Goal: Information Seeking & Learning: Learn about a topic

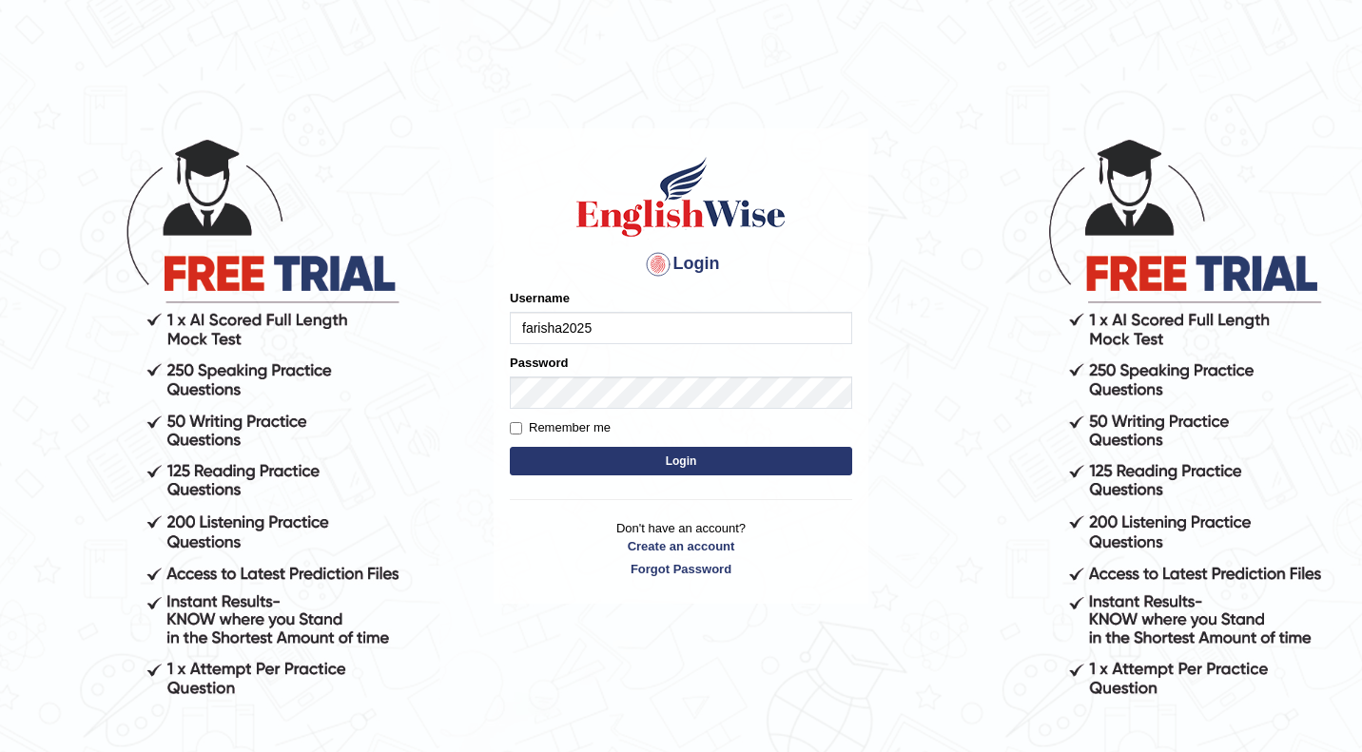
type input "farisha2025"
click at [510, 447] on button "Login" at bounding box center [681, 461] width 342 height 29
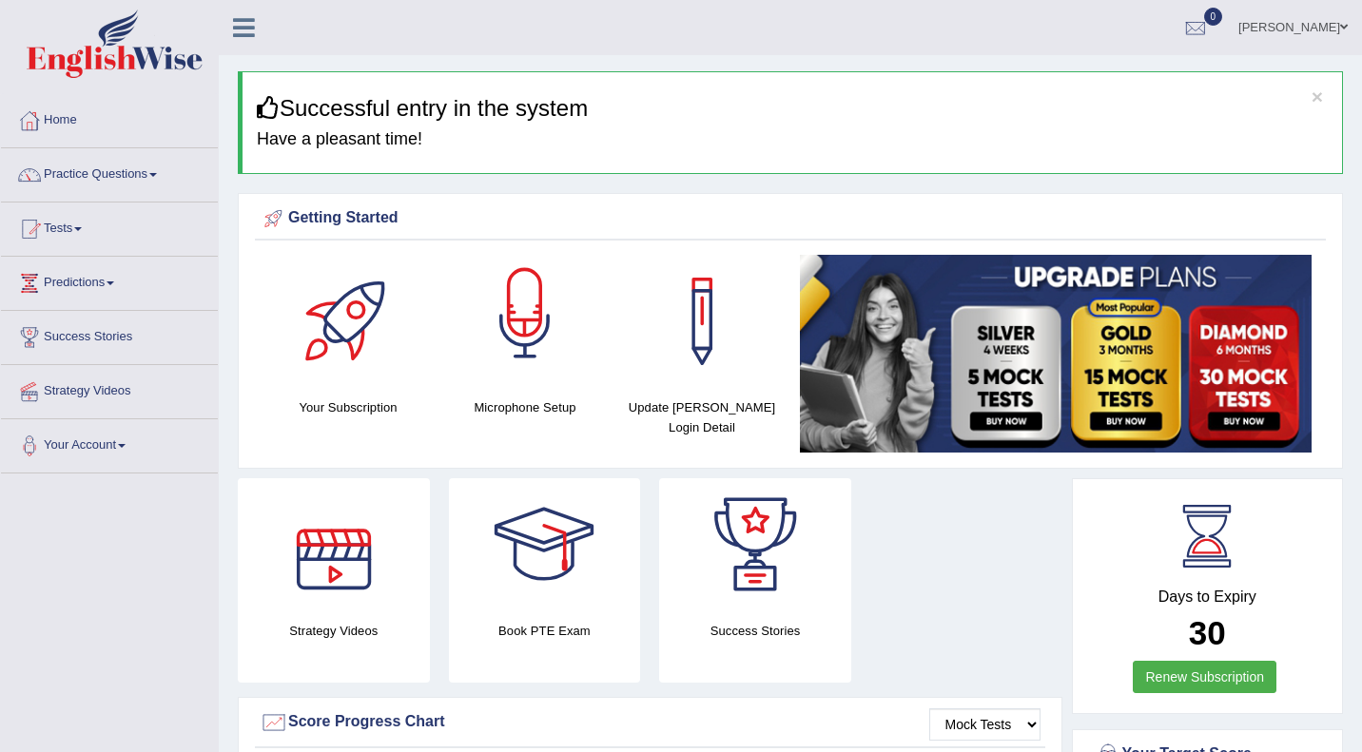
click at [553, 360] on div at bounding box center [524, 321] width 133 height 133
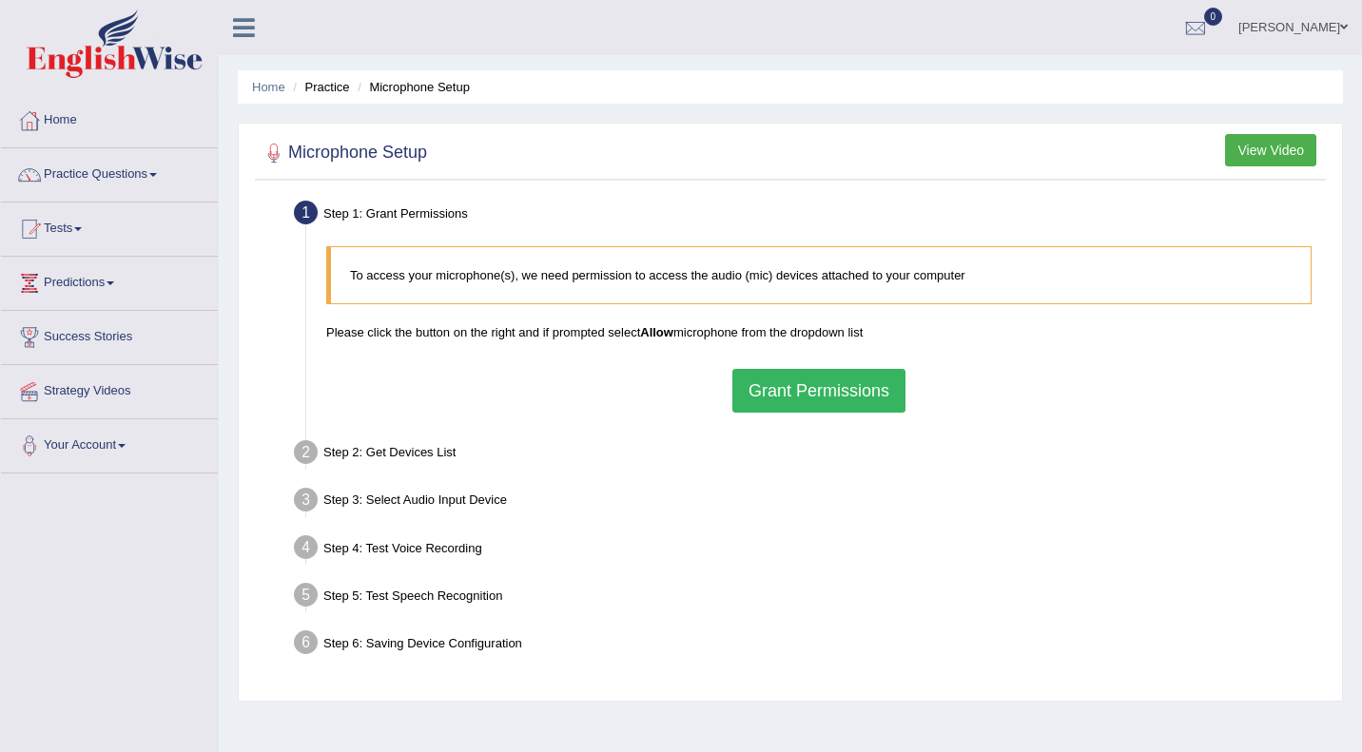
click at [784, 377] on button "Grant Permissions" at bounding box center [818, 391] width 173 height 44
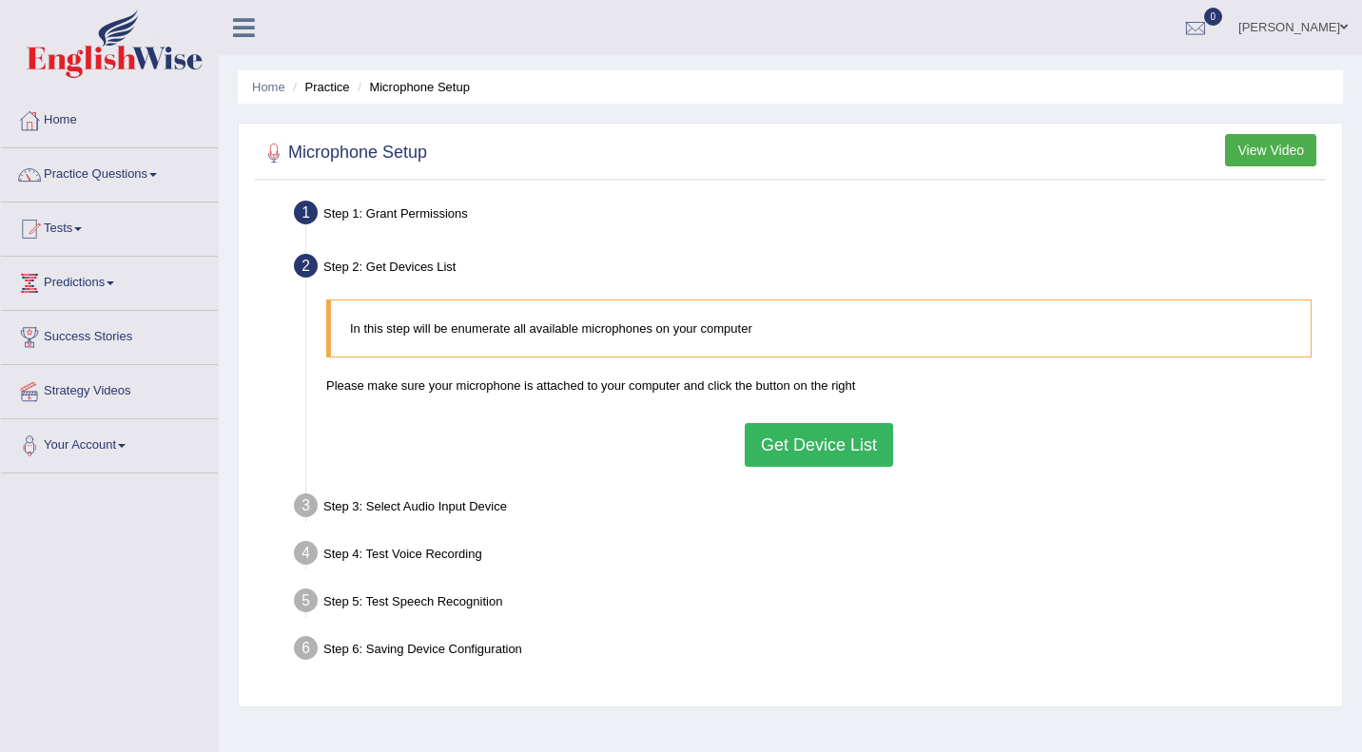
click at [783, 443] on button "Get Device List" at bounding box center [819, 445] width 148 height 44
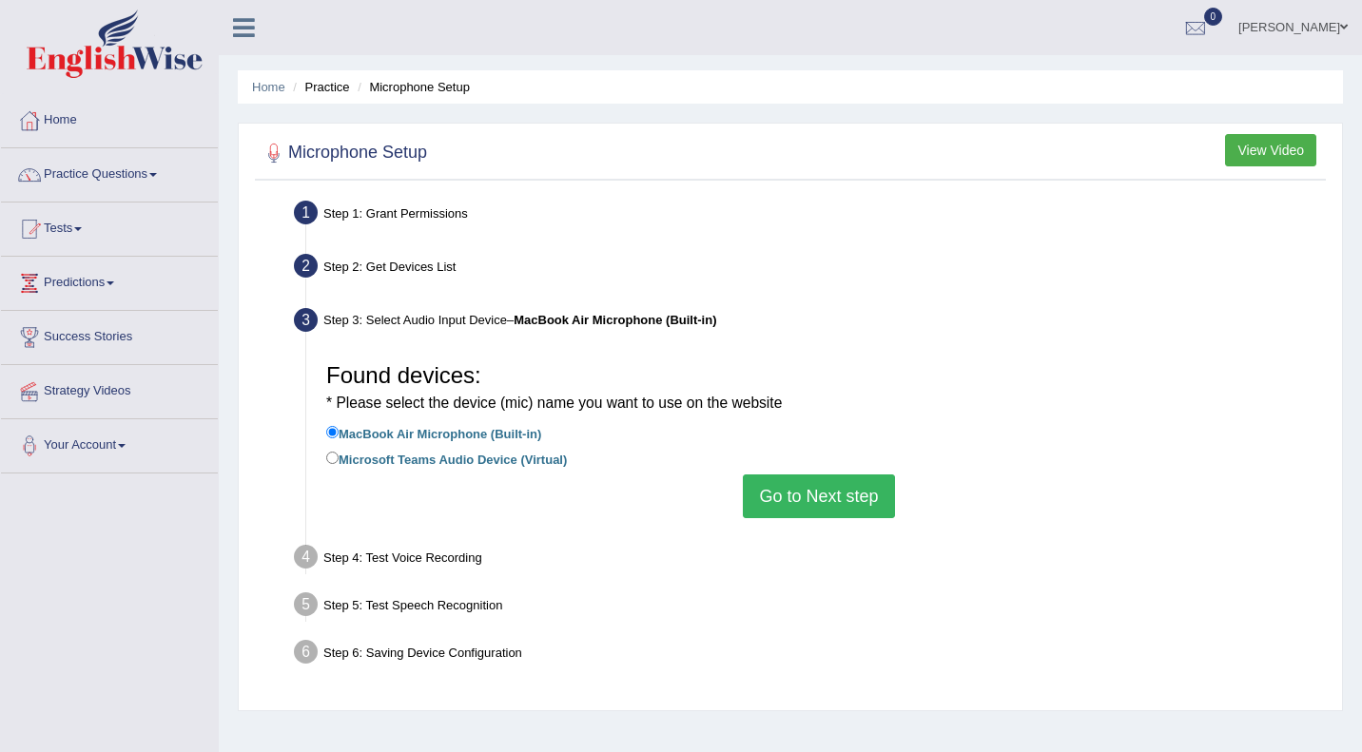
click at [393, 459] on label "Microsoft Teams Audio Device (Virtual)" at bounding box center [446, 458] width 241 height 21
click at [339, 459] on input "Microsoft Teams Audio Device (Virtual)" at bounding box center [332, 458] width 12 height 12
radio input "true"
click at [767, 506] on button "Go to Next step" at bounding box center [818, 497] width 151 height 44
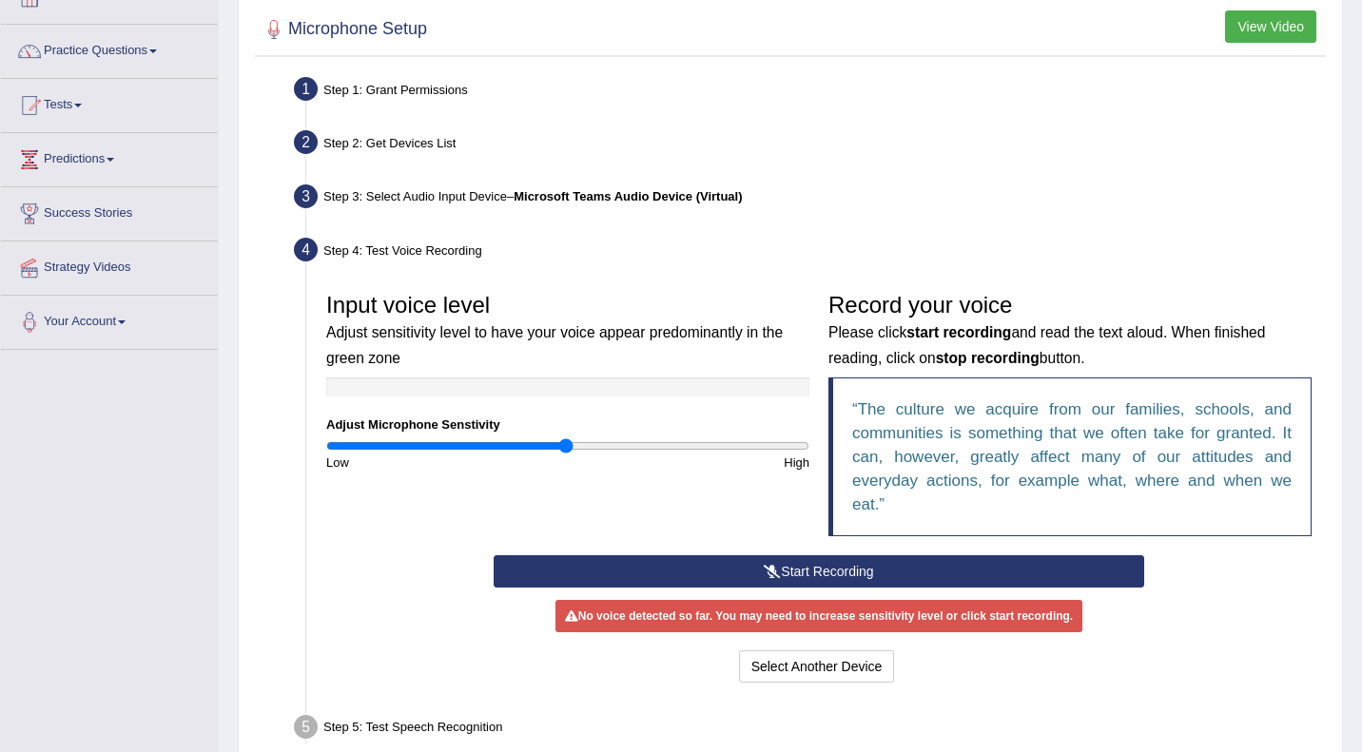
scroll to position [130, 0]
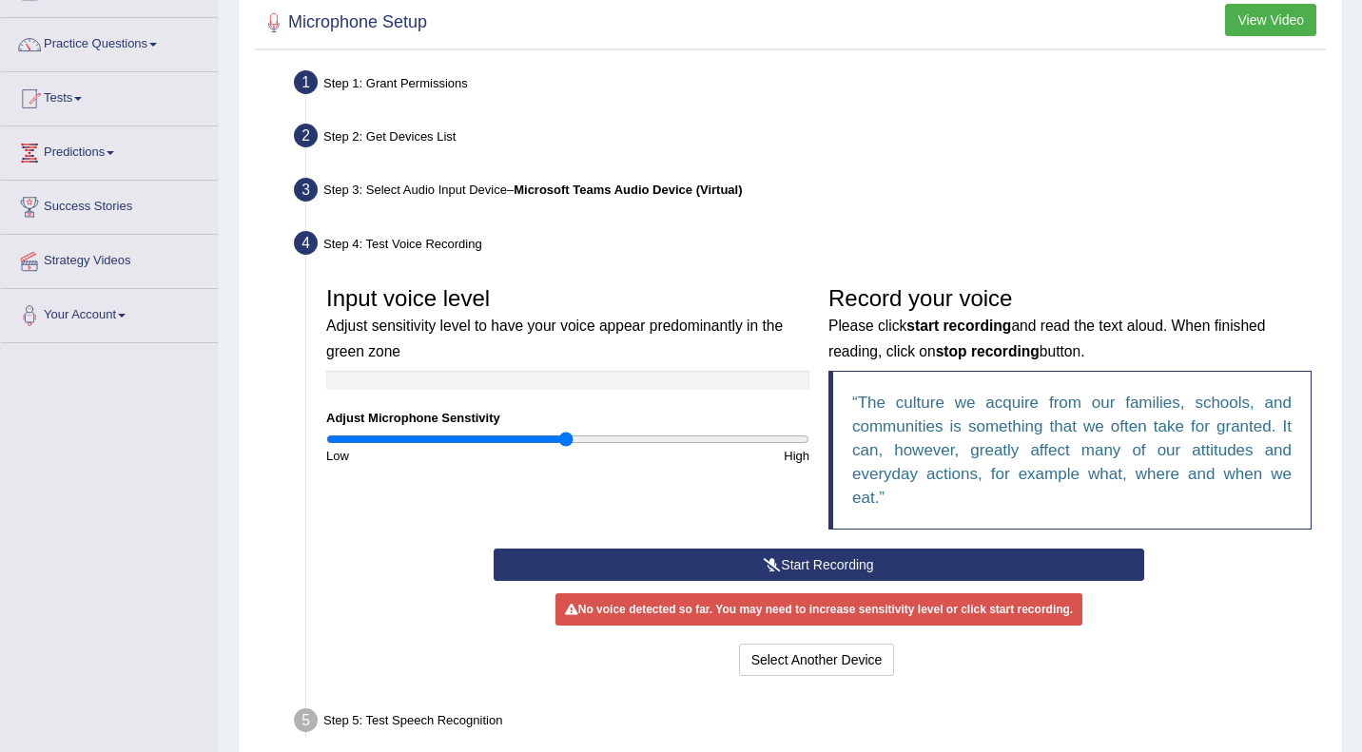
click at [809, 561] on button "Start Recording" at bounding box center [819, 565] width 650 height 32
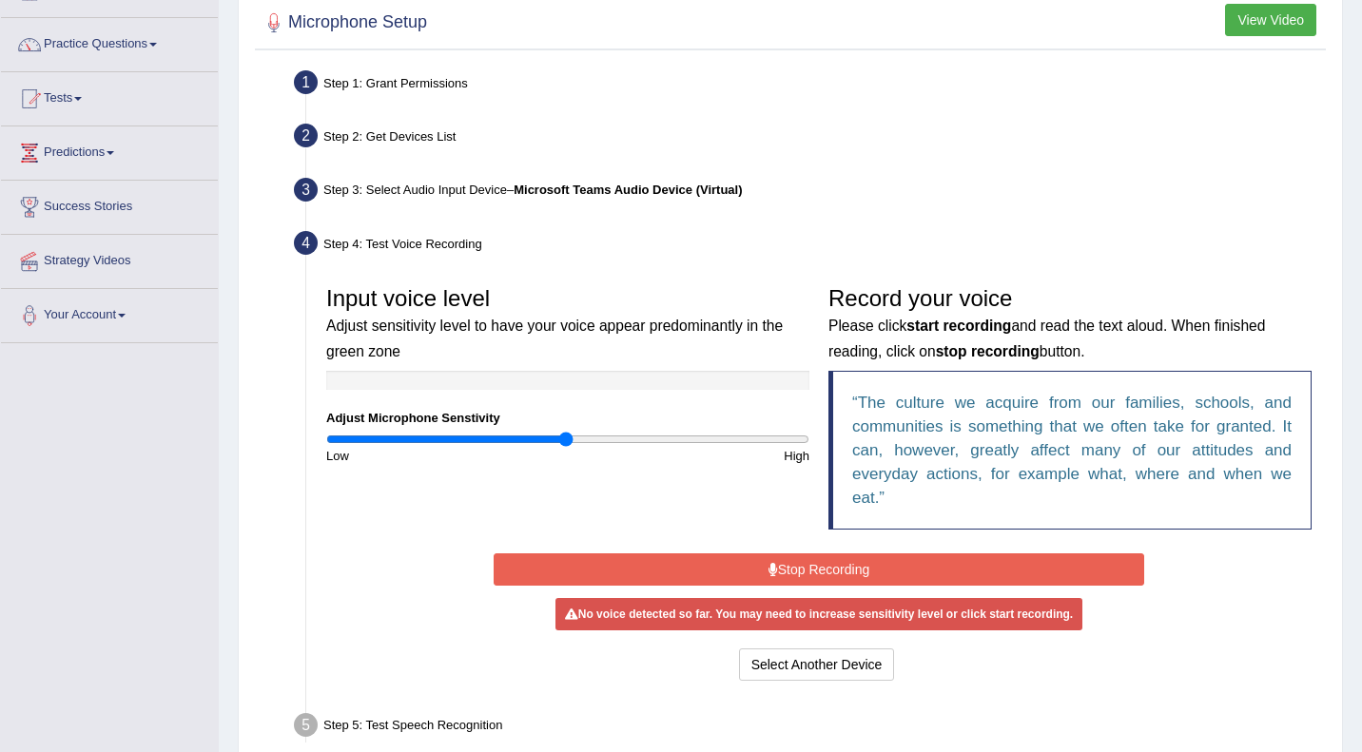
click at [809, 561] on button "Stop Recording" at bounding box center [819, 569] width 650 height 32
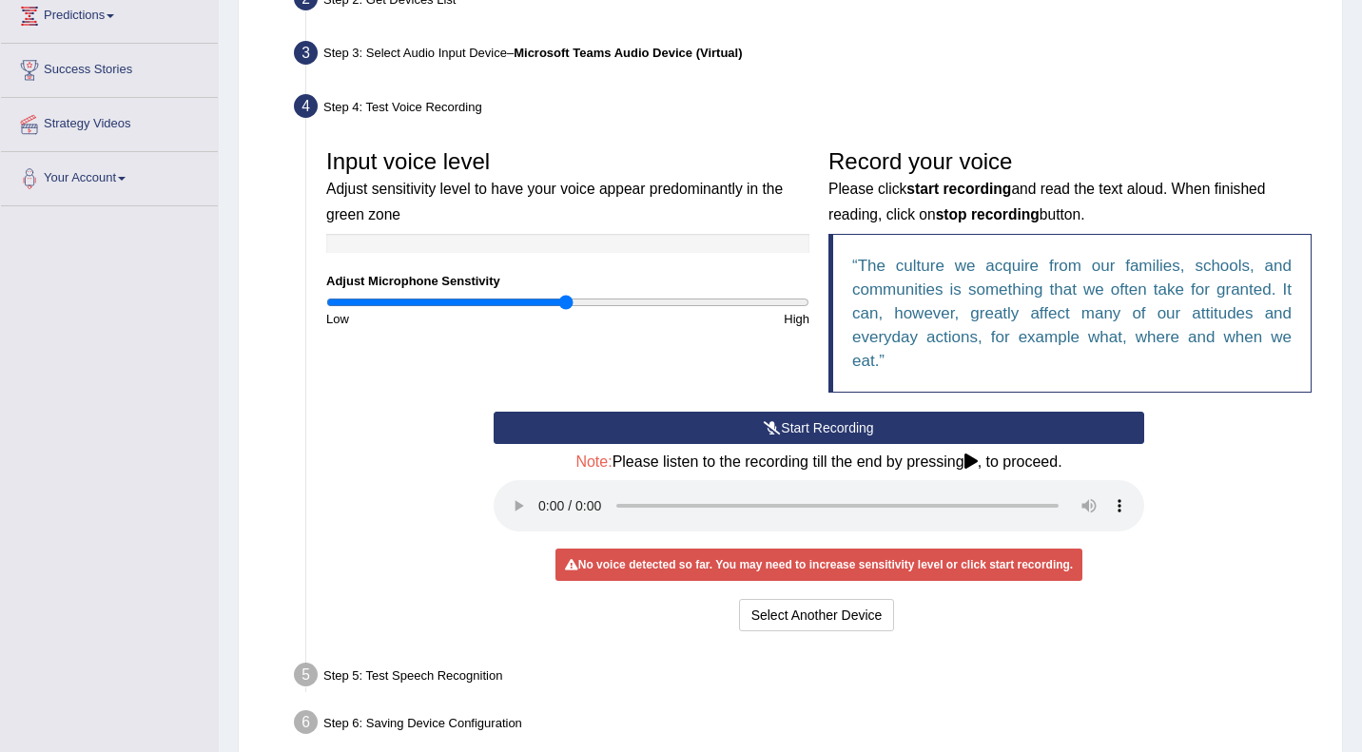
scroll to position [268, 0]
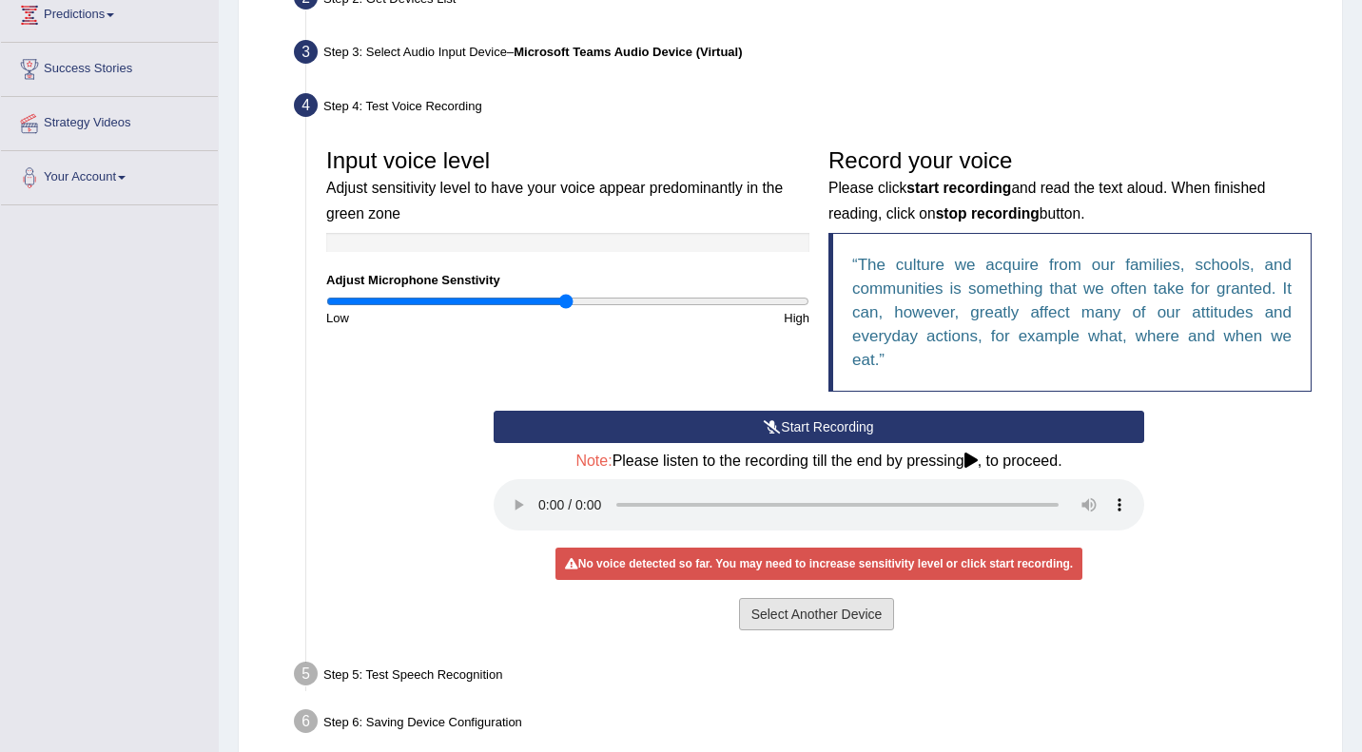
click at [832, 624] on button "Select Another Device" at bounding box center [817, 614] width 156 height 32
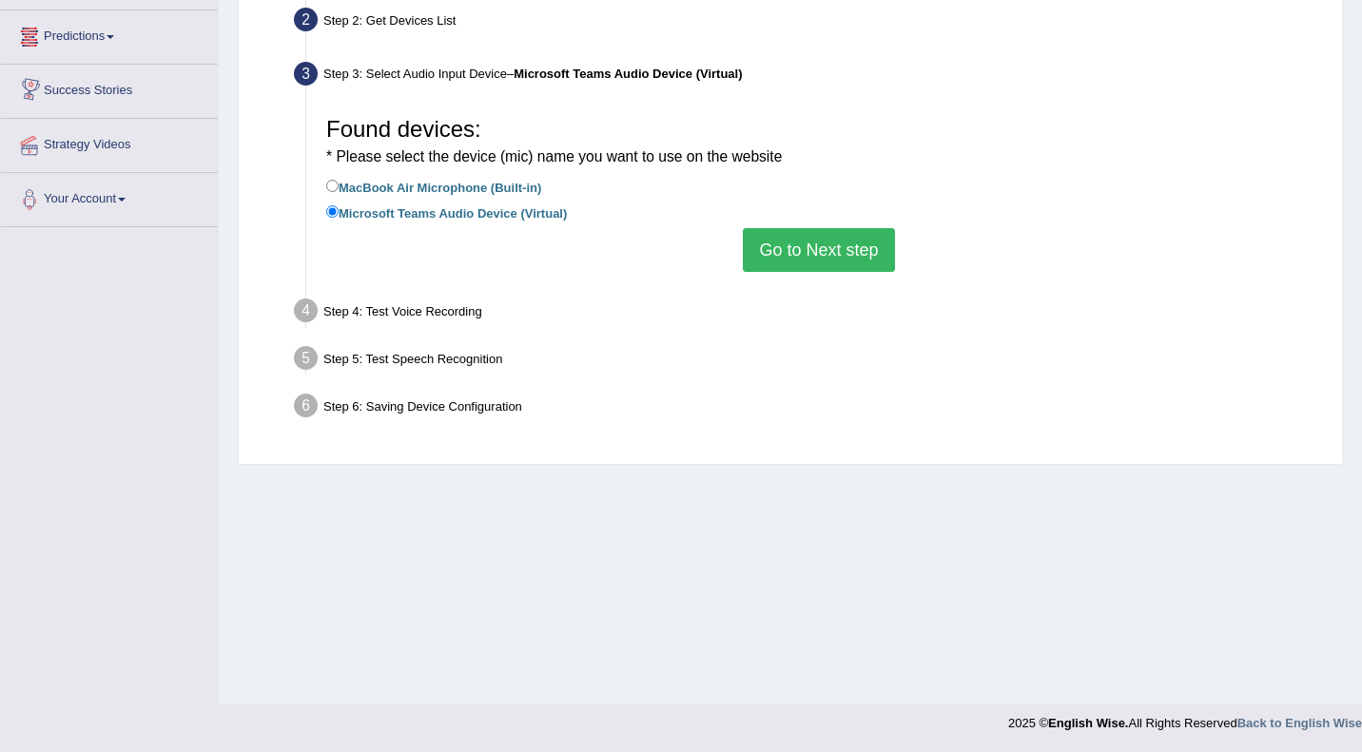
click at [120, 32] on link "Predictions" at bounding box center [109, 34] width 217 height 48
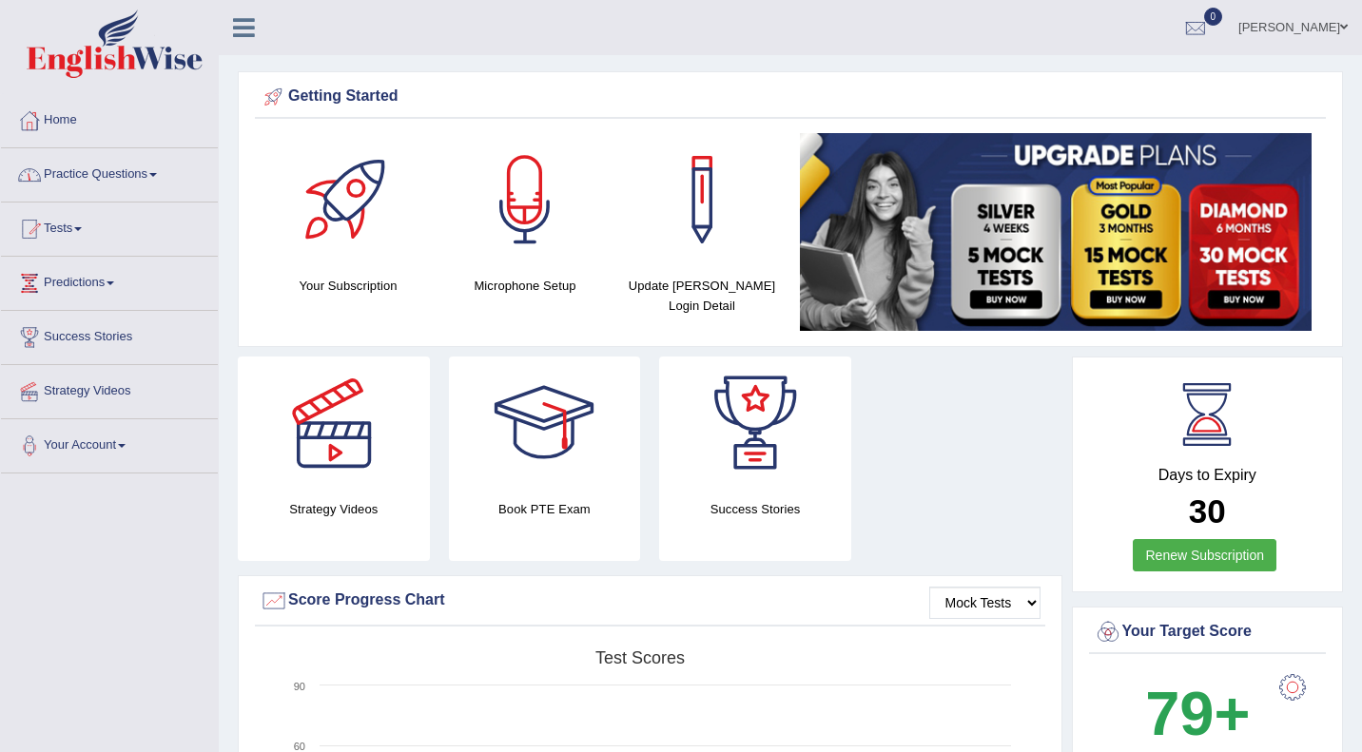
click at [146, 180] on link "Practice Questions" at bounding box center [109, 172] width 217 height 48
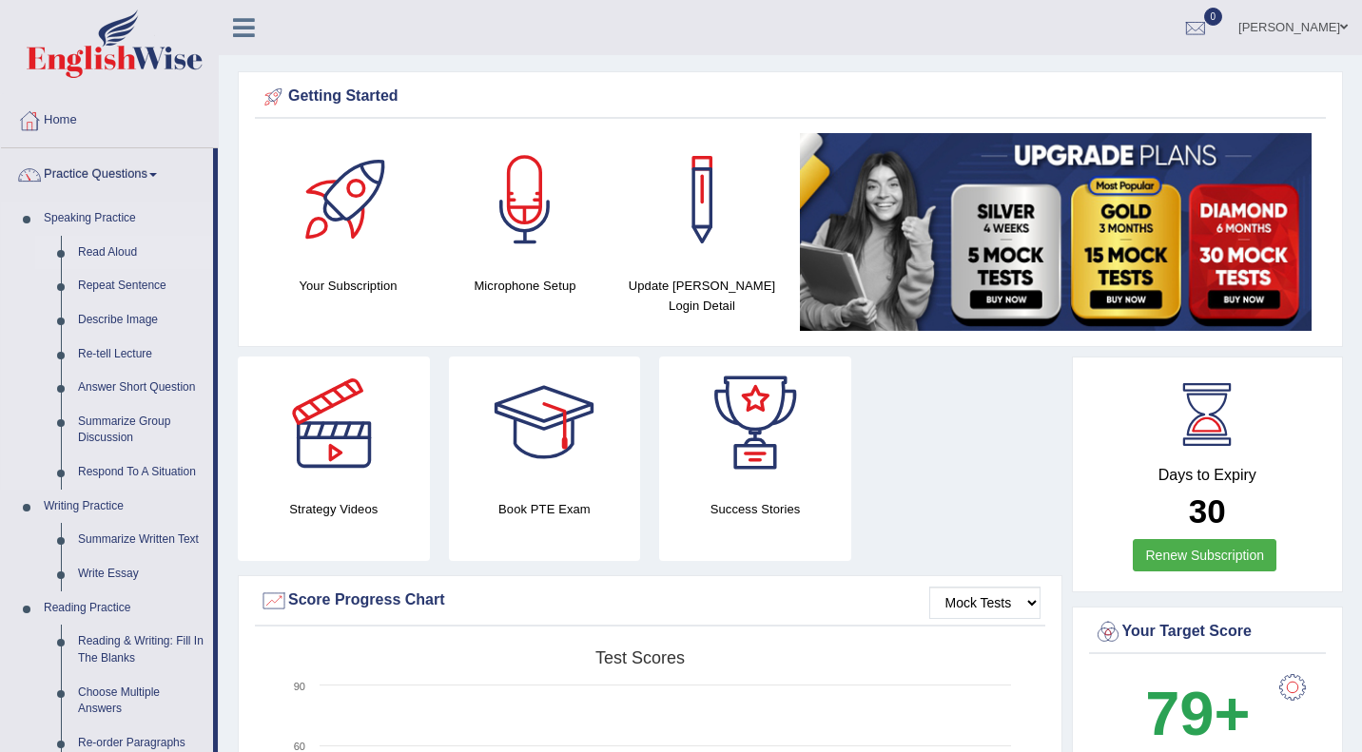
click at [123, 251] on link "Read Aloud" at bounding box center [141, 253] width 144 height 34
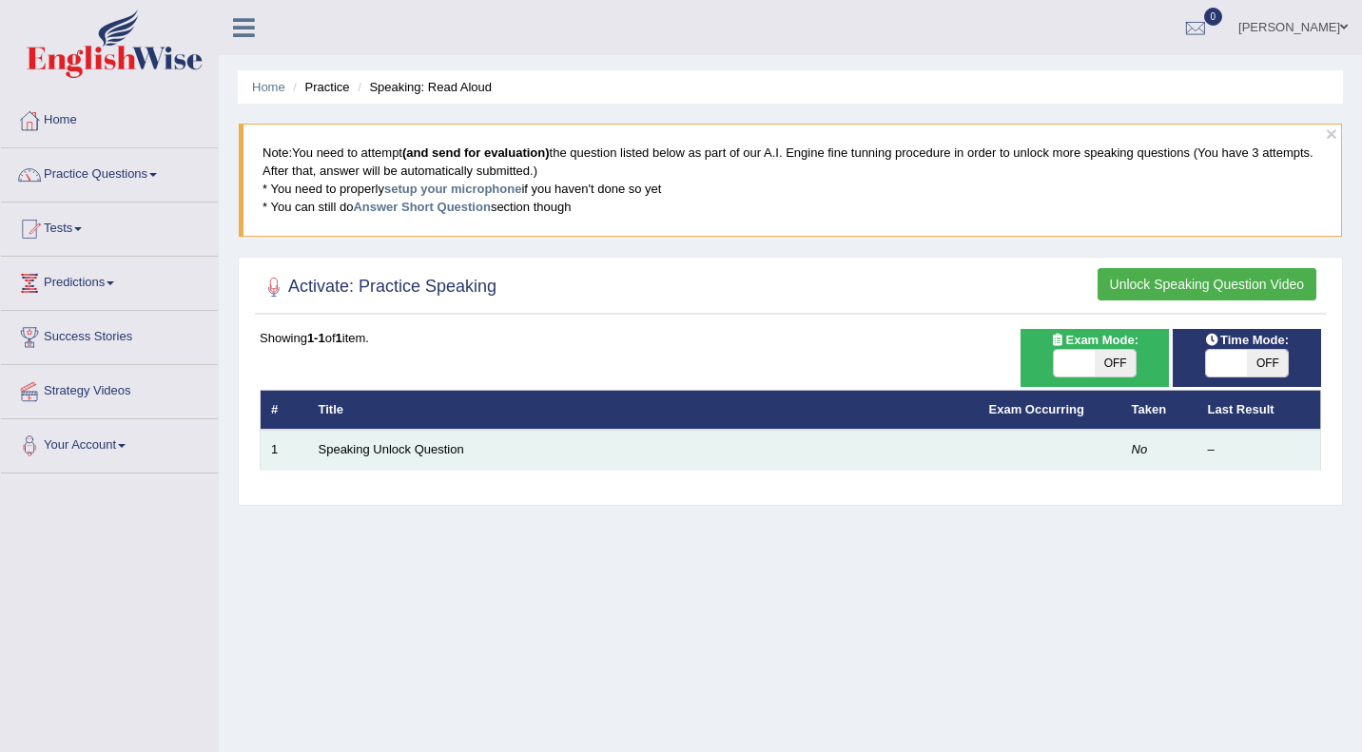
click at [473, 436] on td "Speaking Unlock Question" at bounding box center [643, 450] width 670 height 40
click at [472, 454] on td "Speaking Unlock Question" at bounding box center [643, 450] width 670 height 40
click at [413, 444] on link "Speaking Unlock Question" at bounding box center [392, 449] width 146 height 14
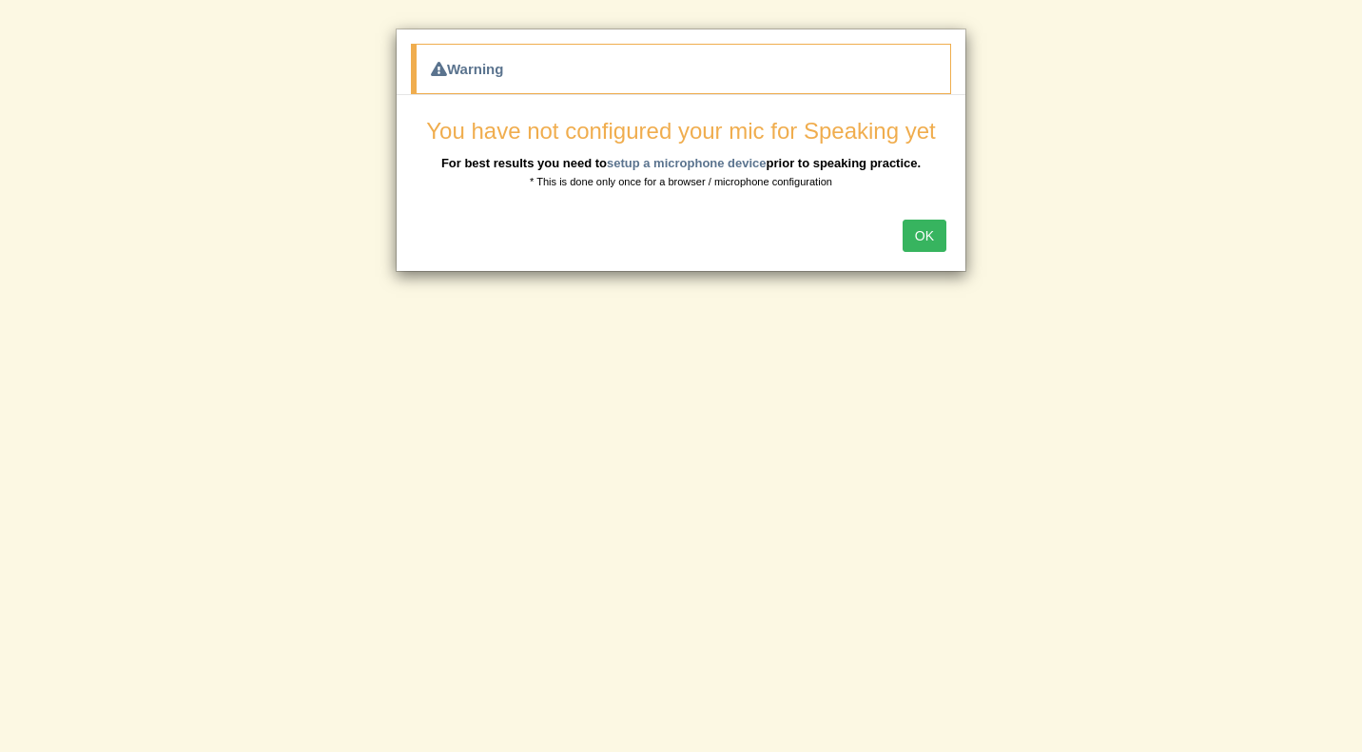
click at [922, 235] on button "OK" at bounding box center [925, 236] width 44 height 32
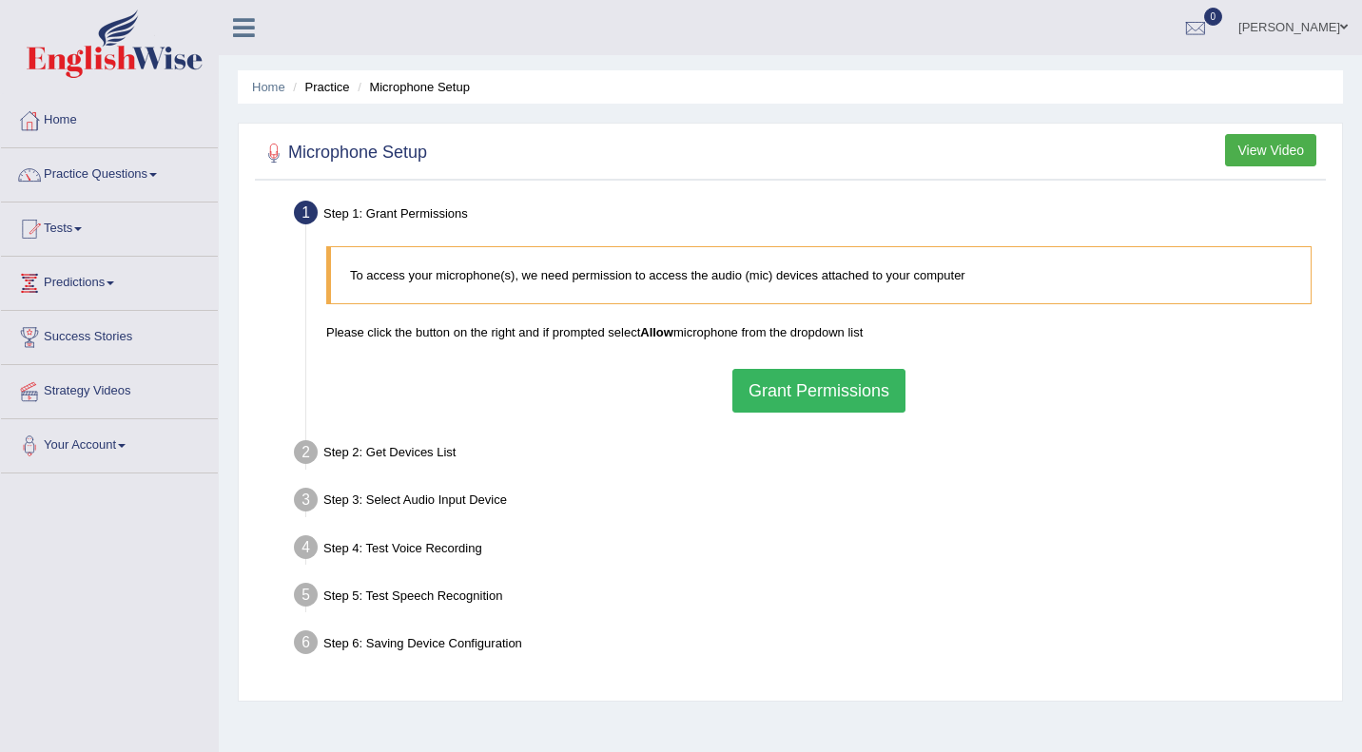
click at [840, 398] on button "Grant Permissions" at bounding box center [818, 391] width 173 height 44
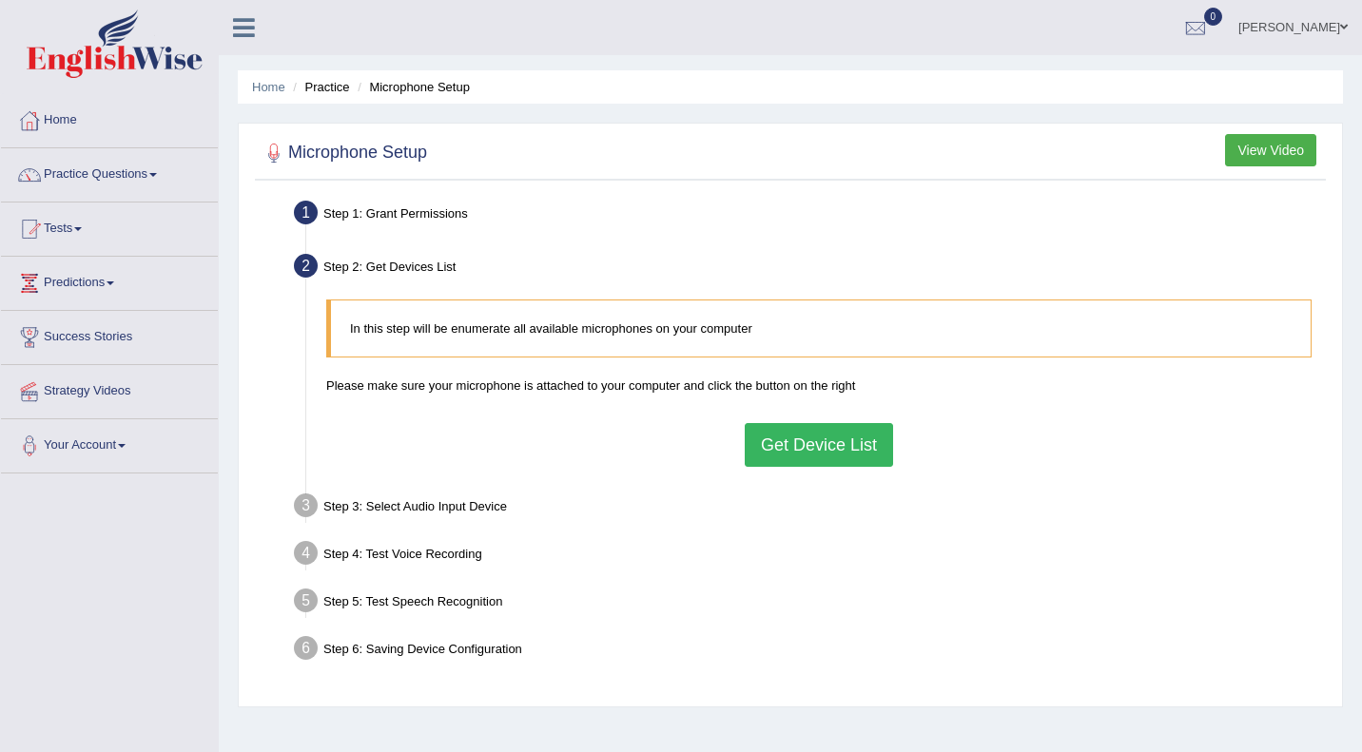
click at [790, 456] on button "Get Device List" at bounding box center [819, 445] width 148 height 44
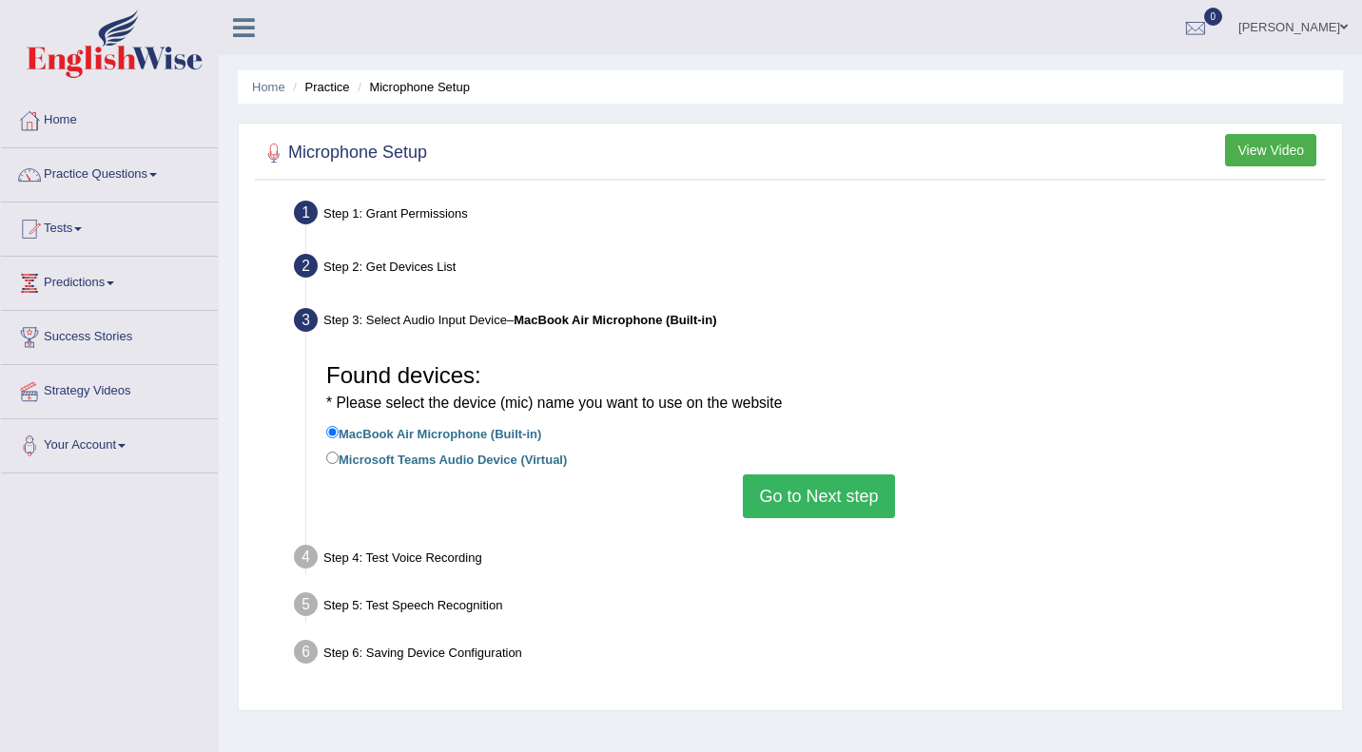
click at [790, 456] on li "Microsoft Teams Audio Device (Virtual)" at bounding box center [818, 461] width 985 height 26
click at [788, 501] on button "Go to Next step" at bounding box center [818, 497] width 151 height 44
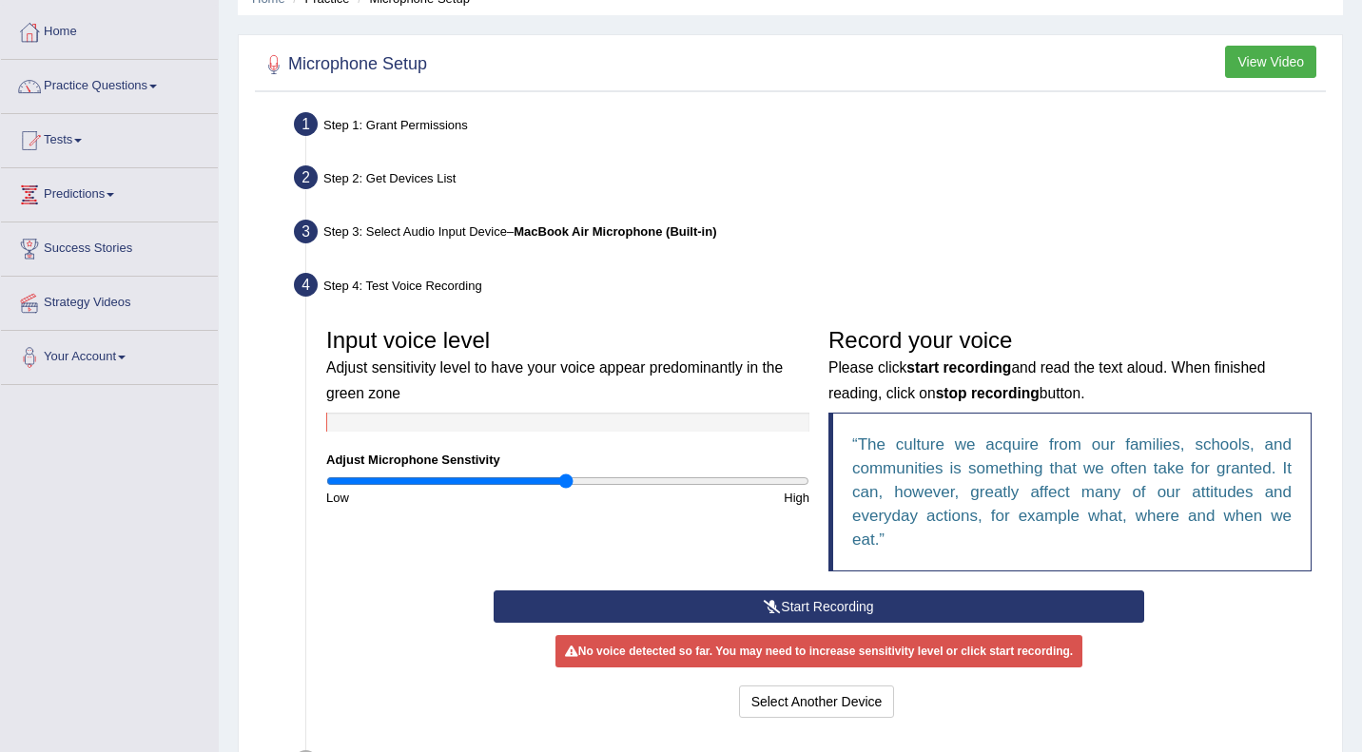
scroll to position [91, 0]
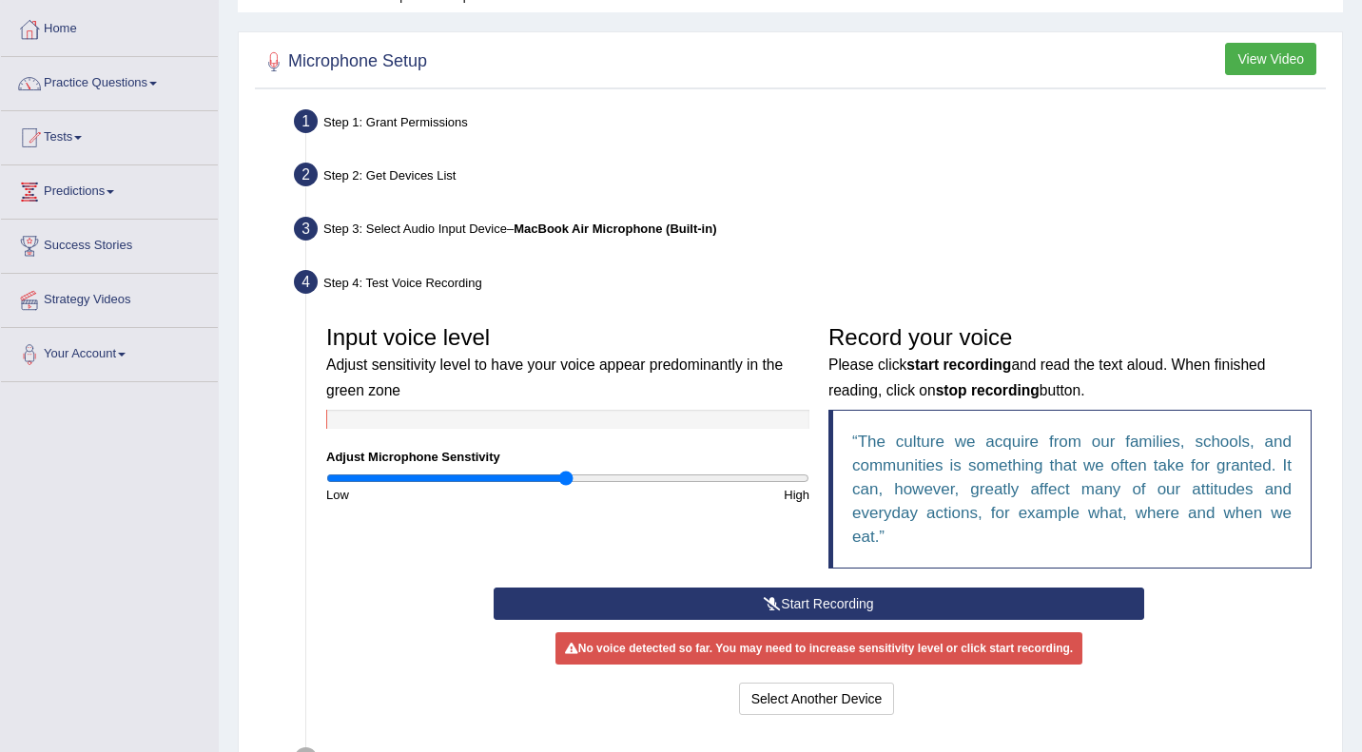
click at [765, 597] on icon at bounding box center [772, 603] width 17 height 13
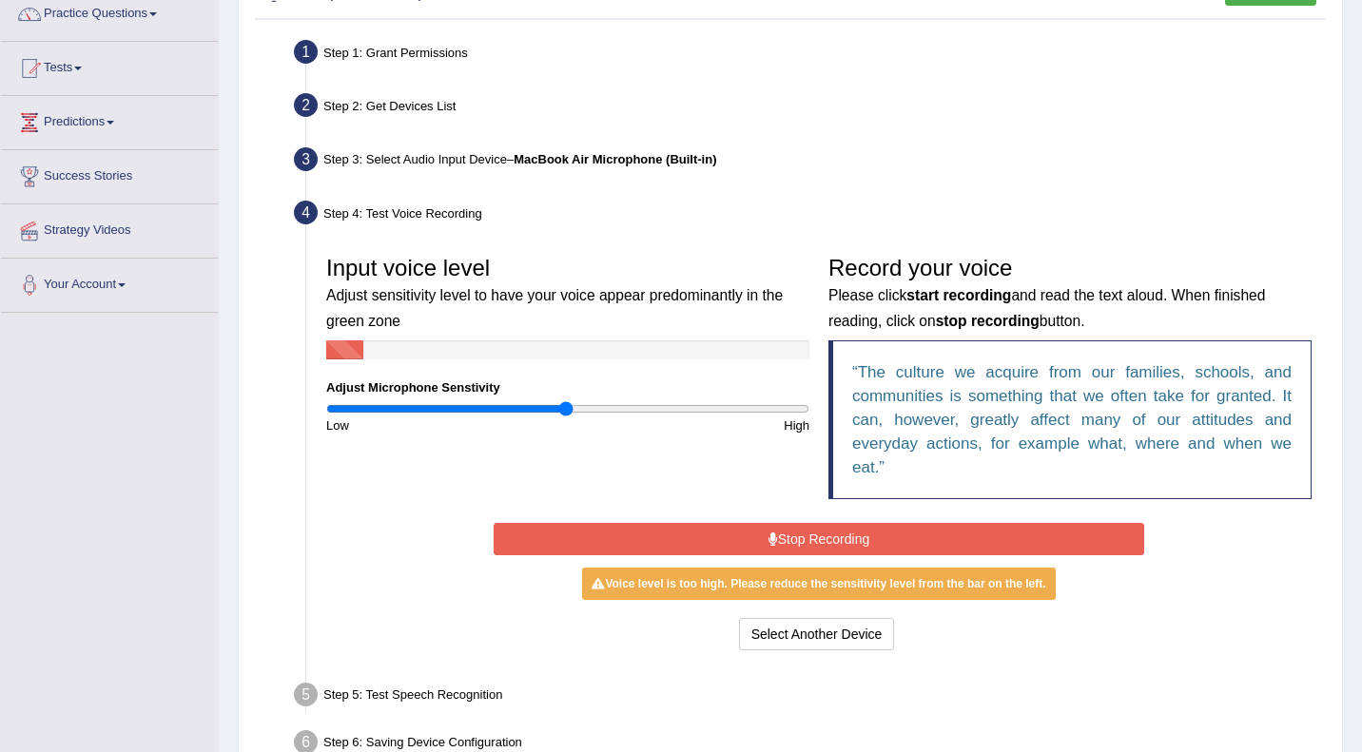
scroll to position [165, 0]
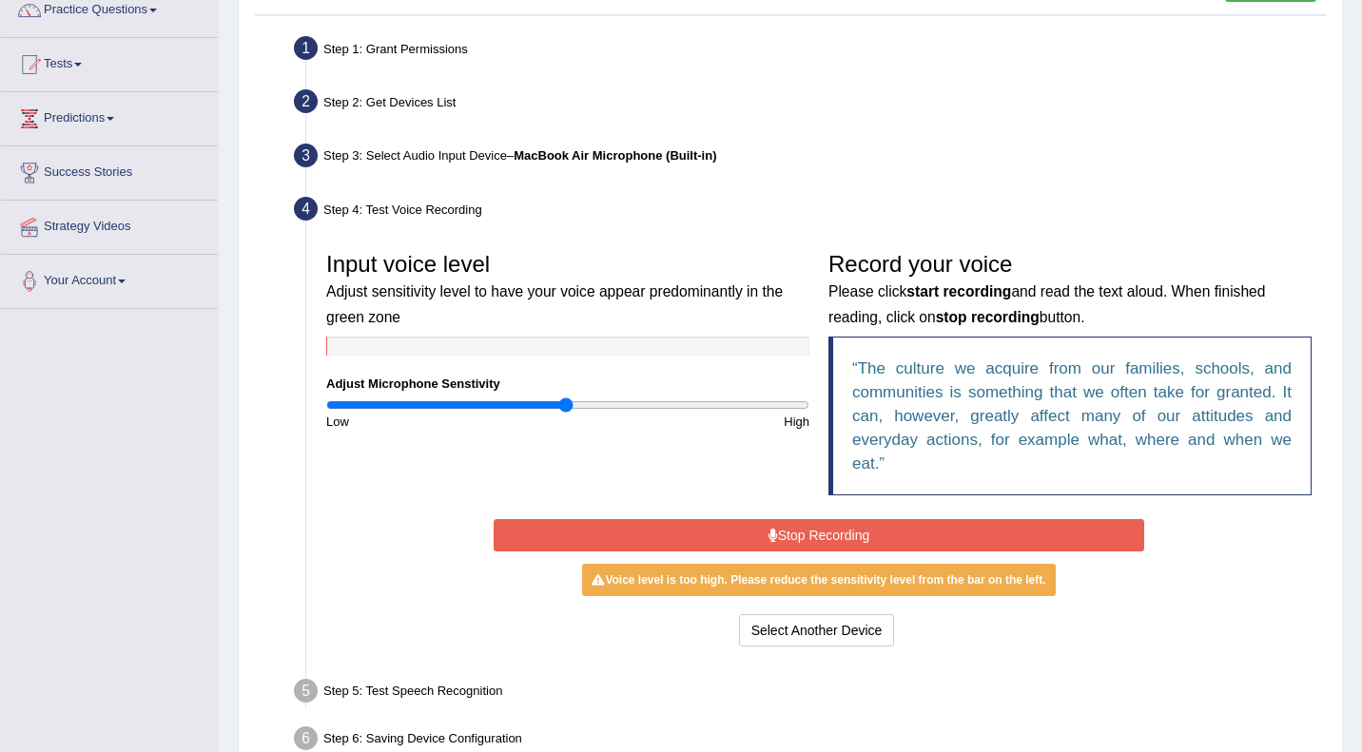
click at [788, 533] on button "Stop Recording" at bounding box center [819, 535] width 650 height 32
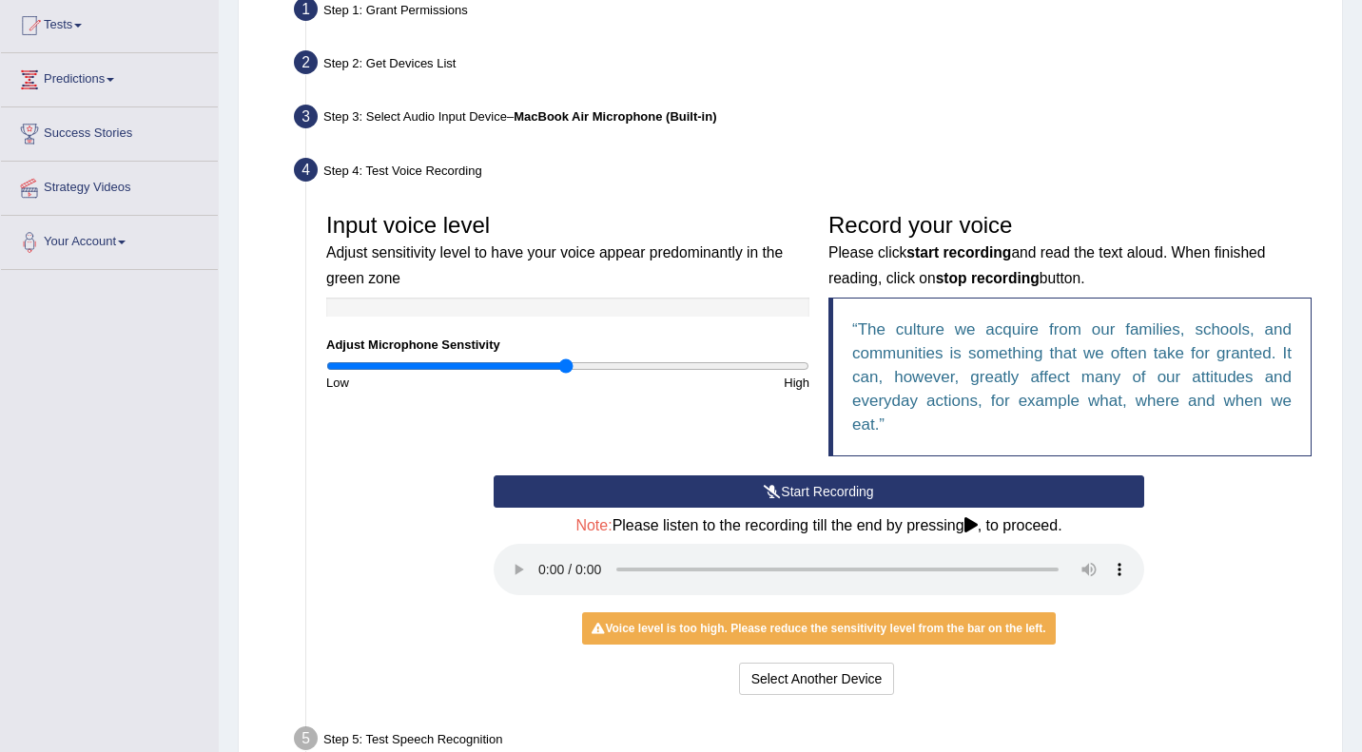
scroll to position [205, 0]
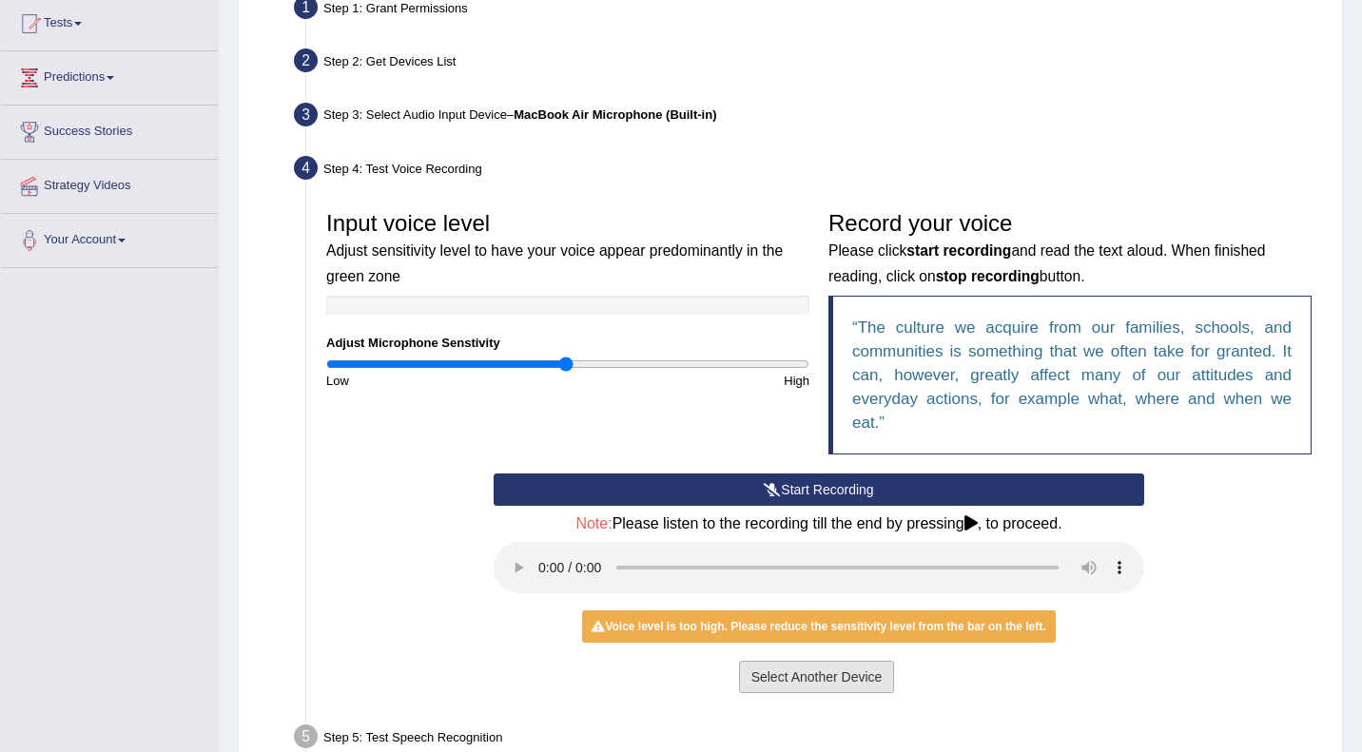
click at [821, 670] on button "Select Another Device" at bounding box center [817, 677] width 156 height 32
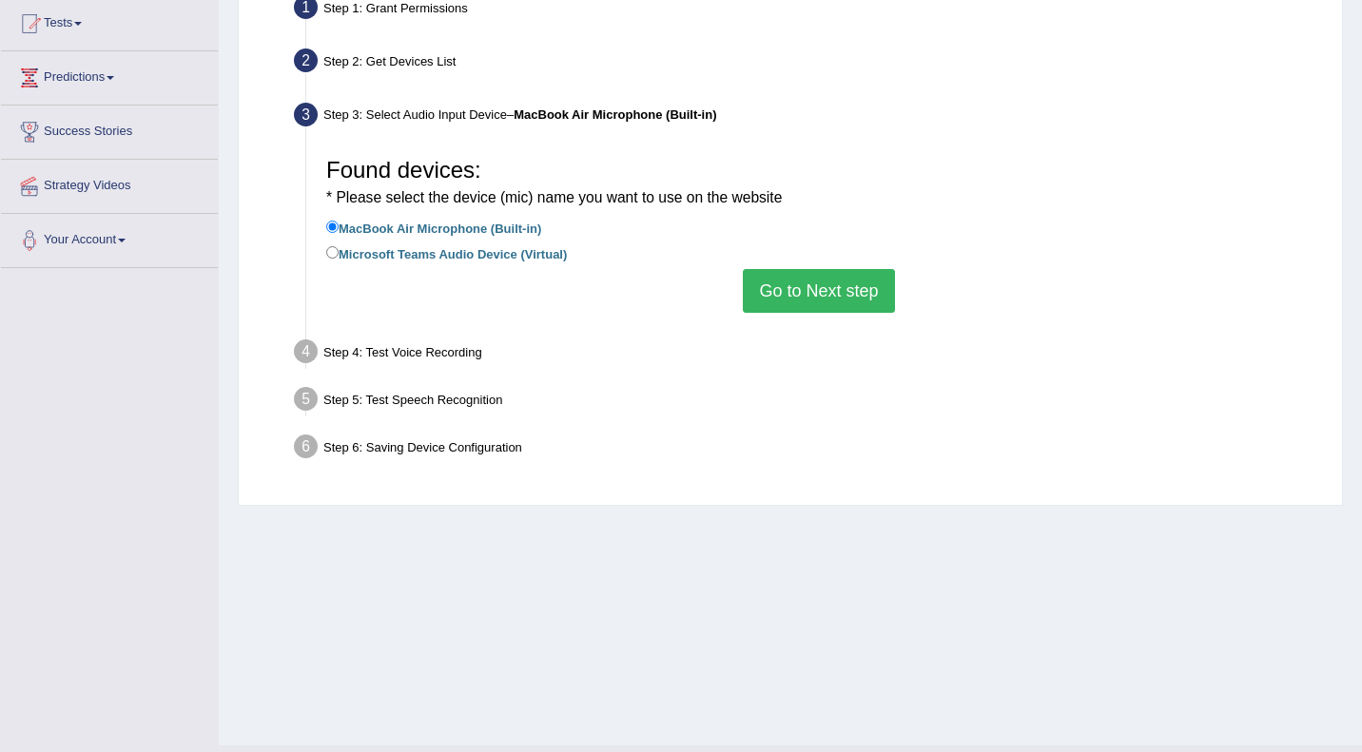
click at [478, 264] on li "Microsoft Teams Audio Device (Virtual)" at bounding box center [818, 256] width 985 height 26
click at [783, 304] on button "Go to Next step" at bounding box center [818, 291] width 151 height 44
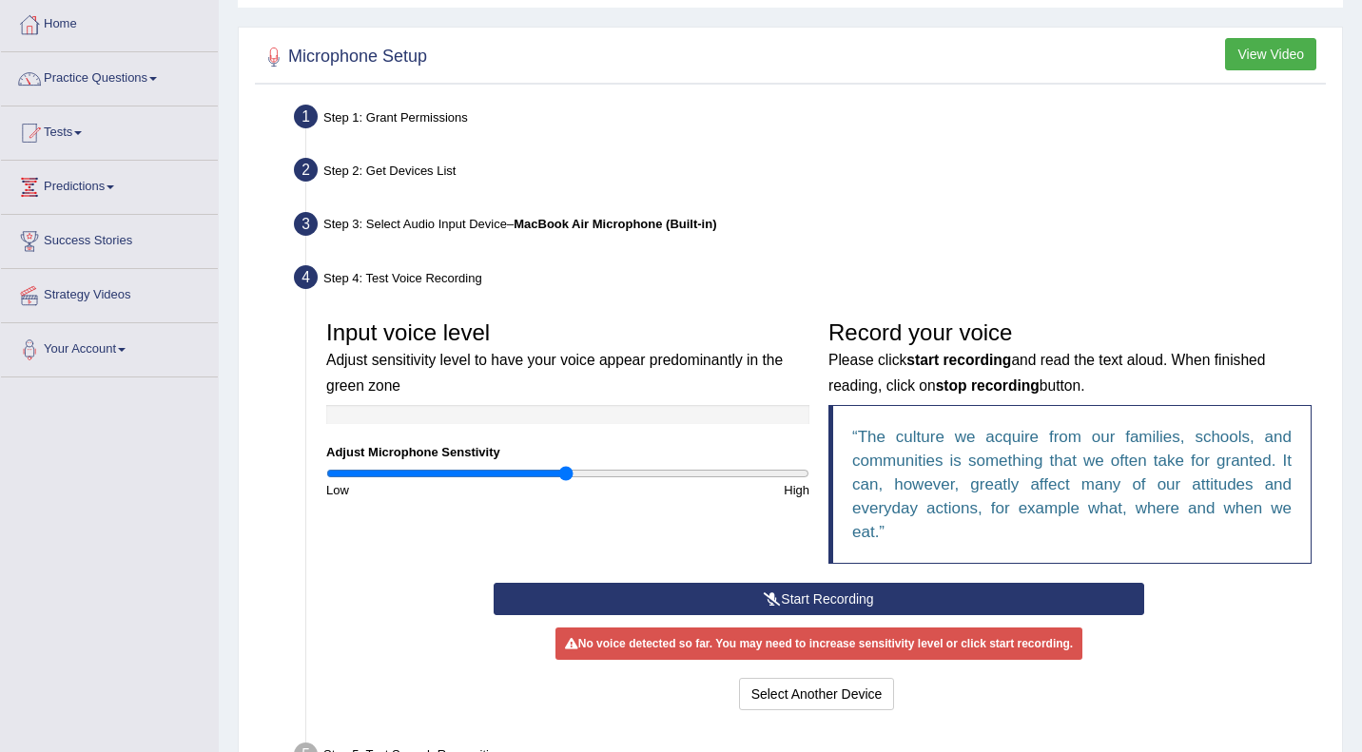
scroll to position [95, 0]
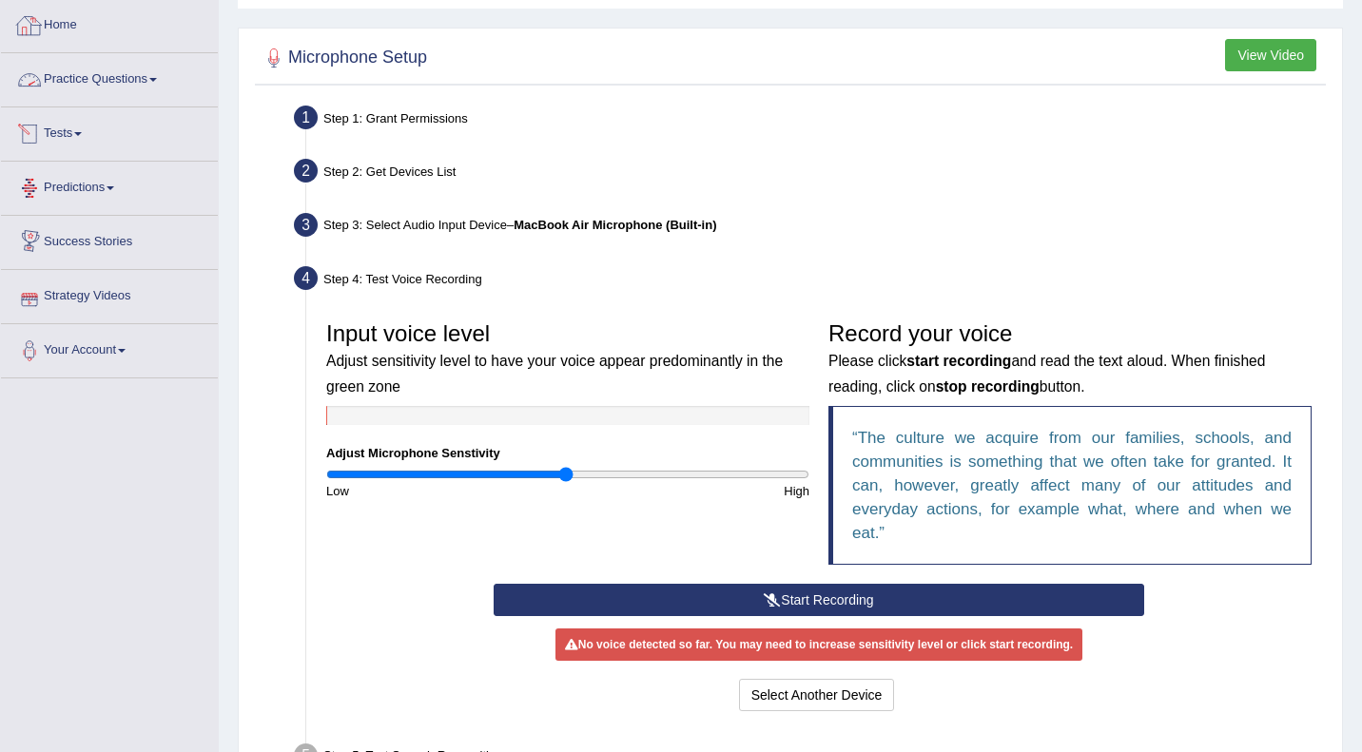
click at [97, 66] on link "Practice Questions" at bounding box center [109, 77] width 217 height 48
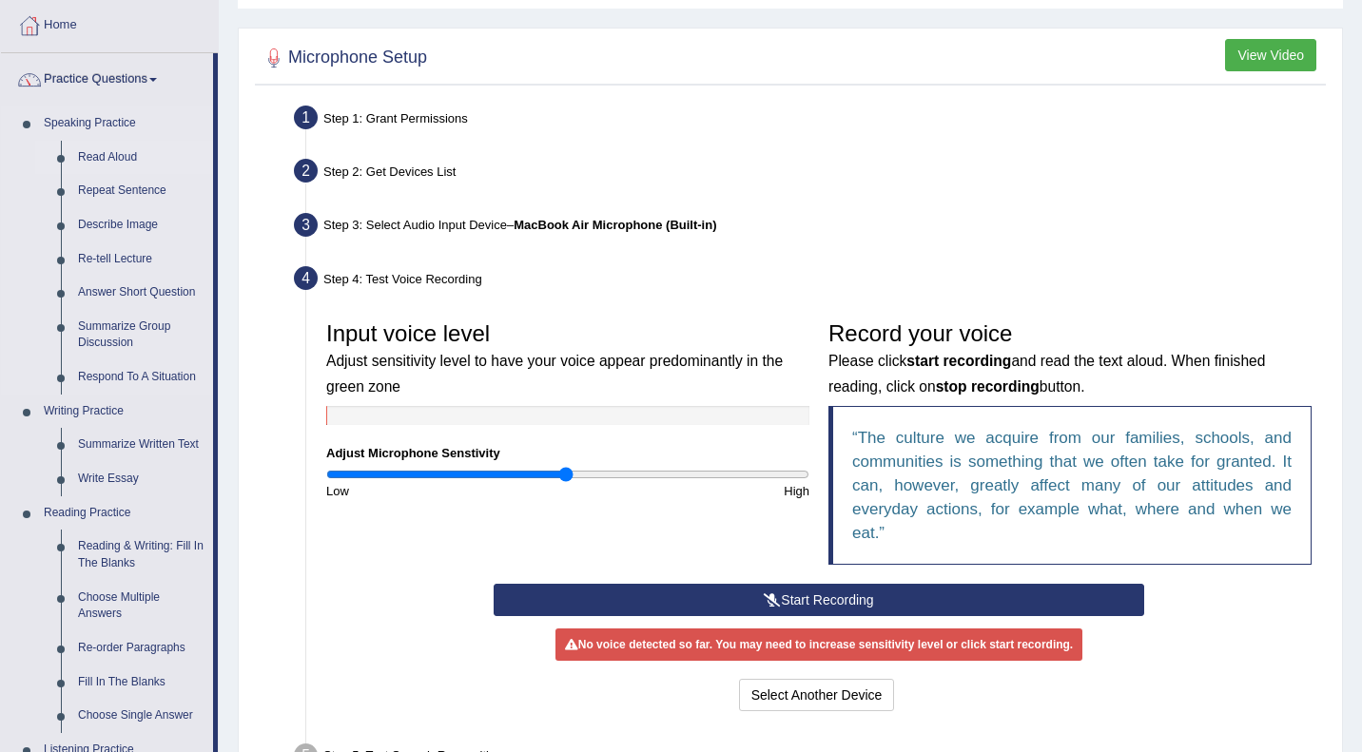
click at [111, 155] on link "Read Aloud" at bounding box center [141, 158] width 144 height 34
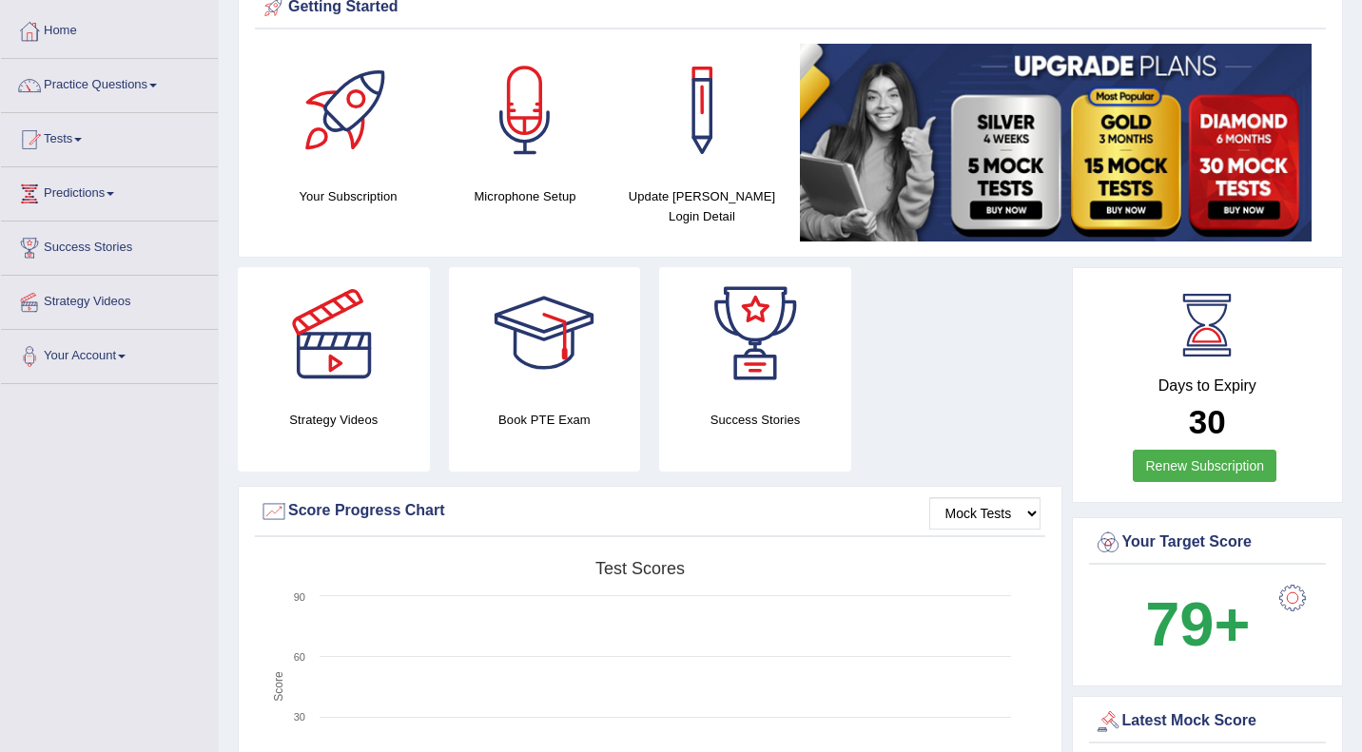
scroll to position [87, 0]
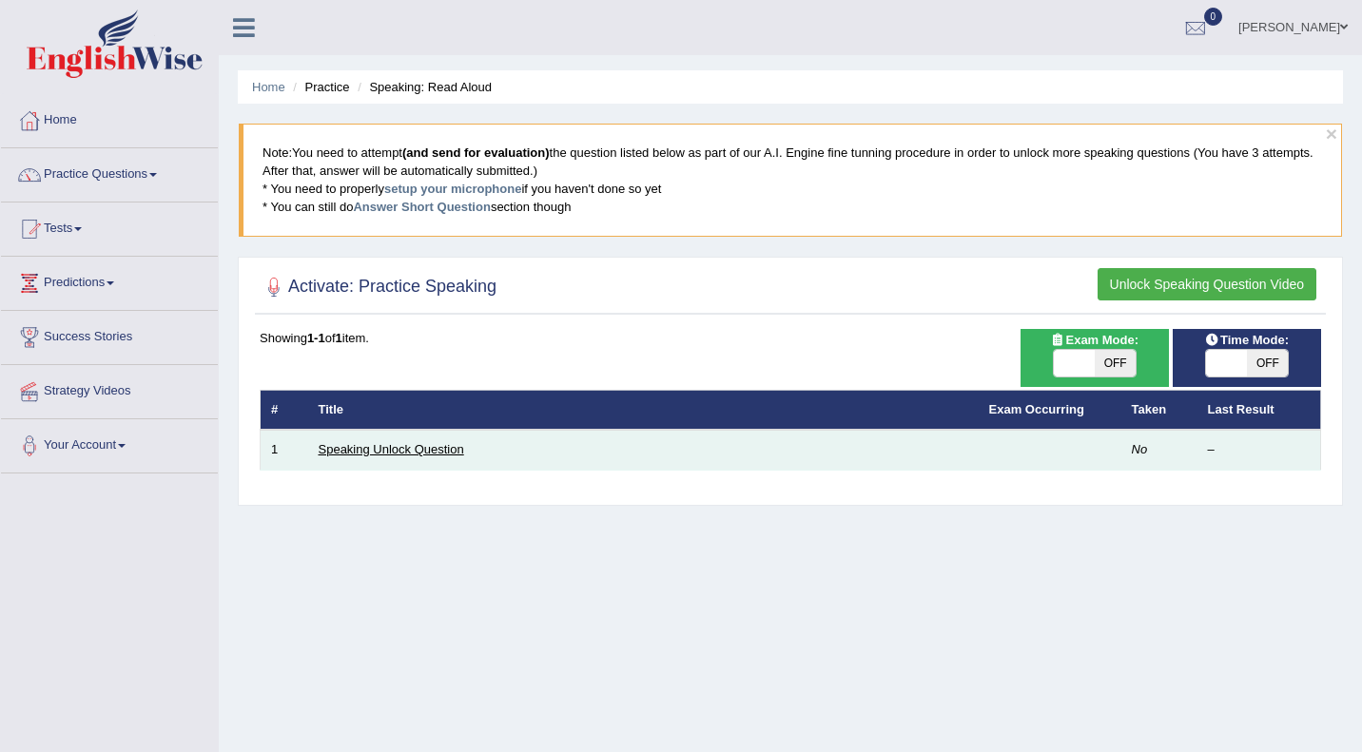
click at [358, 446] on link "Speaking Unlock Question" at bounding box center [392, 449] width 146 height 14
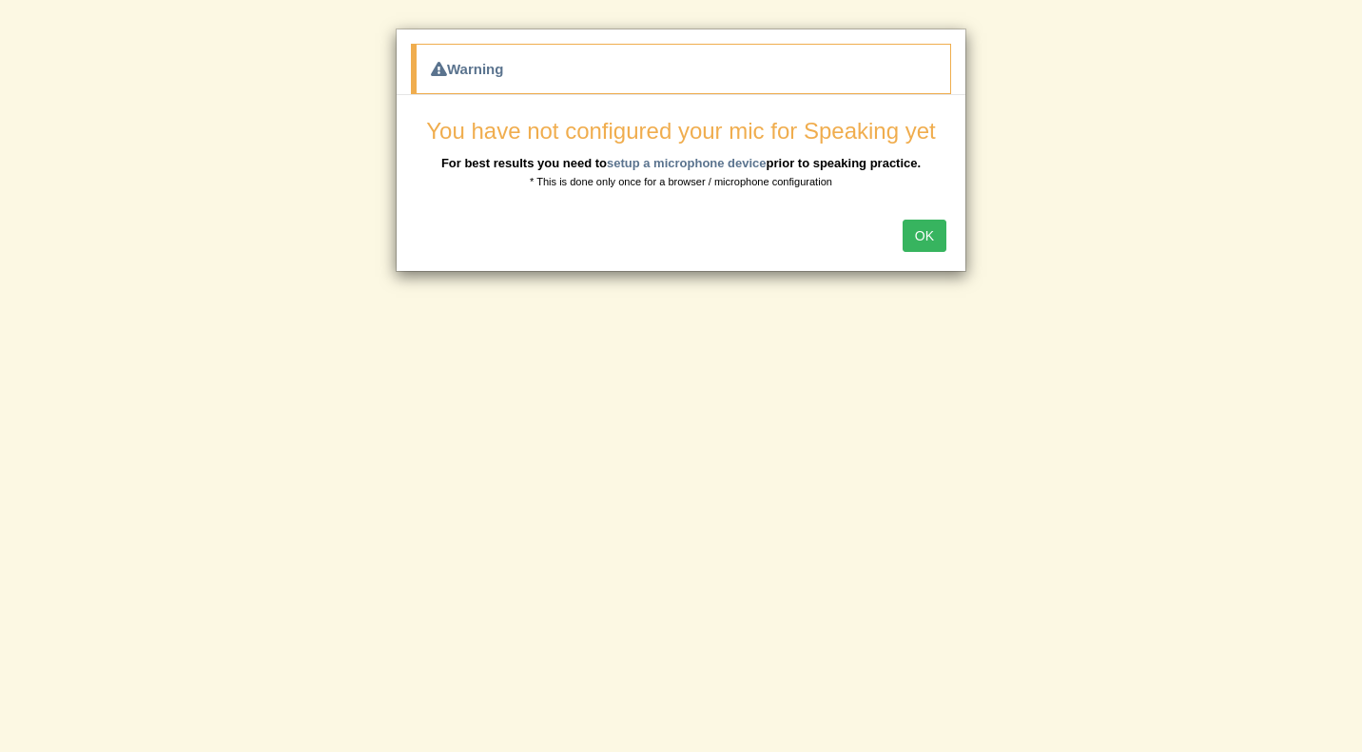
click at [948, 234] on div "OK" at bounding box center [681, 237] width 569 height 67
click at [930, 234] on button "OK" at bounding box center [925, 236] width 44 height 32
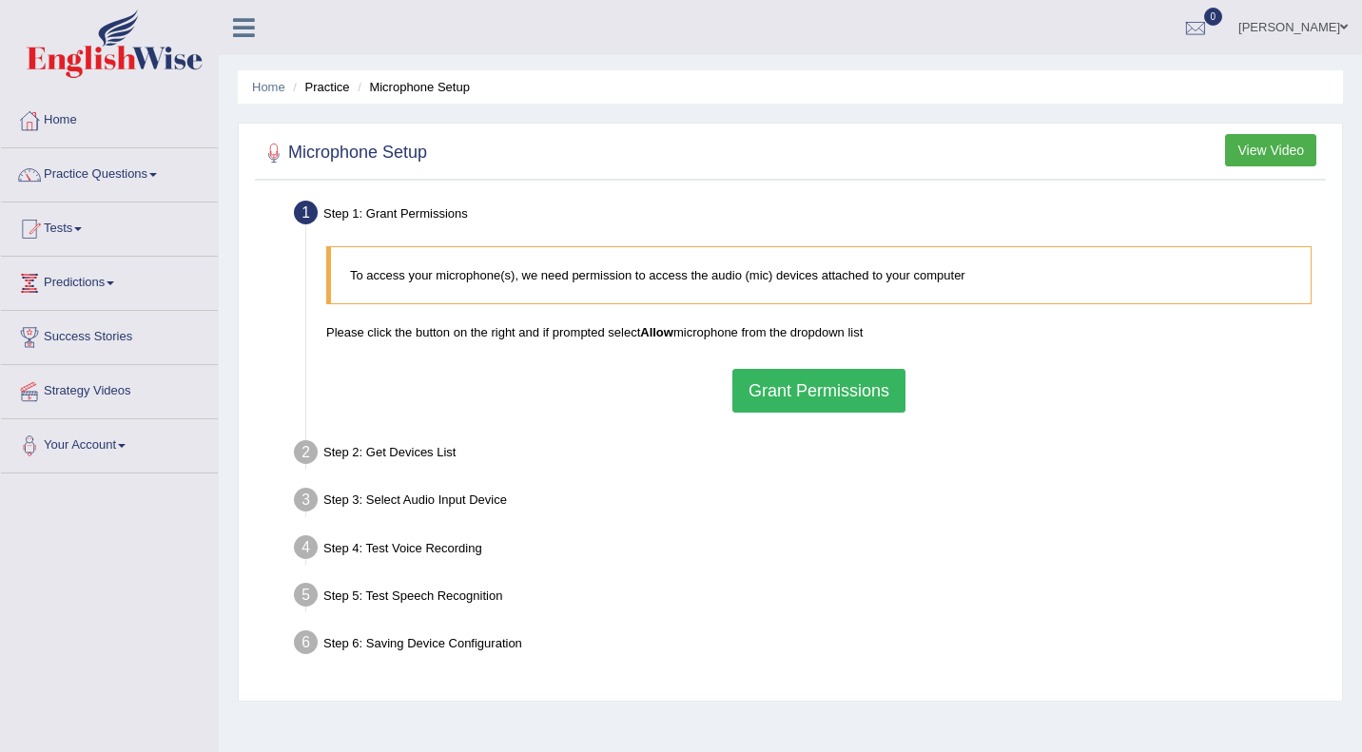
click at [800, 385] on button "Grant Permissions" at bounding box center [818, 391] width 173 height 44
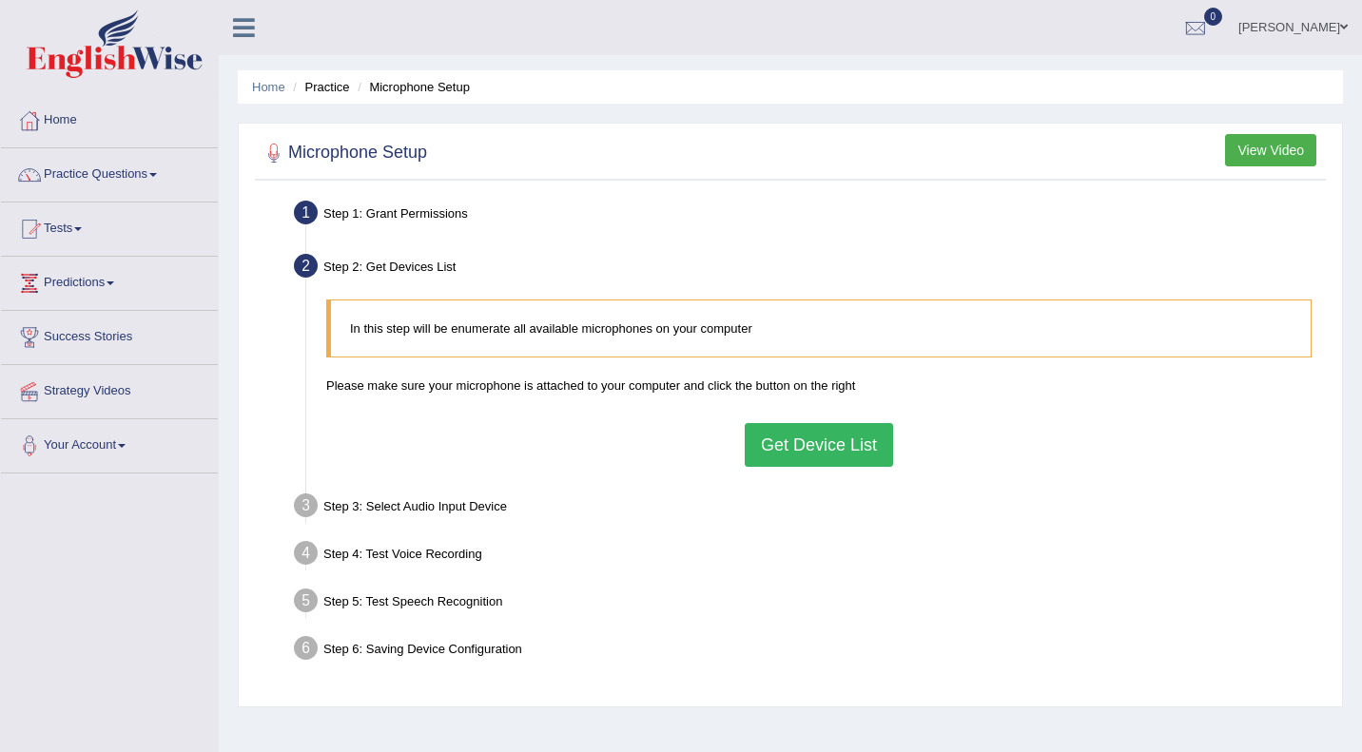
click at [818, 458] on button "Get Device List" at bounding box center [819, 445] width 148 height 44
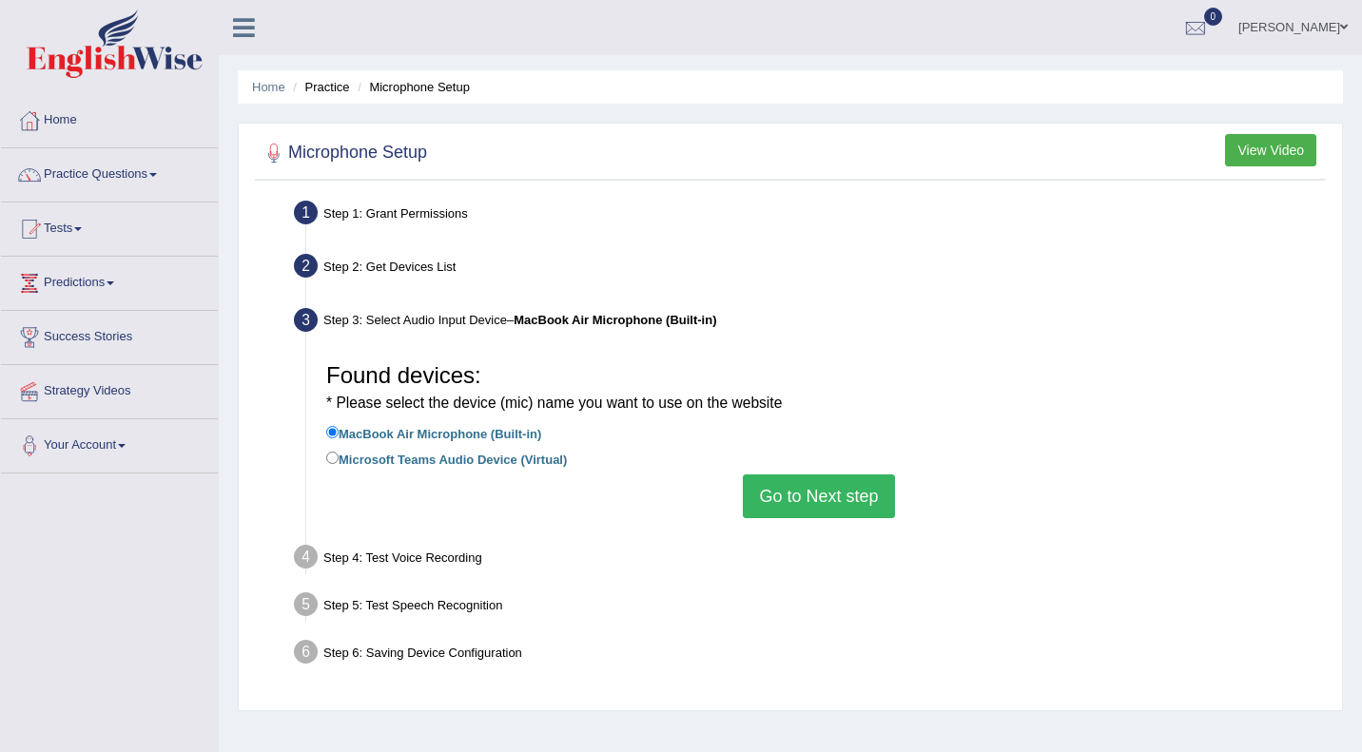
click at [818, 458] on li "Microsoft Teams Audio Device (Virtual)" at bounding box center [818, 461] width 985 height 26
click at [816, 493] on button "Go to Next step" at bounding box center [818, 497] width 151 height 44
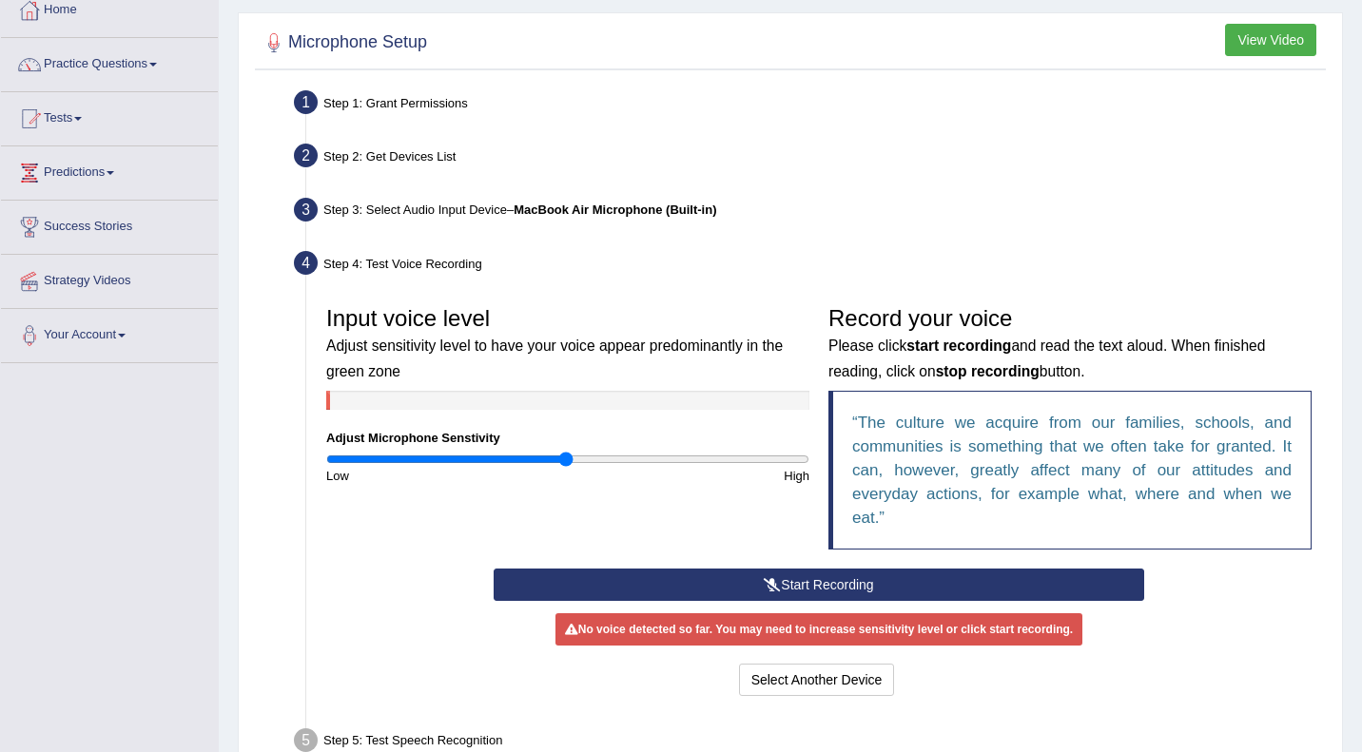
scroll to position [116, 0]
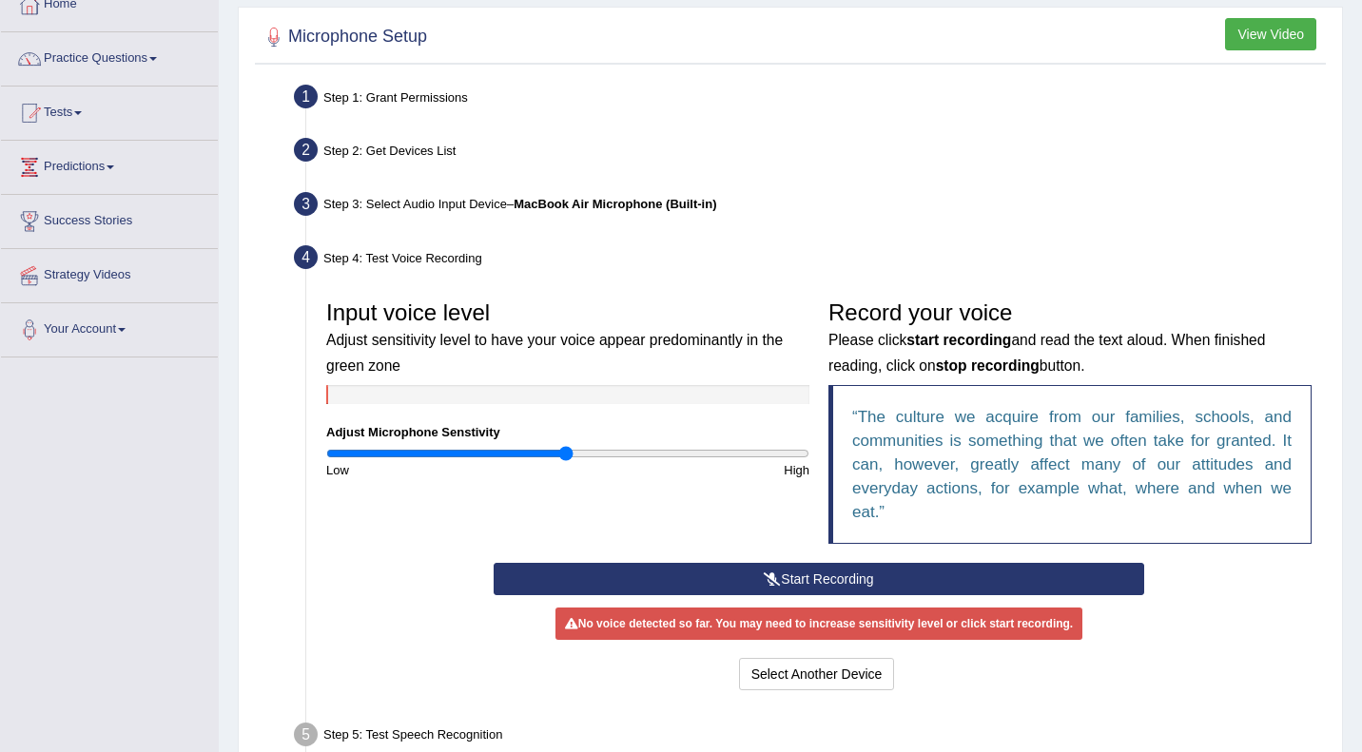
click at [818, 573] on button "Start Recording" at bounding box center [819, 579] width 650 height 32
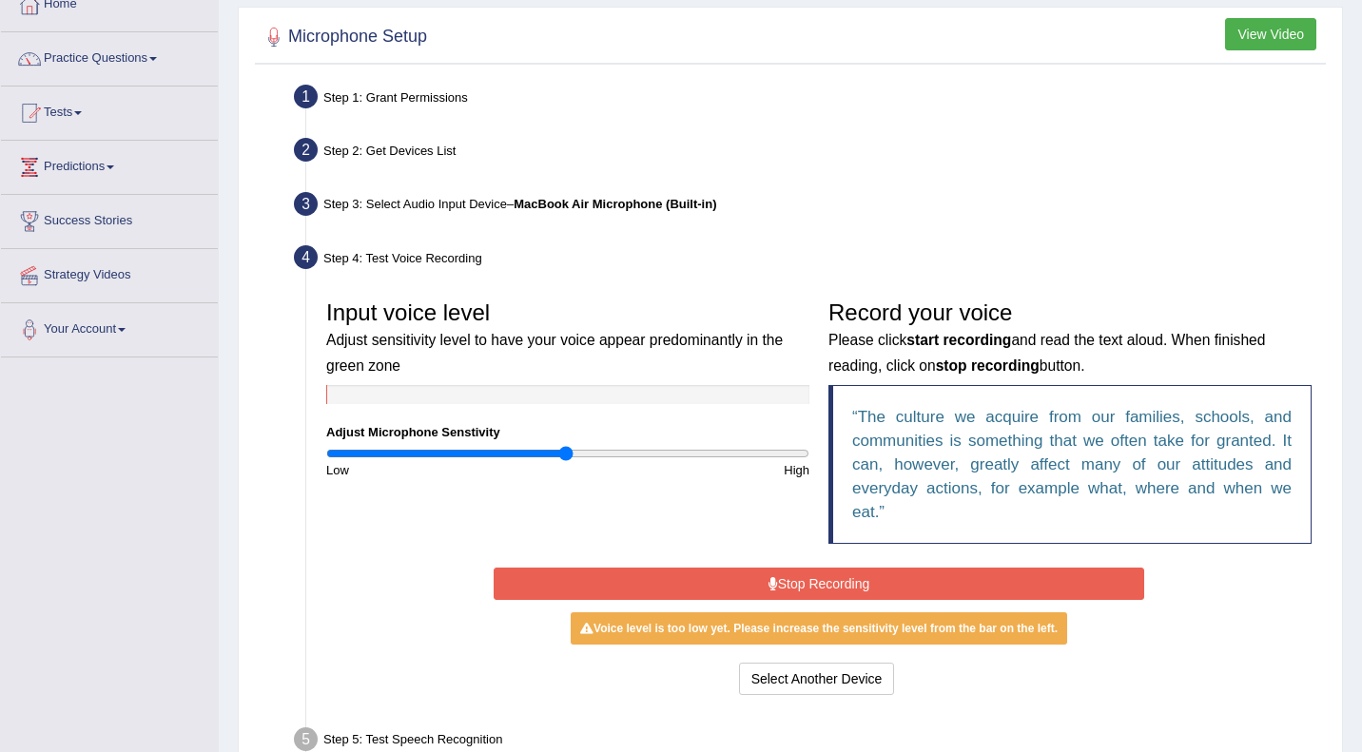
click at [818, 577] on button "Stop Recording" at bounding box center [819, 584] width 650 height 32
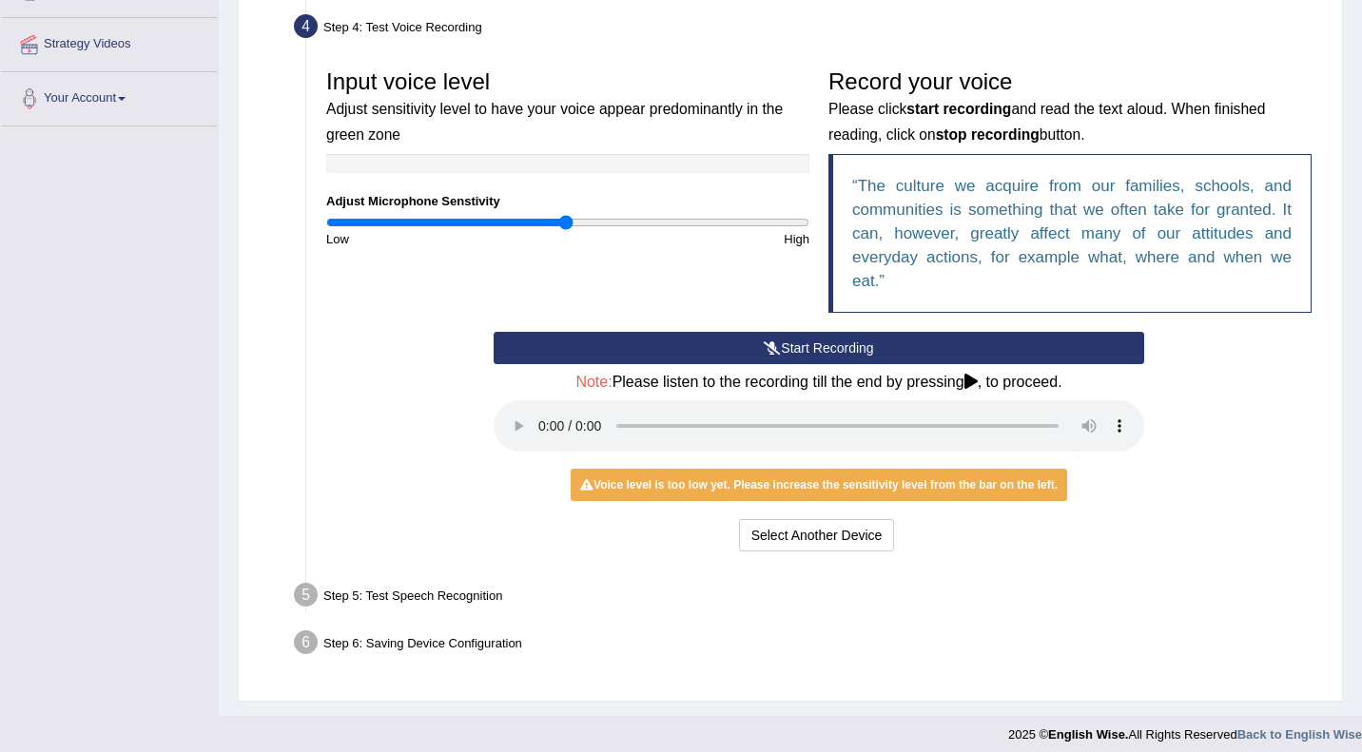
scroll to position [359, 0]
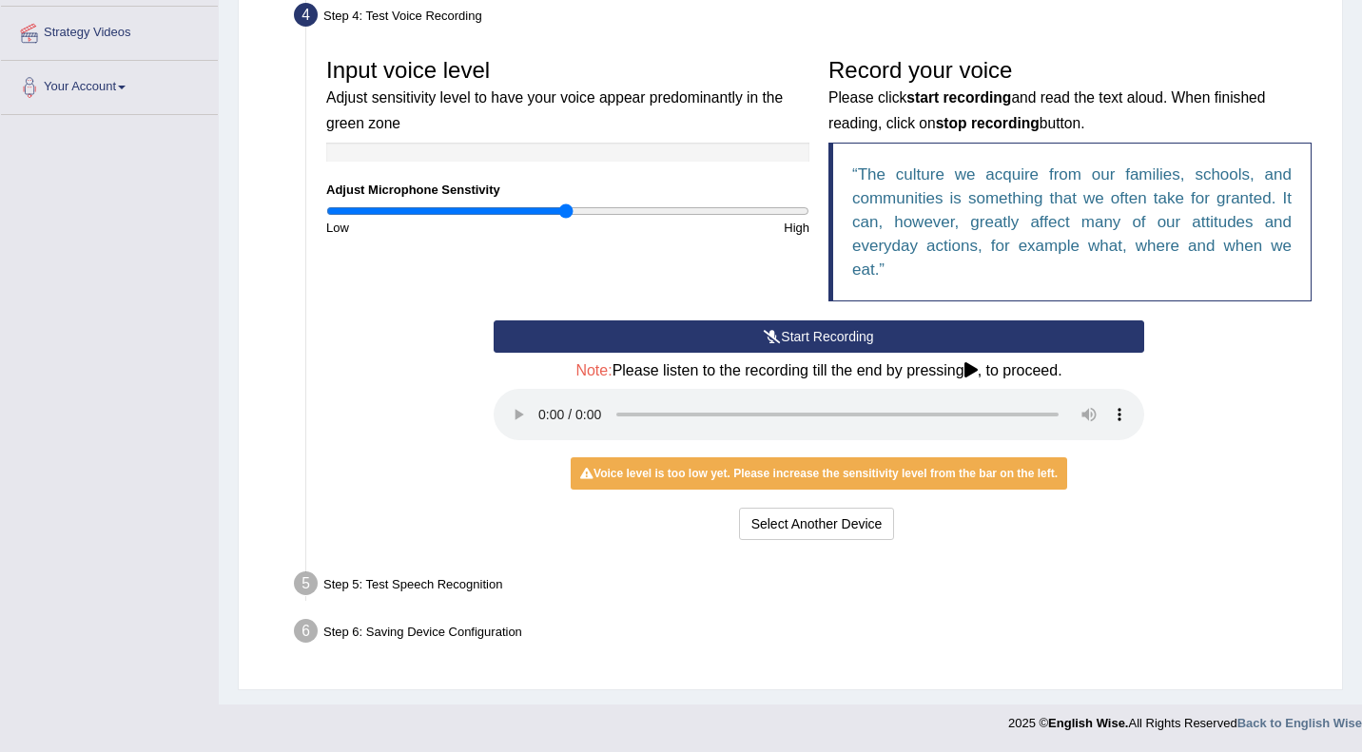
click at [708, 465] on div "Voice level is too low yet. Please increase the sensitivity level from the bar …" at bounding box center [819, 473] width 496 height 32
click at [566, 215] on input "range" at bounding box center [567, 211] width 483 height 15
click at [645, 209] on input "range" at bounding box center [567, 211] width 483 height 15
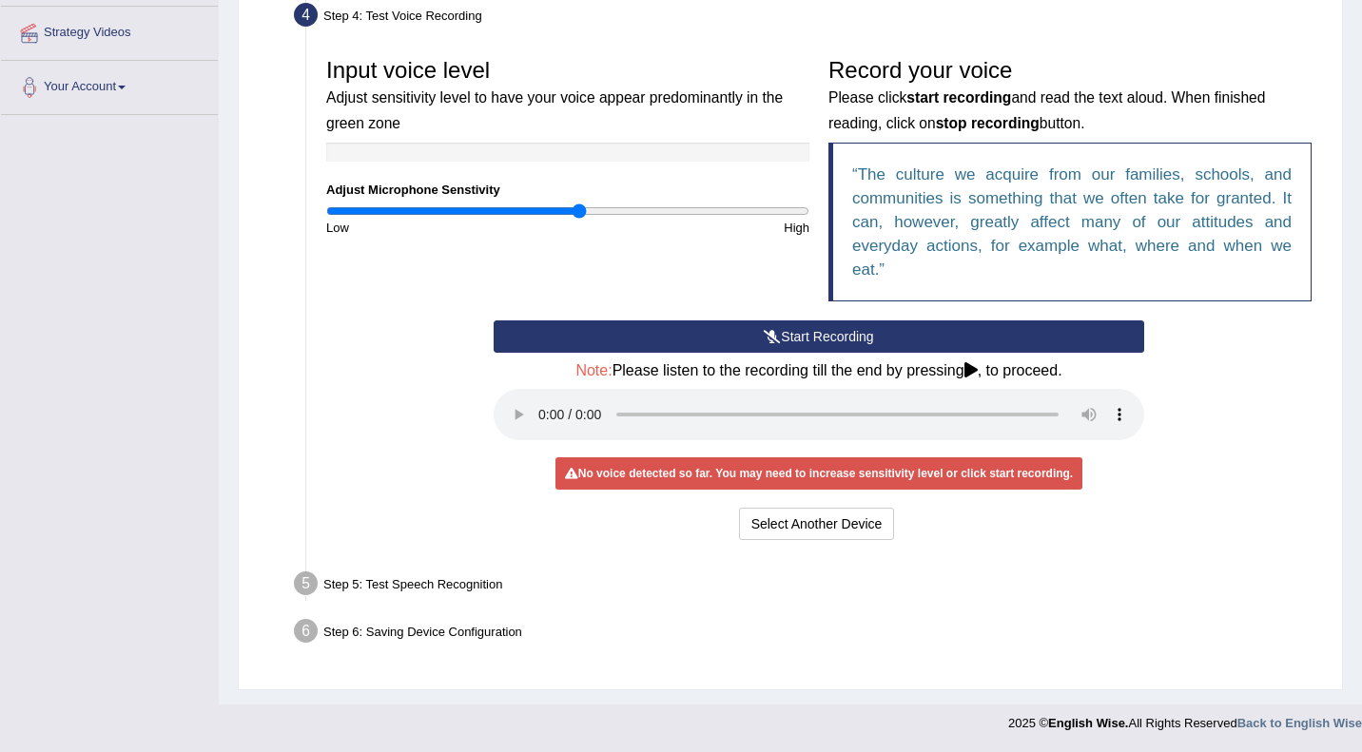
click at [577, 209] on input "range" at bounding box center [567, 211] width 483 height 15
click at [515, 210] on input "range" at bounding box center [567, 211] width 483 height 15
click at [701, 334] on button "Start Recording" at bounding box center [819, 336] width 650 height 32
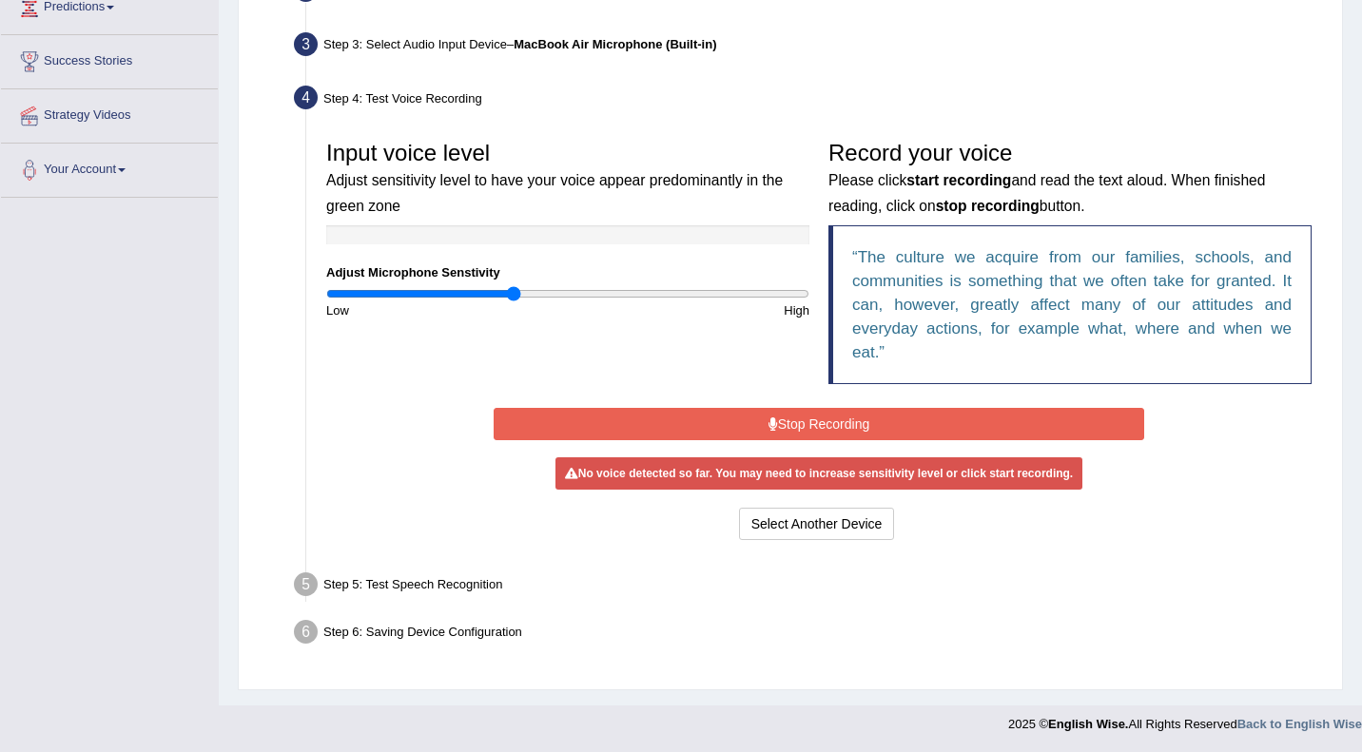
scroll to position [271, 0]
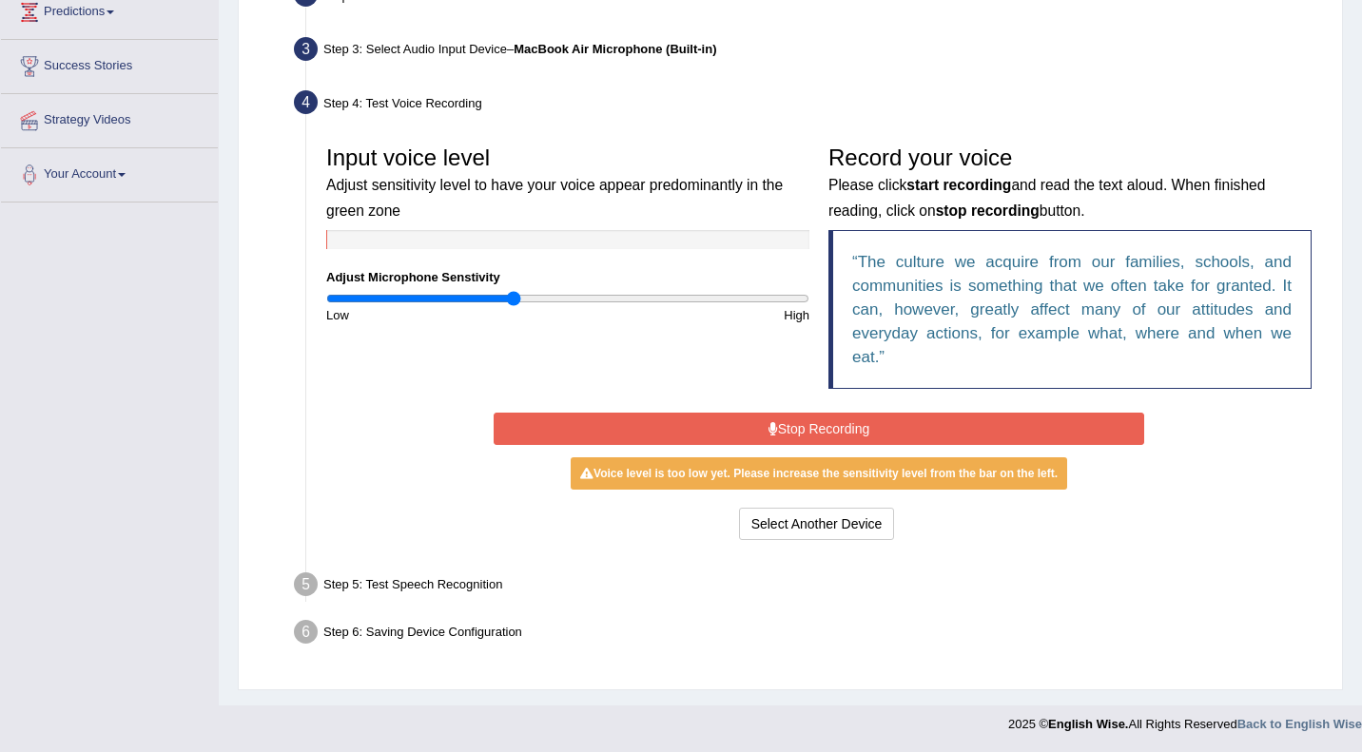
click at [783, 435] on button "Stop Recording" at bounding box center [819, 429] width 650 height 32
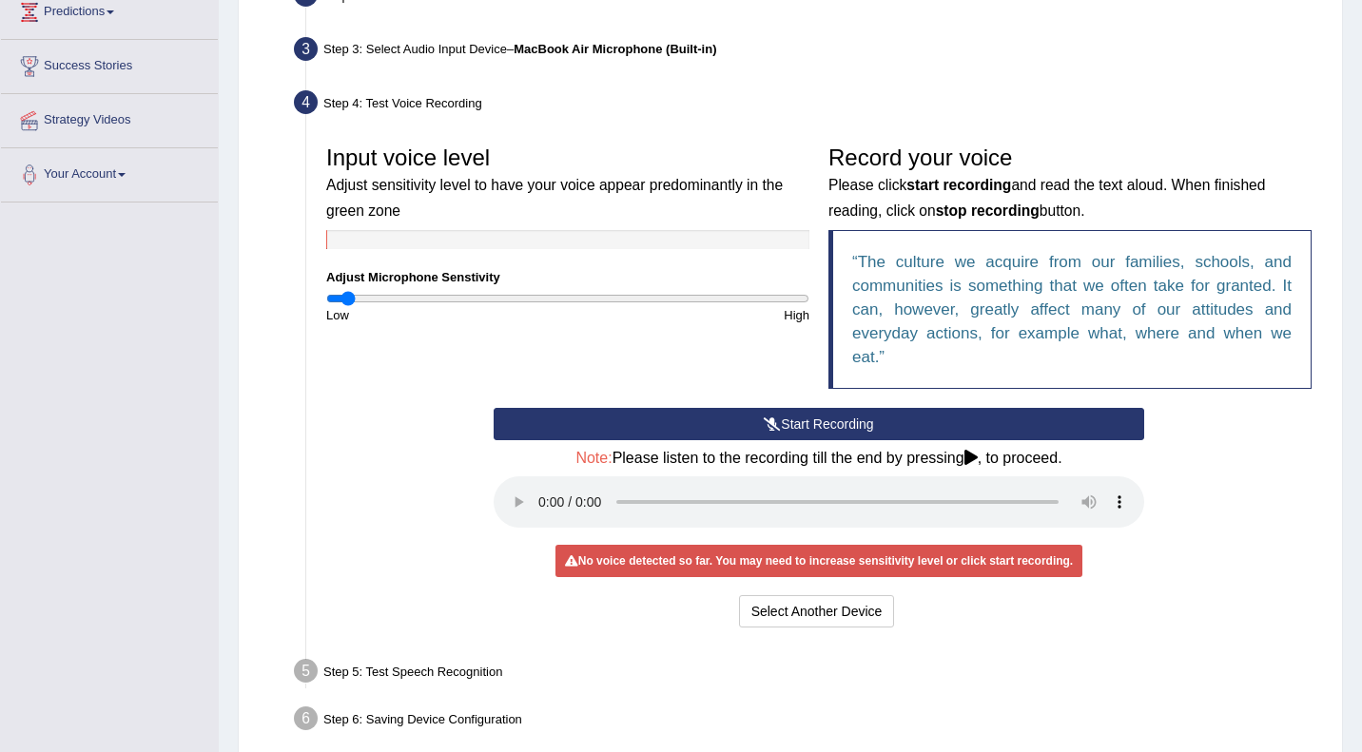
drag, startPoint x: 515, startPoint y: 295, endPoint x: 345, endPoint y: 305, distance: 169.6
click at [346, 305] on input "range" at bounding box center [567, 298] width 483 height 15
drag, startPoint x: 345, startPoint y: 305, endPoint x: 423, endPoint y: 294, distance: 78.8
click at [423, 294] on div "Input voice level Adjust sensitivity level to have your voice appear predominan…" at bounding box center [568, 230] width 502 height 188
click at [423, 294] on input "range" at bounding box center [567, 298] width 483 height 15
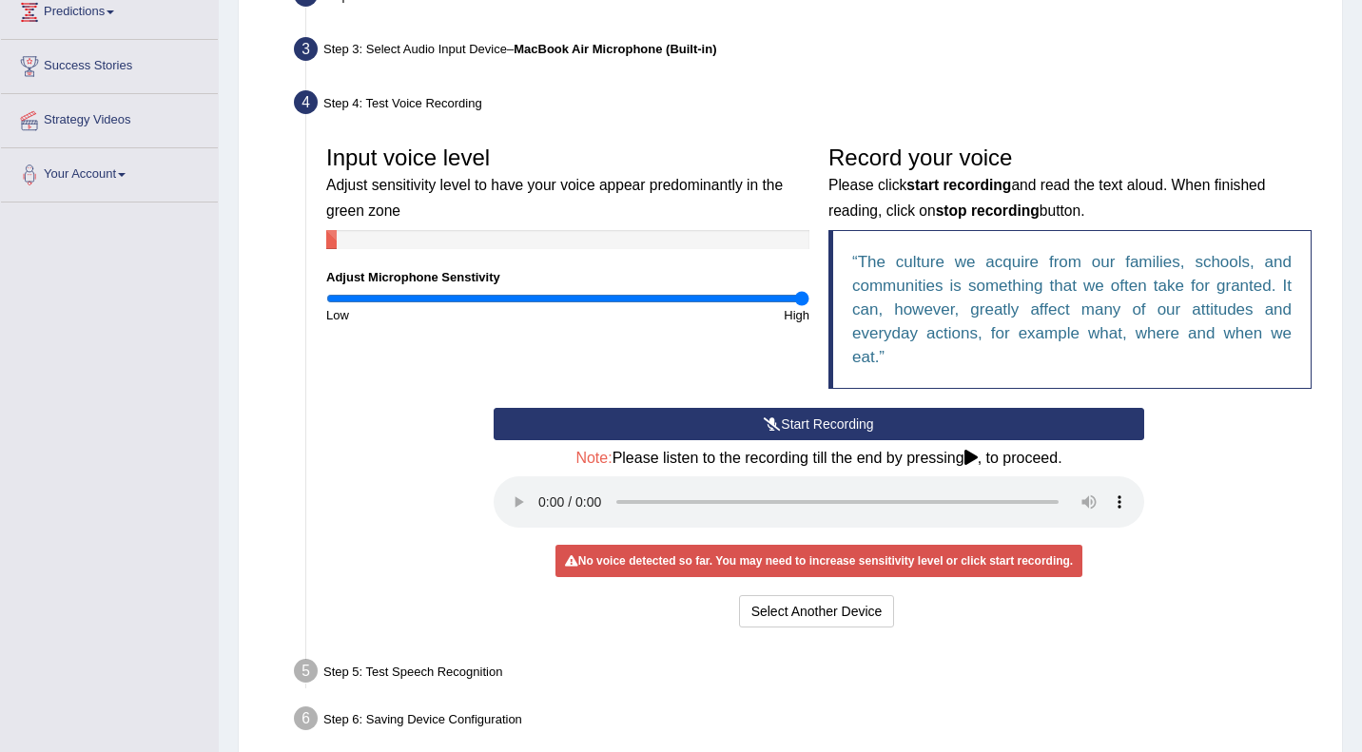
drag, startPoint x: 430, startPoint y: 295, endPoint x: 801, endPoint y: 291, distance: 370.9
click at [801, 291] on input "range" at bounding box center [567, 298] width 483 height 15
drag, startPoint x: 801, startPoint y: 291, endPoint x: 250, endPoint y: 281, distance: 550.7
click at [250, 281] on div "Microphone Setup View Video Step 1: Grant Permissions To access your microphone…" at bounding box center [790, 315] width 1105 height 926
click at [773, 426] on icon at bounding box center [772, 423] width 17 height 13
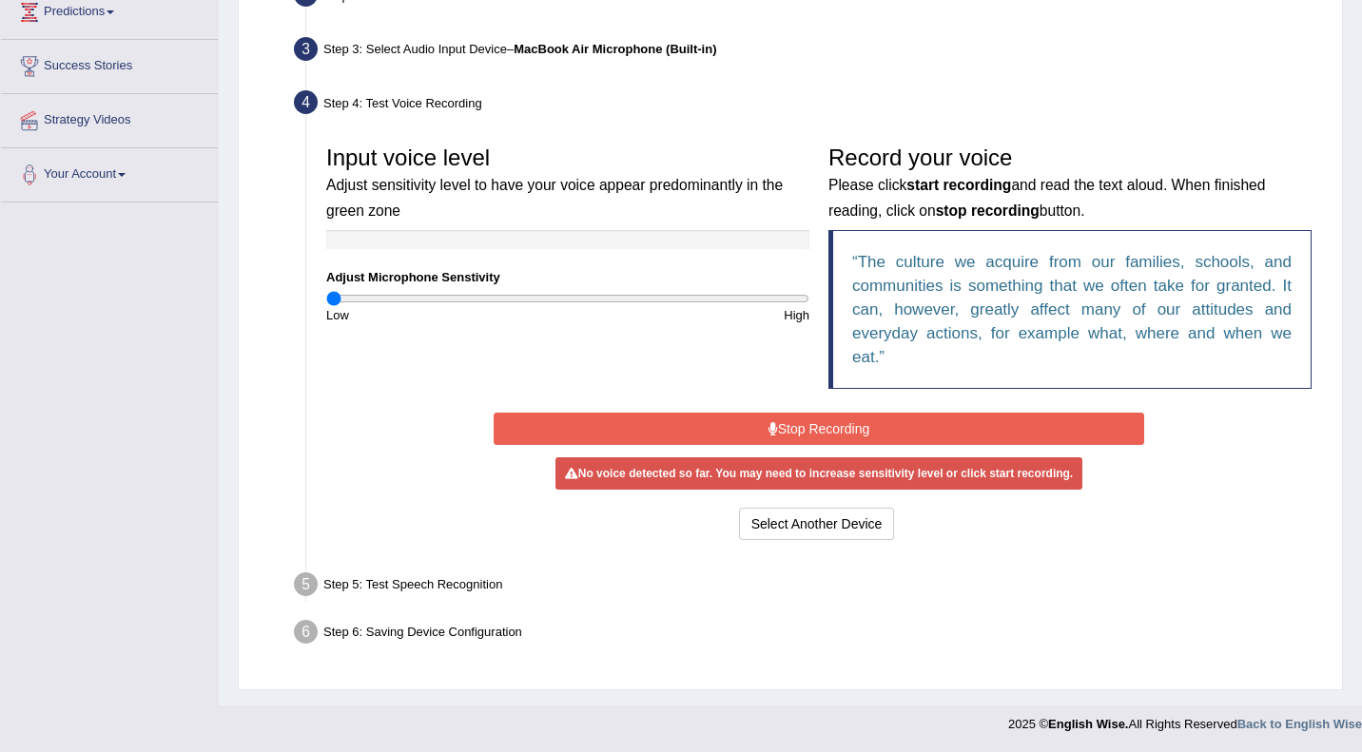
click at [773, 426] on icon at bounding box center [773, 428] width 10 height 13
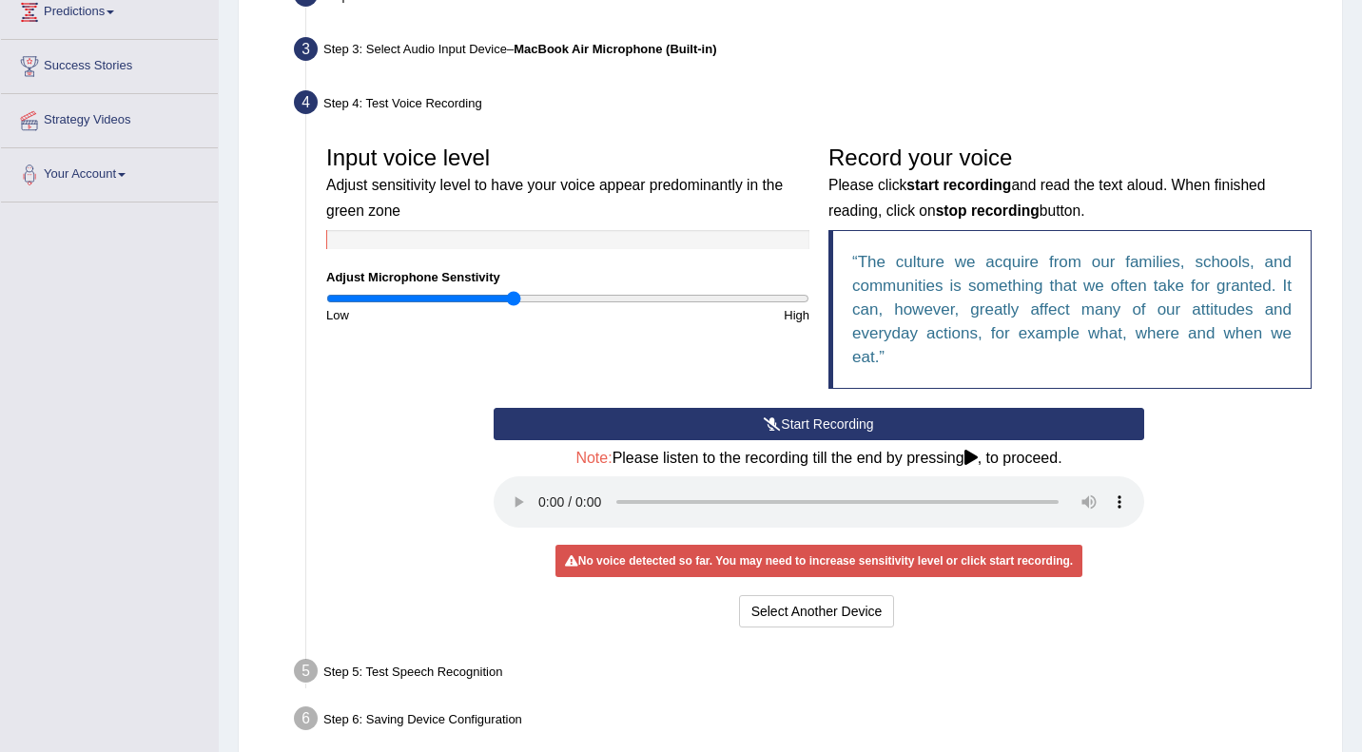
click at [512, 298] on input "range" at bounding box center [567, 298] width 483 height 15
click at [802, 303] on input "range" at bounding box center [567, 298] width 483 height 15
click at [790, 415] on button "Start Recording" at bounding box center [819, 424] width 650 height 32
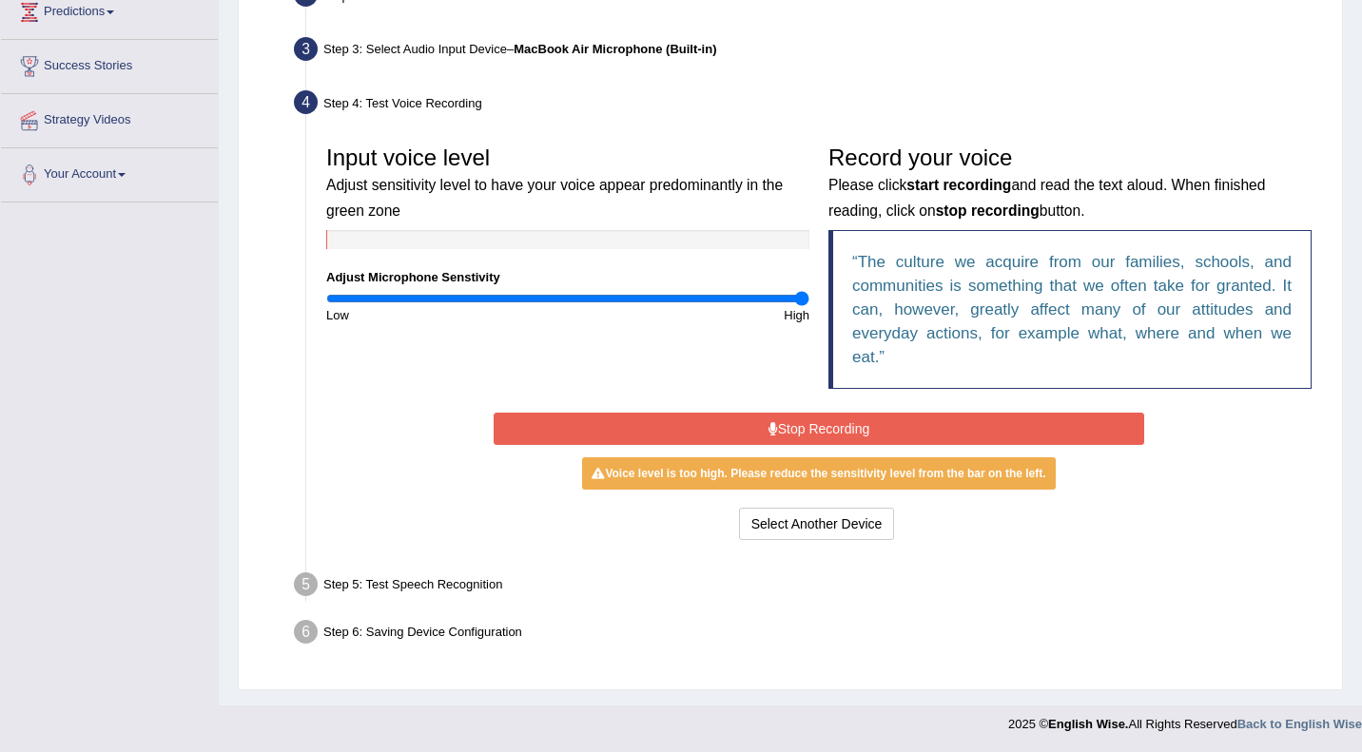
click at [790, 415] on button "Stop Recording" at bounding box center [819, 429] width 650 height 32
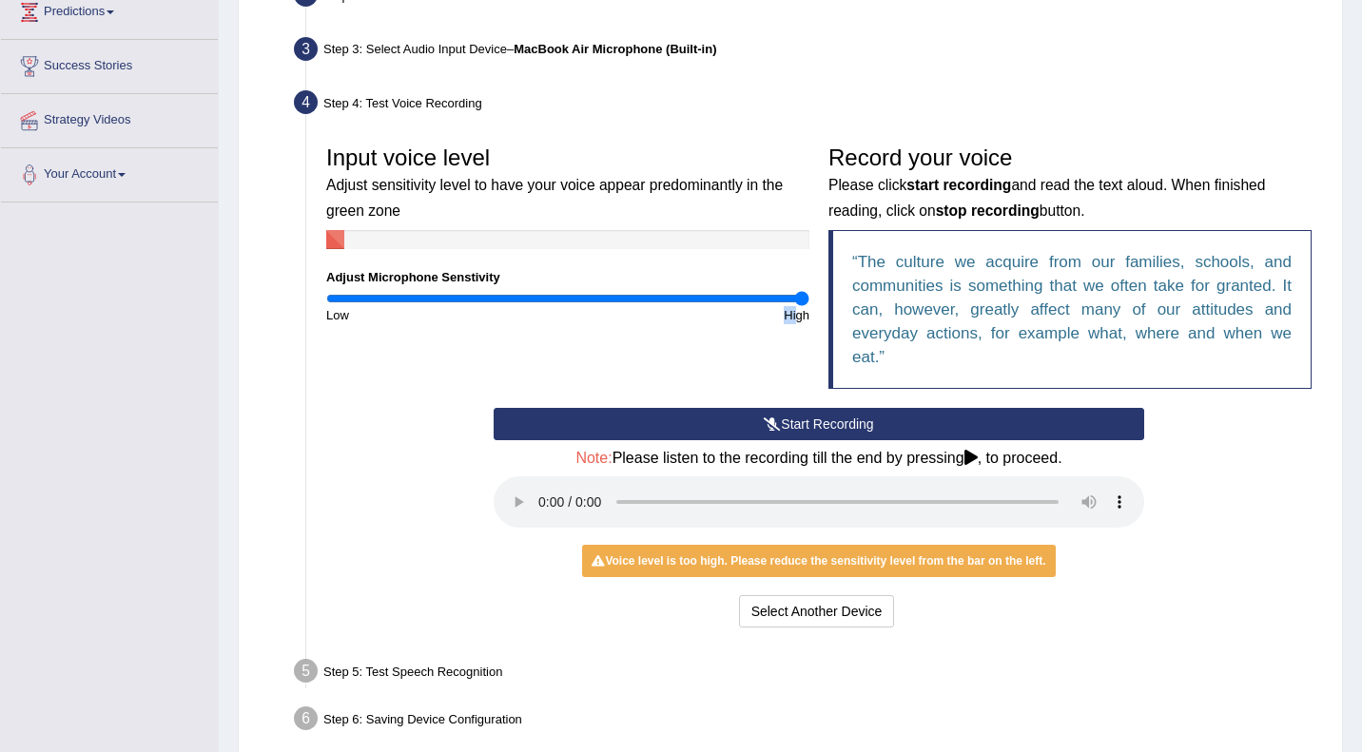
drag, startPoint x: 797, startPoint y: 308, endPoint x: 743, endPoint y: 309, distance: 54.2
click at [743, 310] on div "High" at bounding box center [693, 315] width 251 height 18
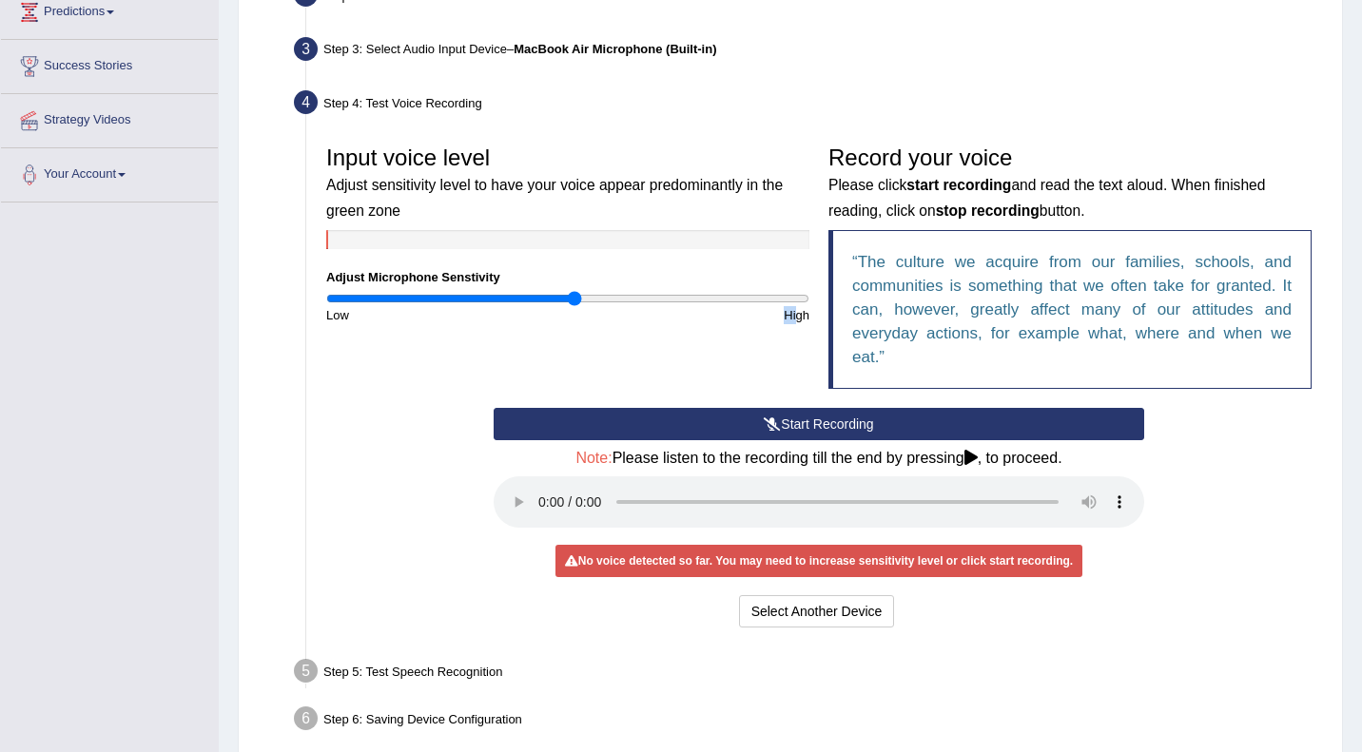
drag, startPoint x: 806, startPoint y: 295, endPoint x: 574, endPoint y: 304, distance: 231.3
type input "1.04"
click at [574, 304] on input "range" at bounding box center [567, 298] width 483 height 15
click at [807, 605] on button "Select Another Device" at bounding box center [817, 611] width 156 height 32
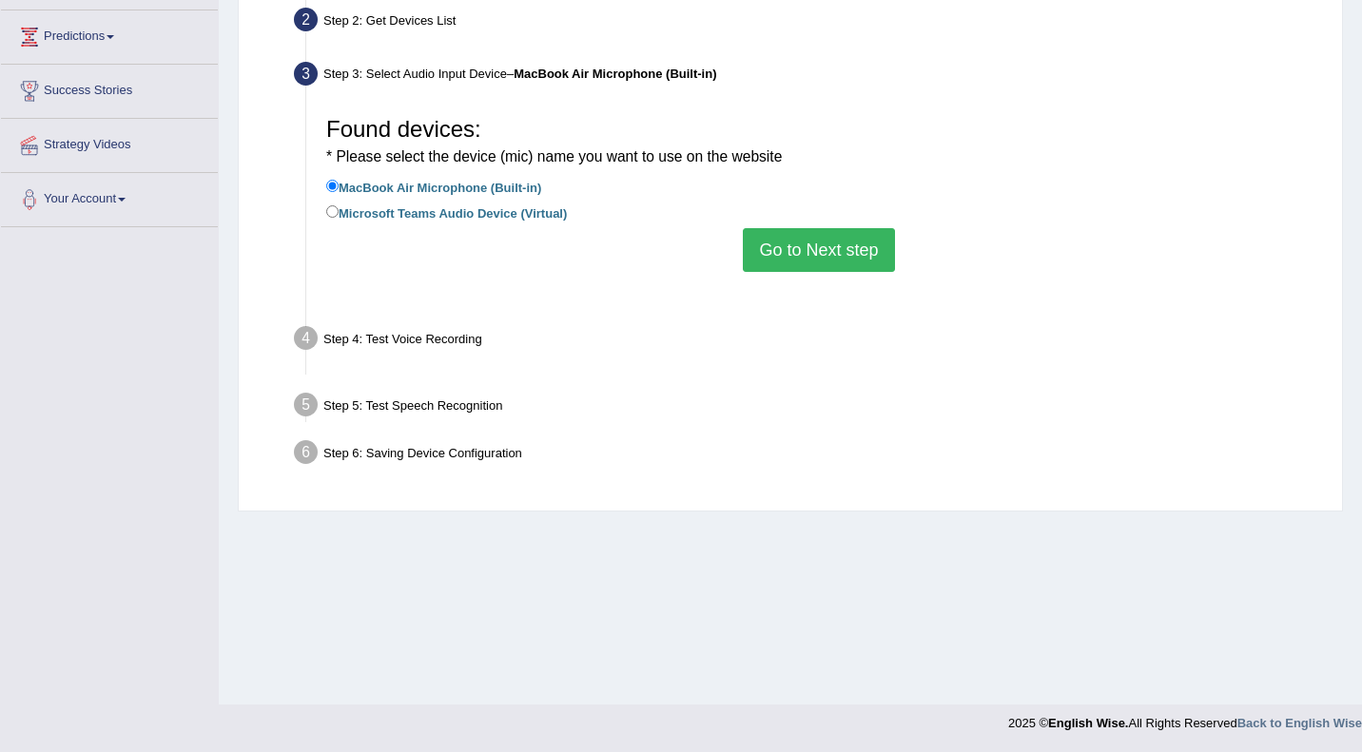
scroll to position [246, 0]
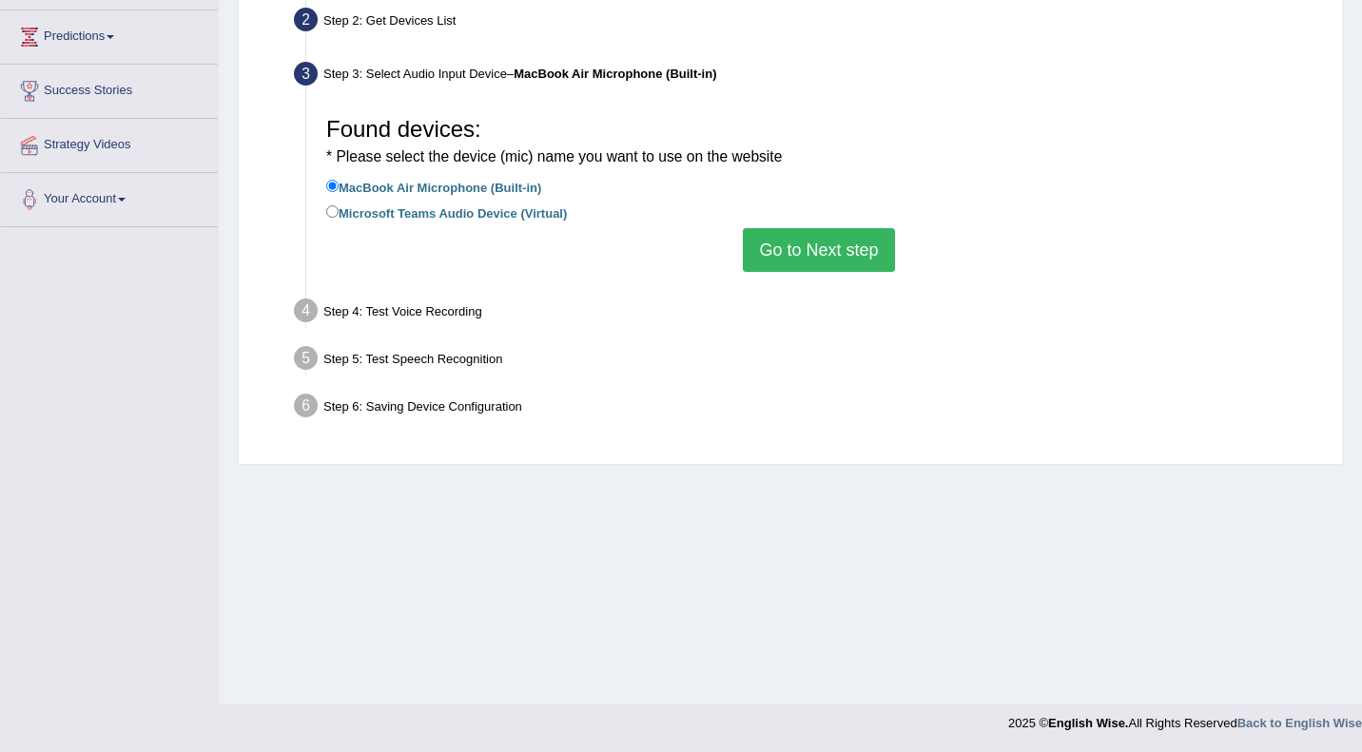
click at [805, 263] on button "Go to Next step" at bounding box center [818, 250] width 151 height 44
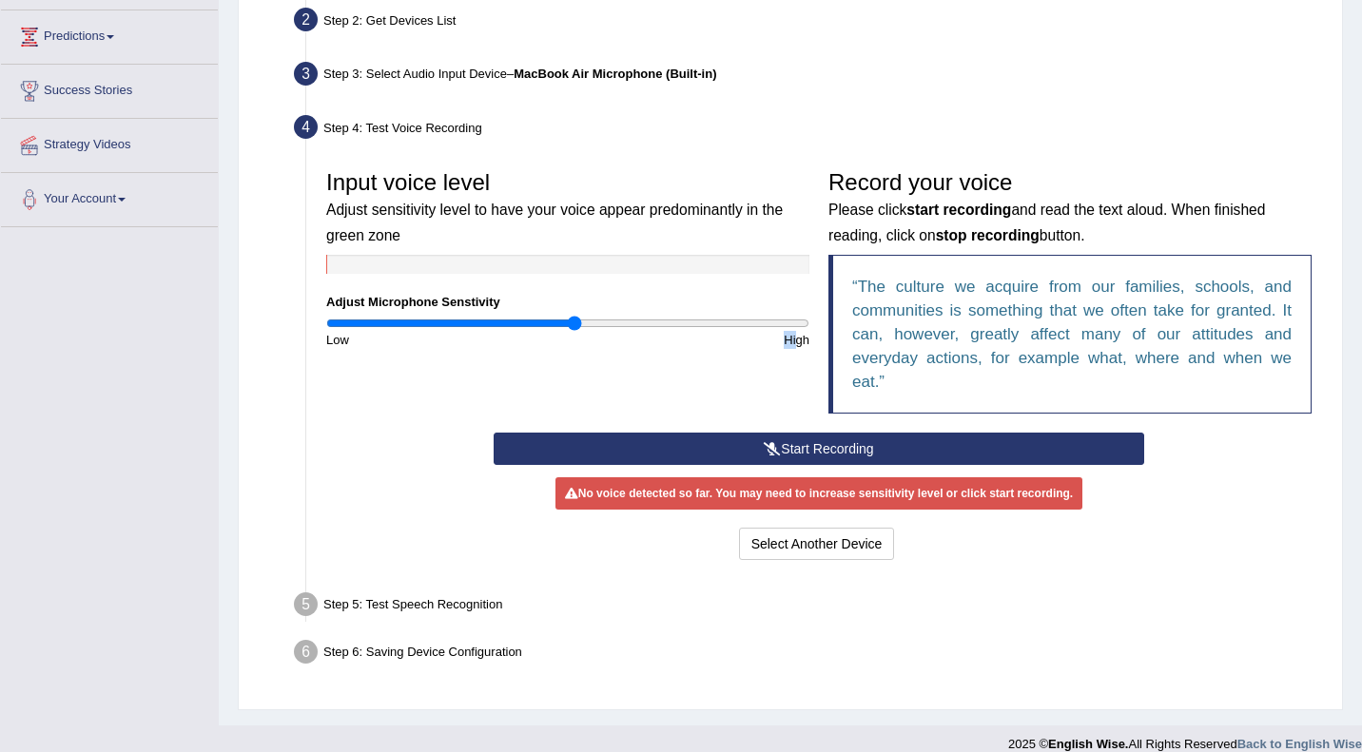
click at [795, 445] on button "Start Recording" at bounding box center [819, 449] width 650 height 32
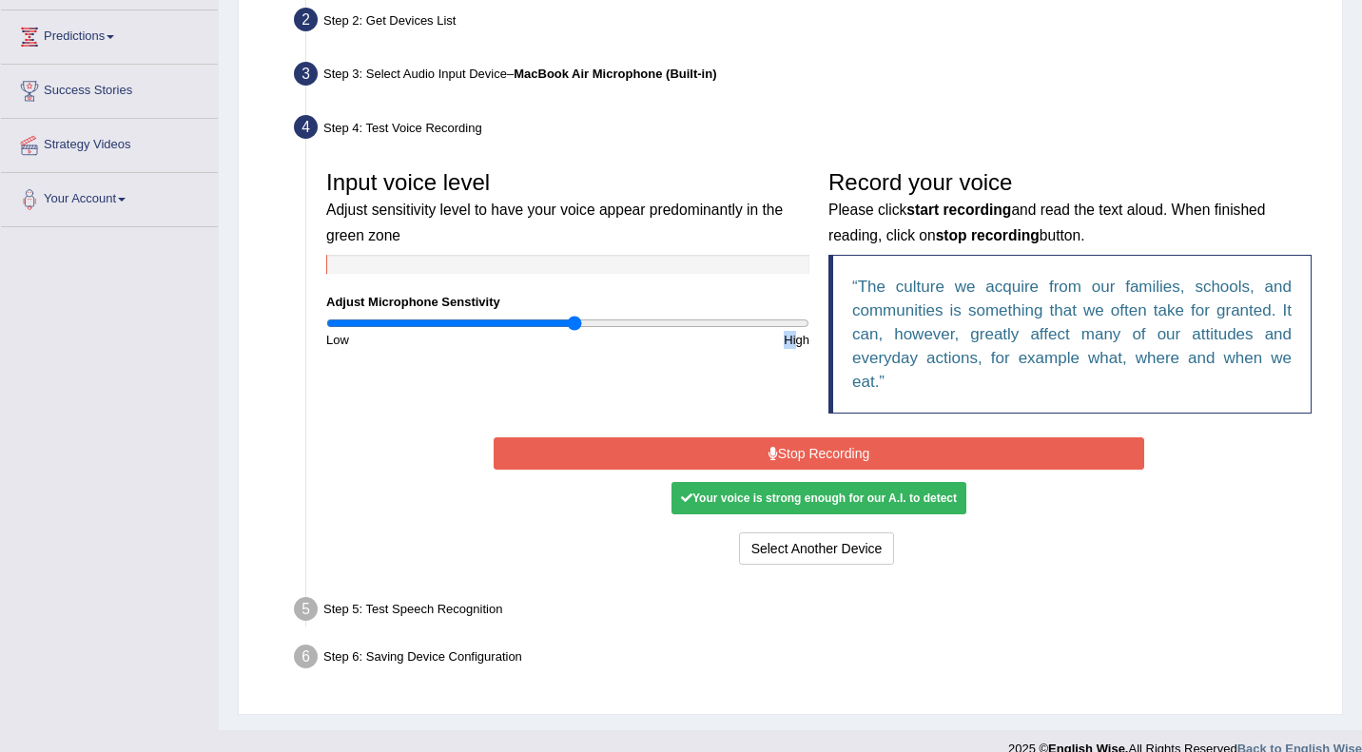
click at [795, 445] on button "Stop Recording" at bounding box center [819, 453] width 650 height 32
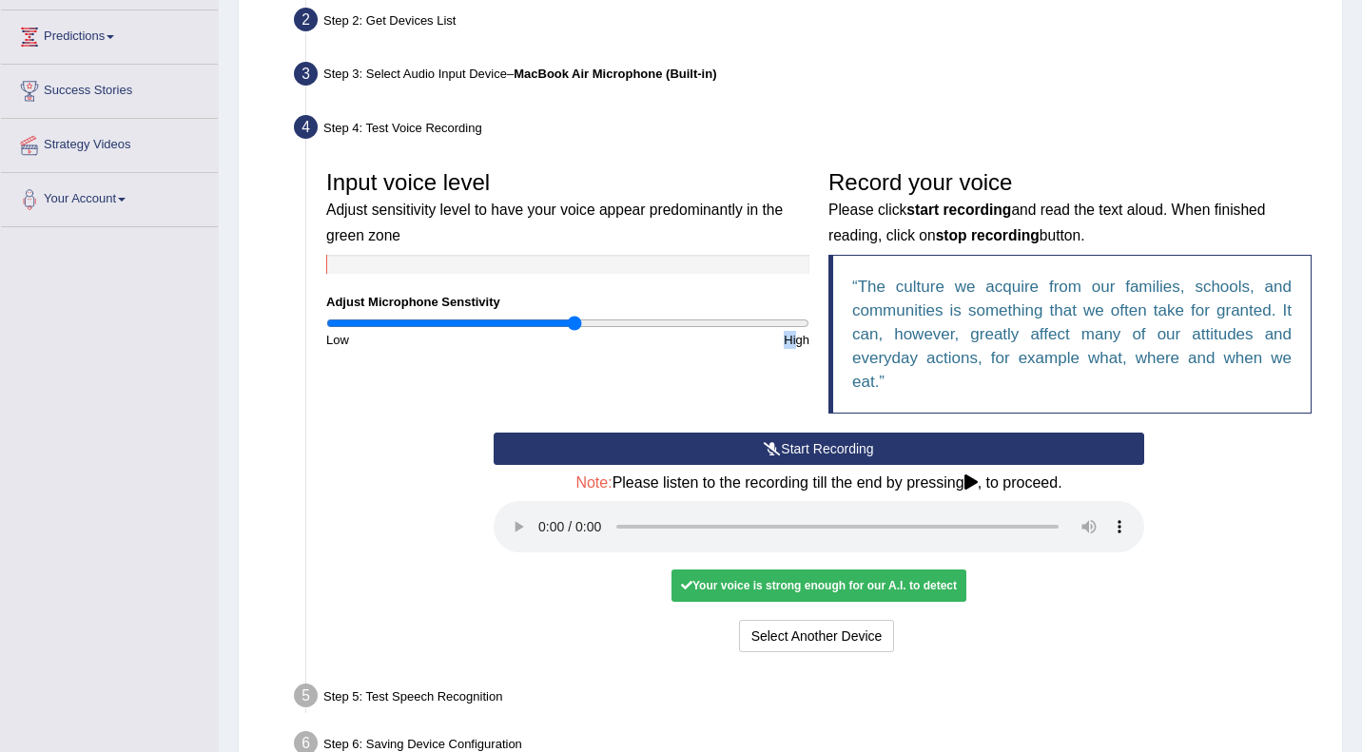
click at [771, 591] on div "Your voice is strong enough for our A.I. to detect" at bounding box center [818, 586] width 295 height 32
click at [761, 583] on div "Your voice is strong enough for our A.I. to detect" at bounding box center [818, 586] width 295 height 32
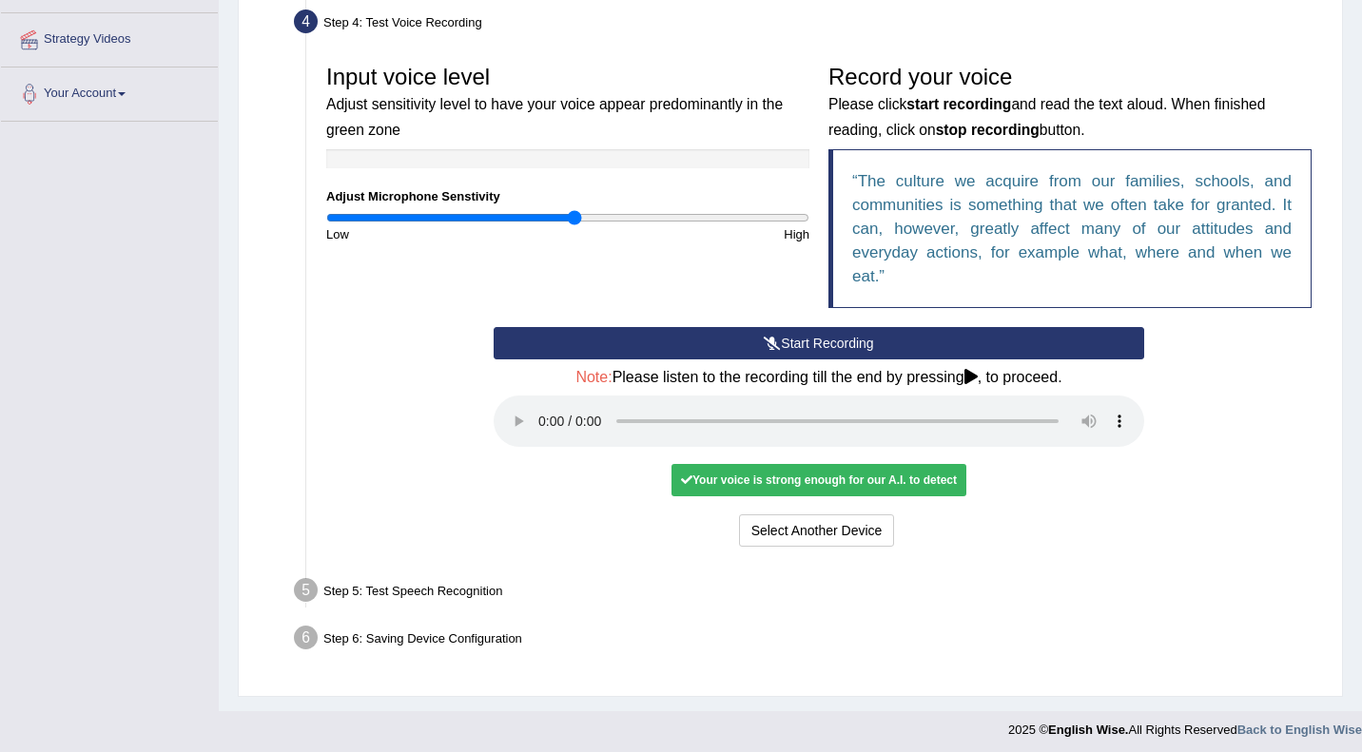
scroll to position [359, 0]
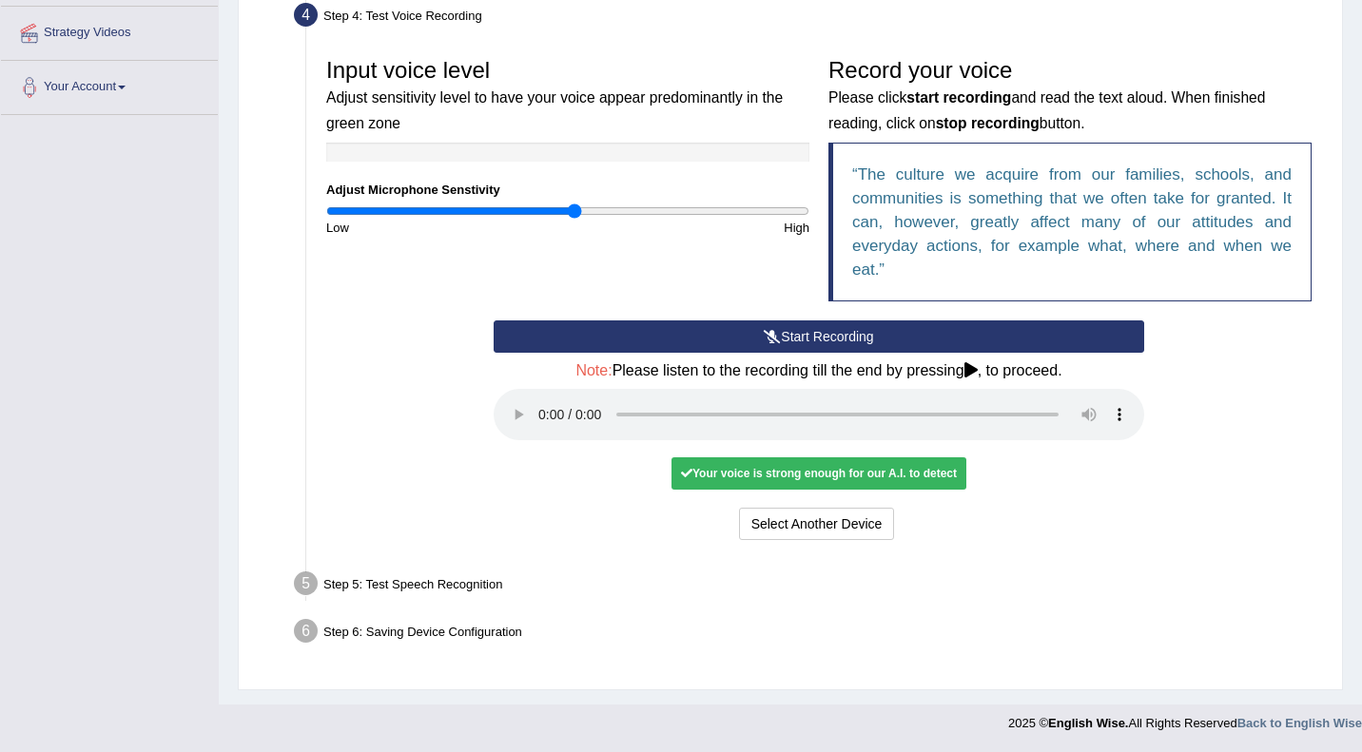
click at [995, 484] on div "Start Recording Stop Recording Note: Please listen to the recording till the en…" at bounding box center [819, 432] width 670 height 224
click at [879, 478] on div "Your voice is strong enough for our A.I. to detect" at bounding box center [818, 473] width 295 height 32
click at [716, 475] on div "Your voice is strong enough for our A.I. to detect" at bounding box center [818, 473] width 295 height 32
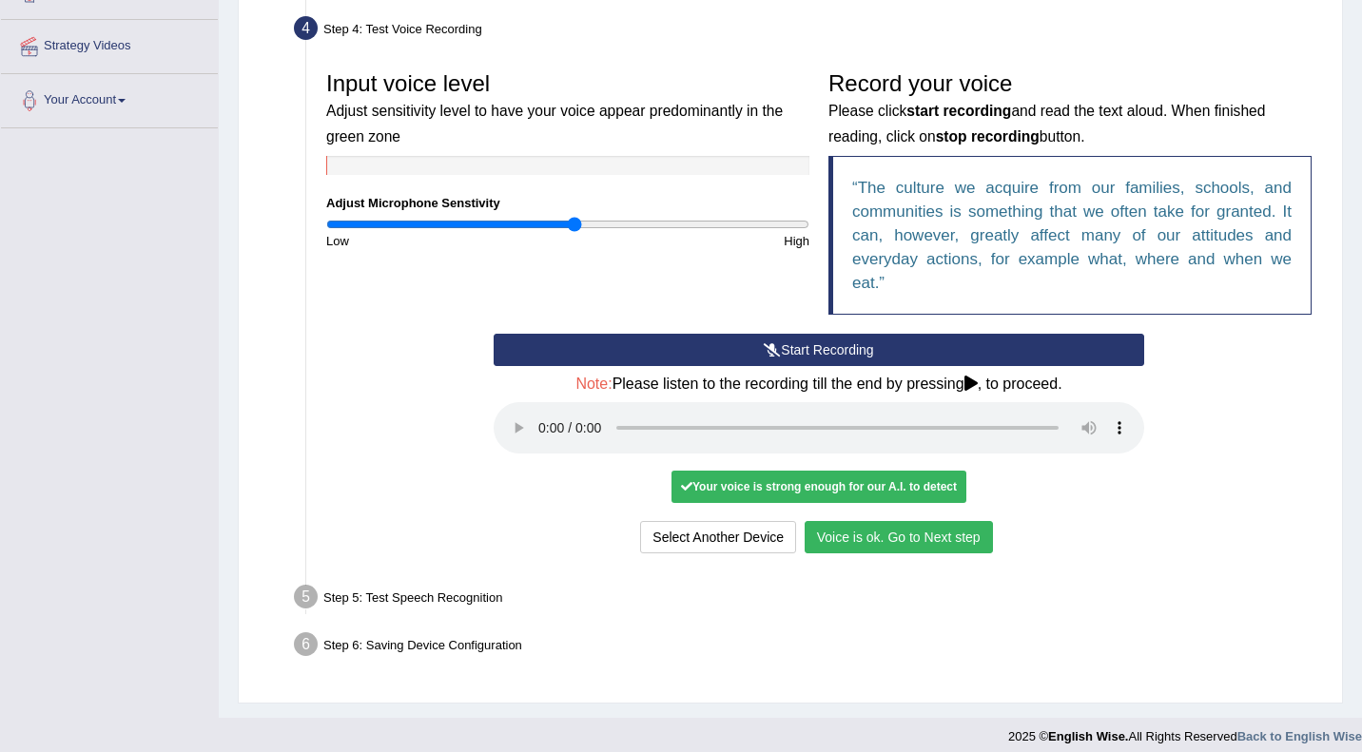
scroll to position [347, 0]
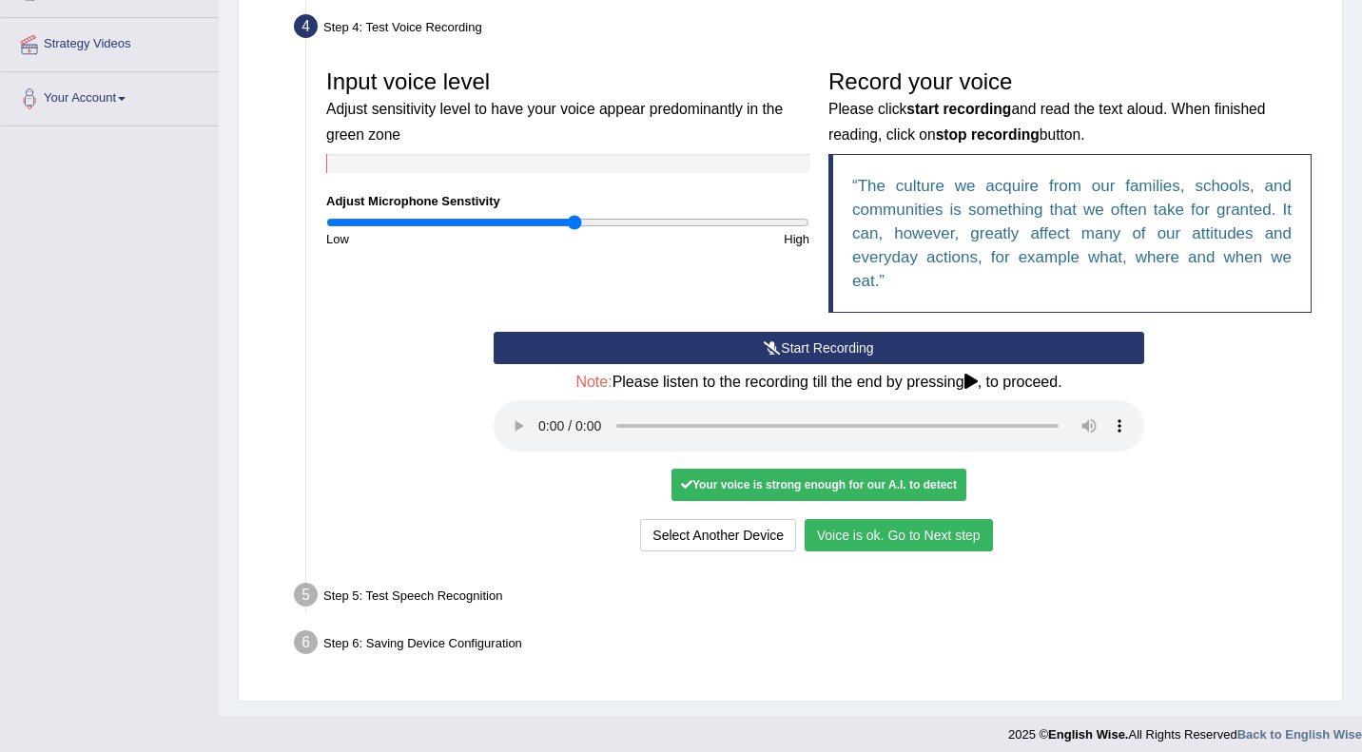
click at [857, 534] on button "Voice is ok. Go to Next step" at bounding box center [899, 535] width 188 height 32
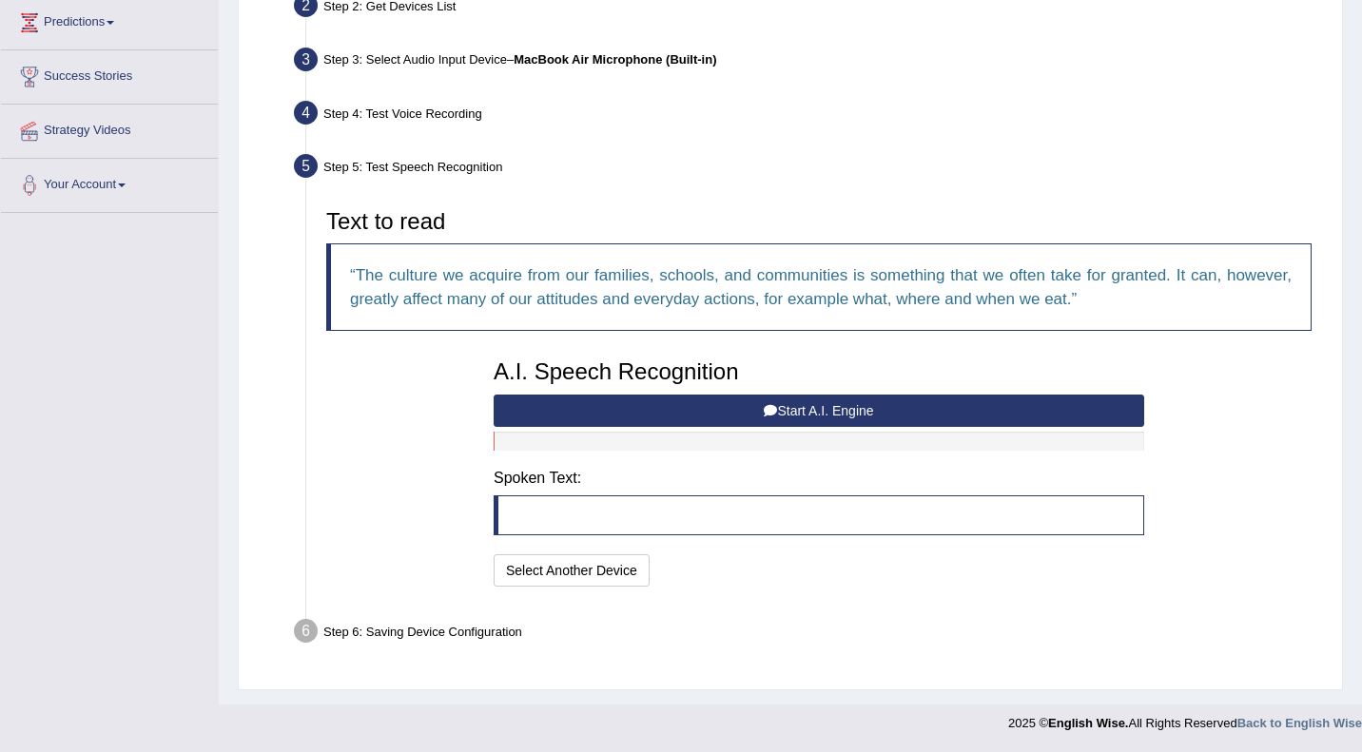
scroll to position [261, 0]
click at [808, 408] on button "Start A.I. Engine" at bounding box center [819, 411] width 650 height 32
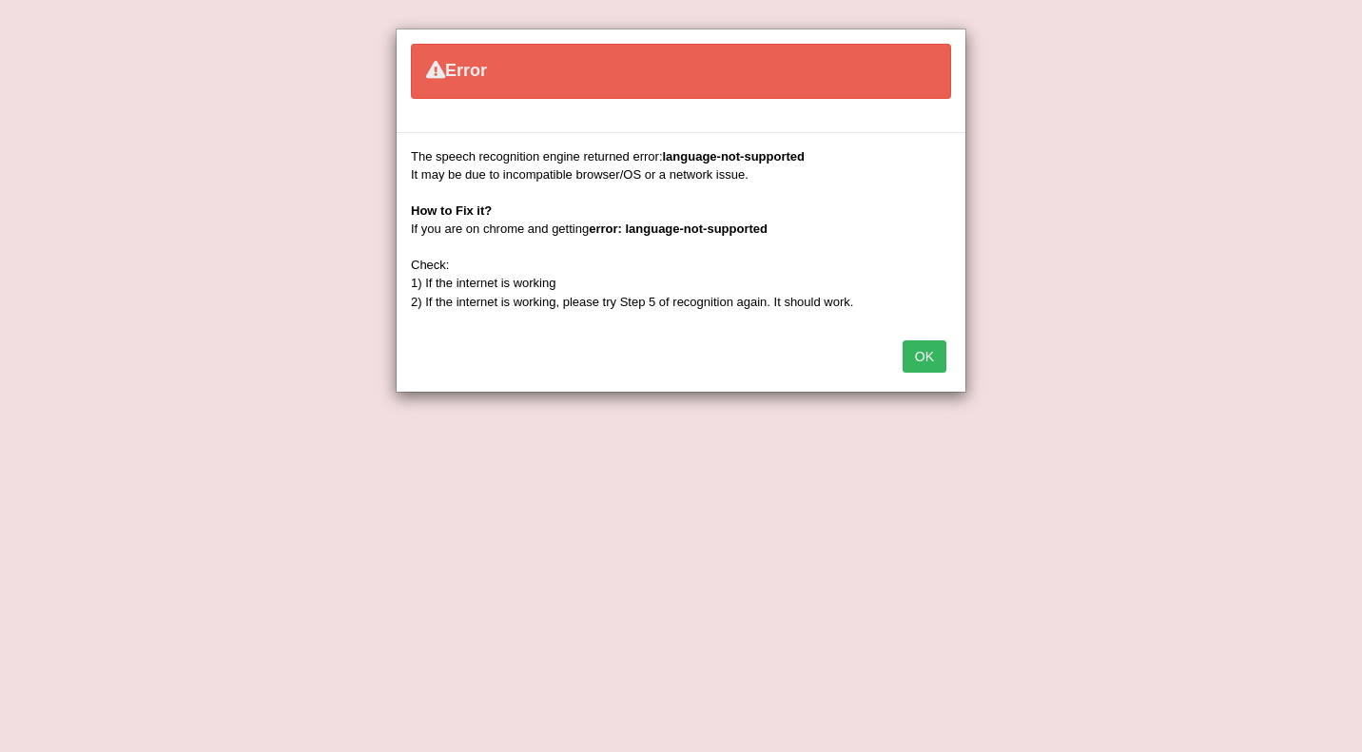
click at [933, 352] on button "OK" at bounding box center [925, 356] width 44 height 32
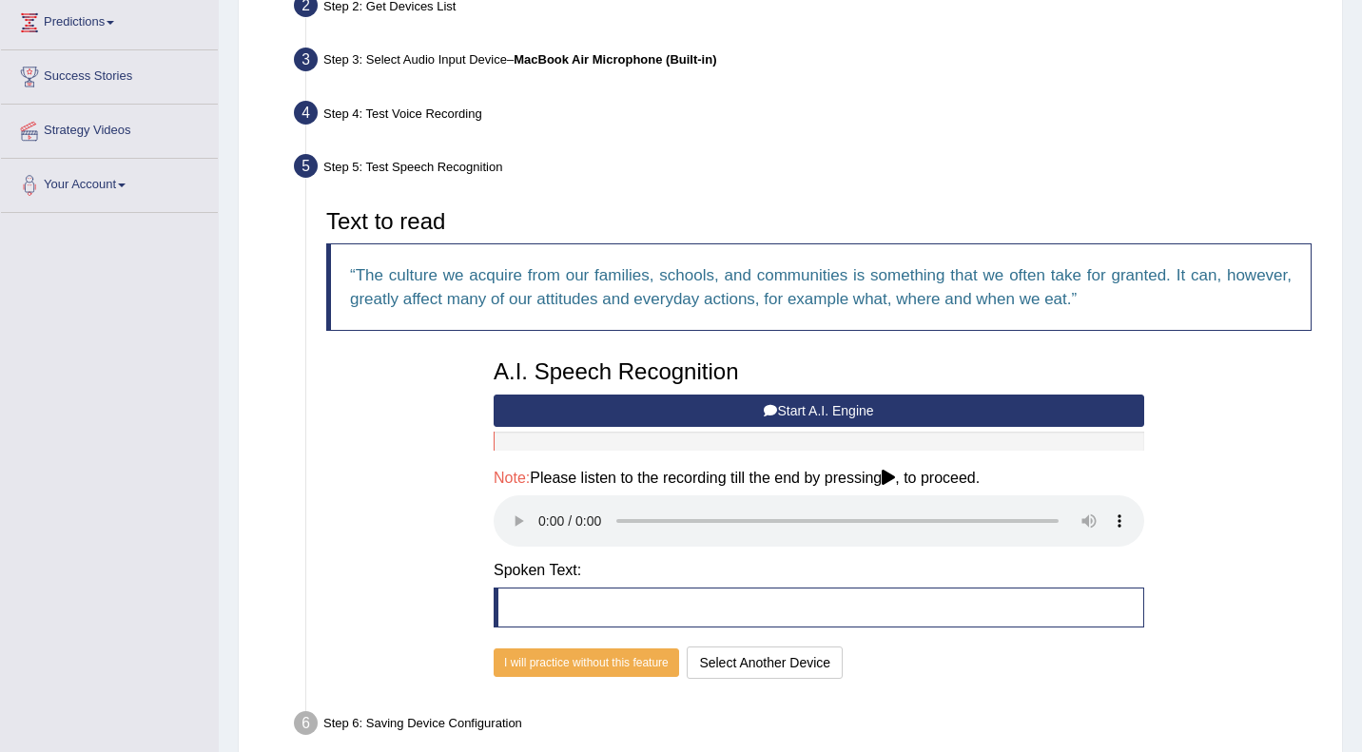
click at [846, 410] on button "Start A.I. Engine" at bounding box center [819, 411] width 650 height 32
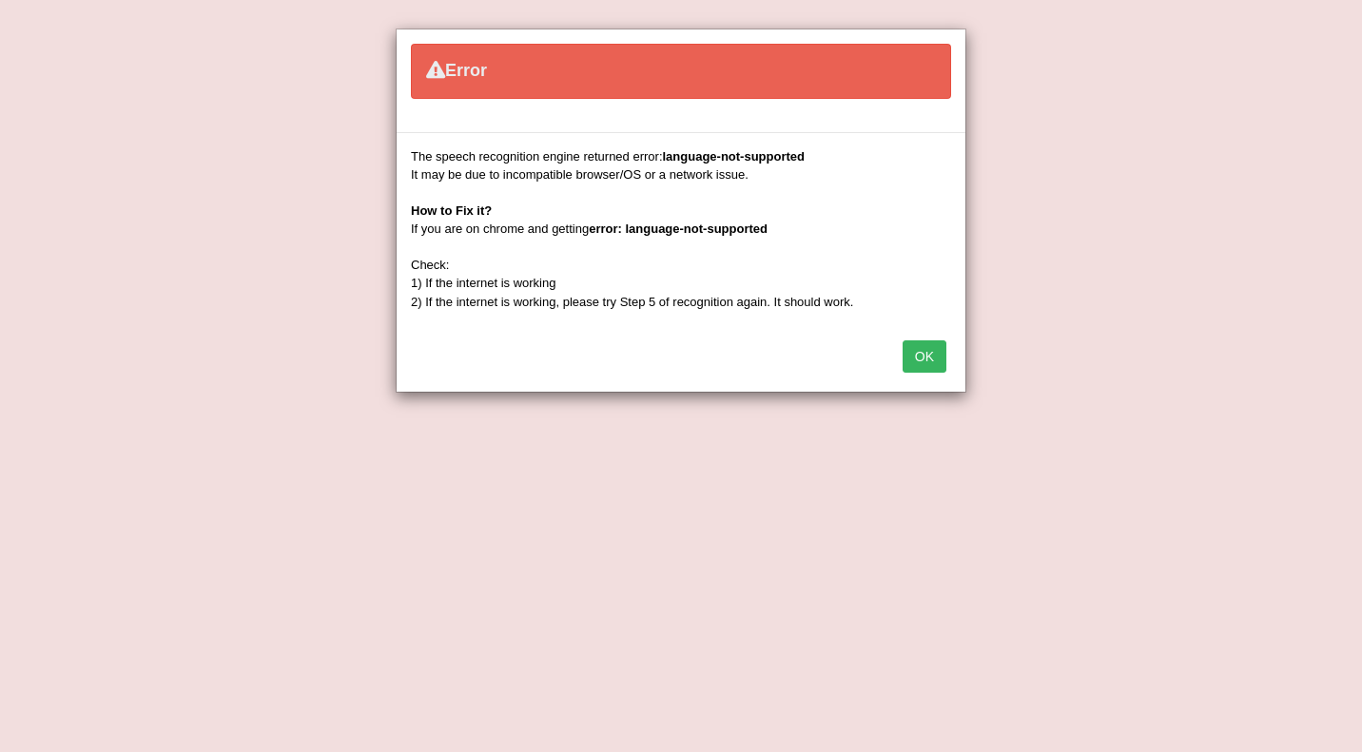
click at [924, 352] on button "OK" at bounding box center [925, 356] width 44 height 32
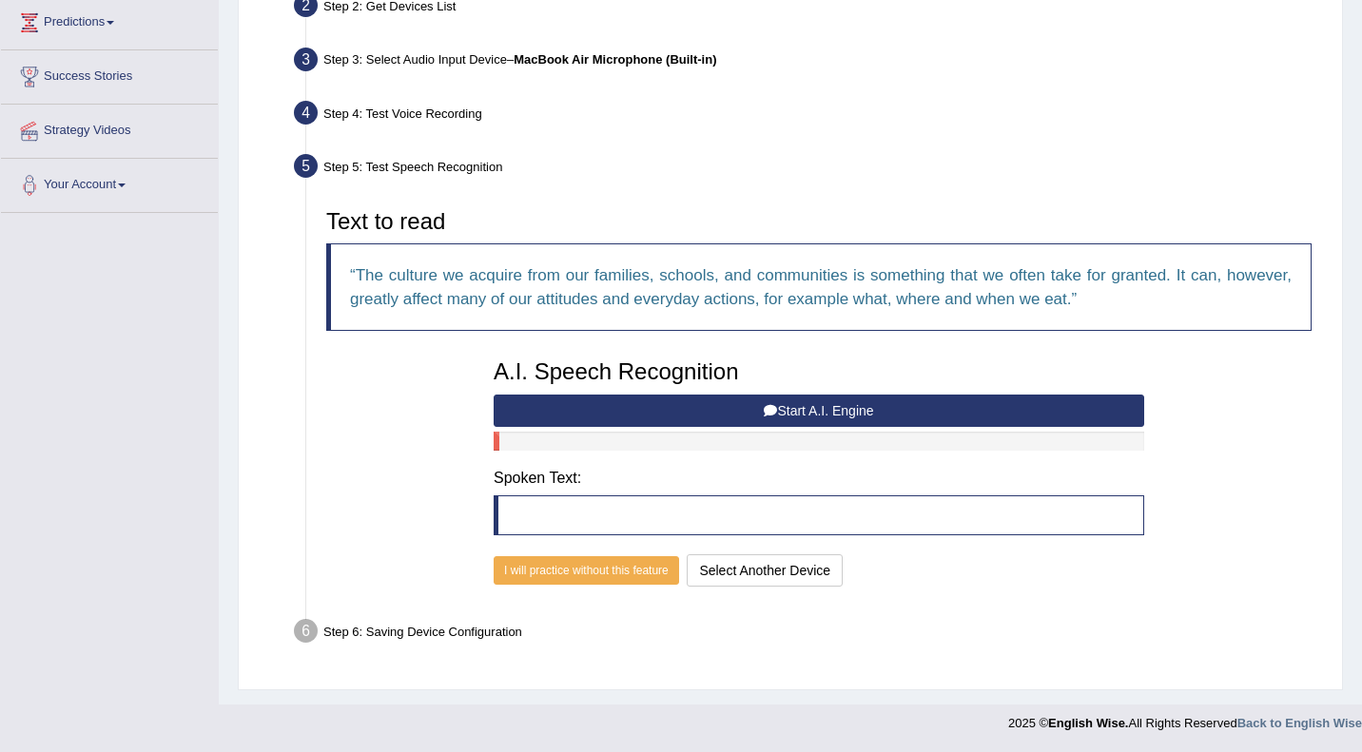
click at [729, 487] on div "A.I. Speech Recognition Start A.I. Engine Stop A.I. Engine Note: Please listen …" at bounding box center [819, 471] width 670 height 242
click at [612, 571] on button "I will practice without this feature" at bounding box center [586, 570] width 185 height 29
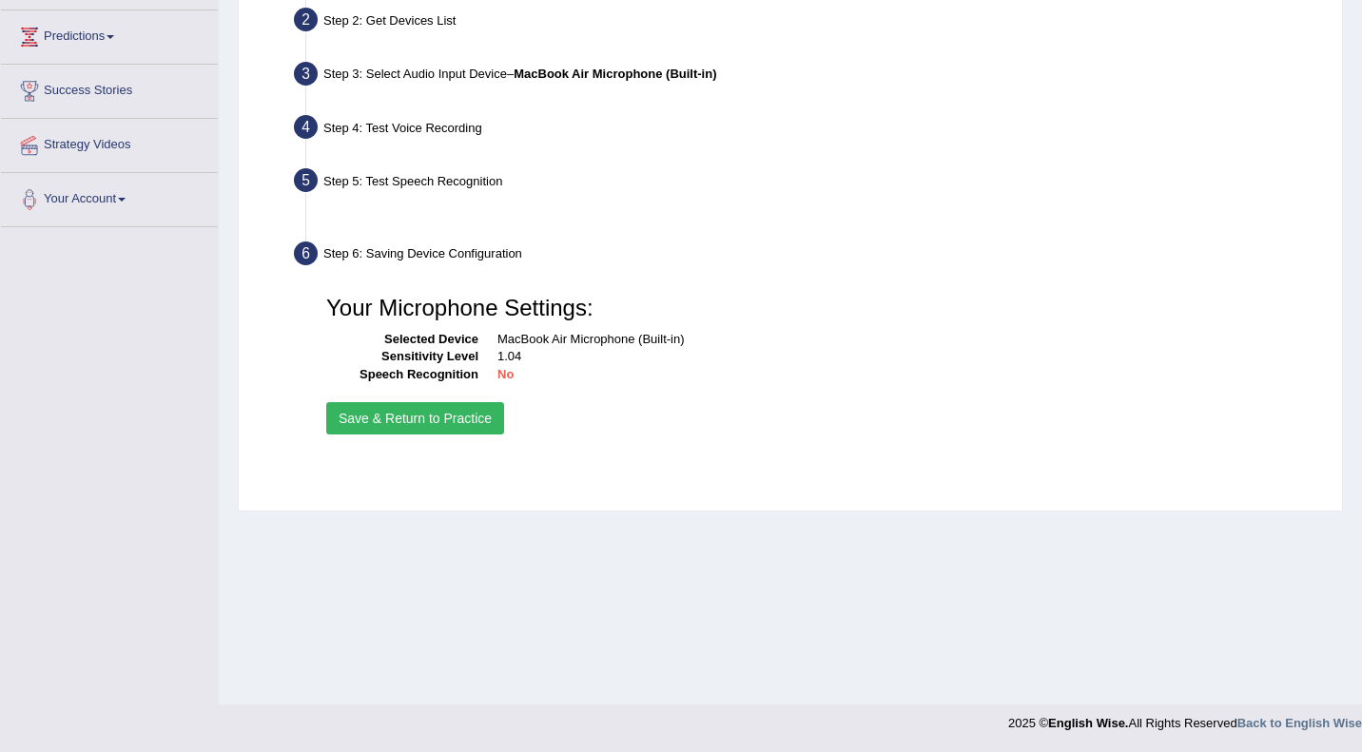
scroll to position [246, 0]
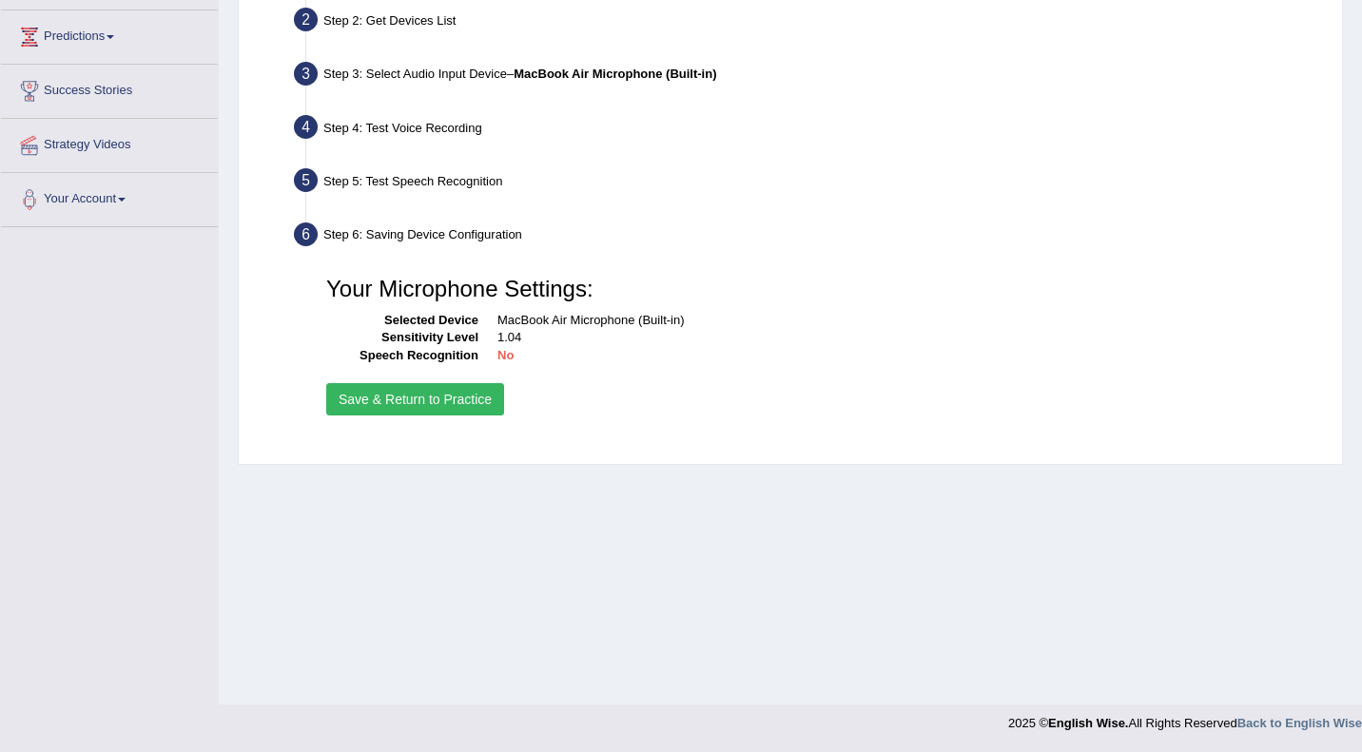
click at [472, 397] on button "Save & Return to Practice" at bounding box center [415, 399] width 178 height 32
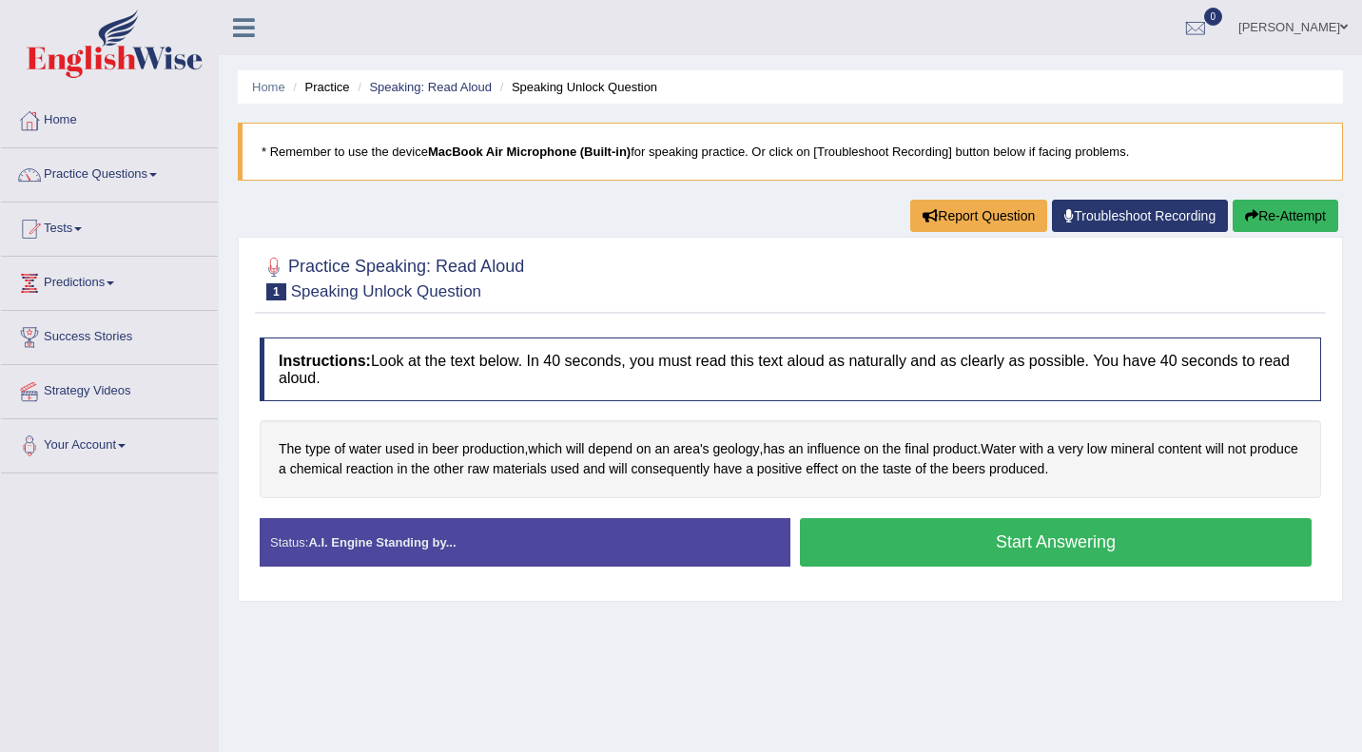
click at [947, 548] on button "Start Answering" at bounding box center [1056, 542] width 512 height 49
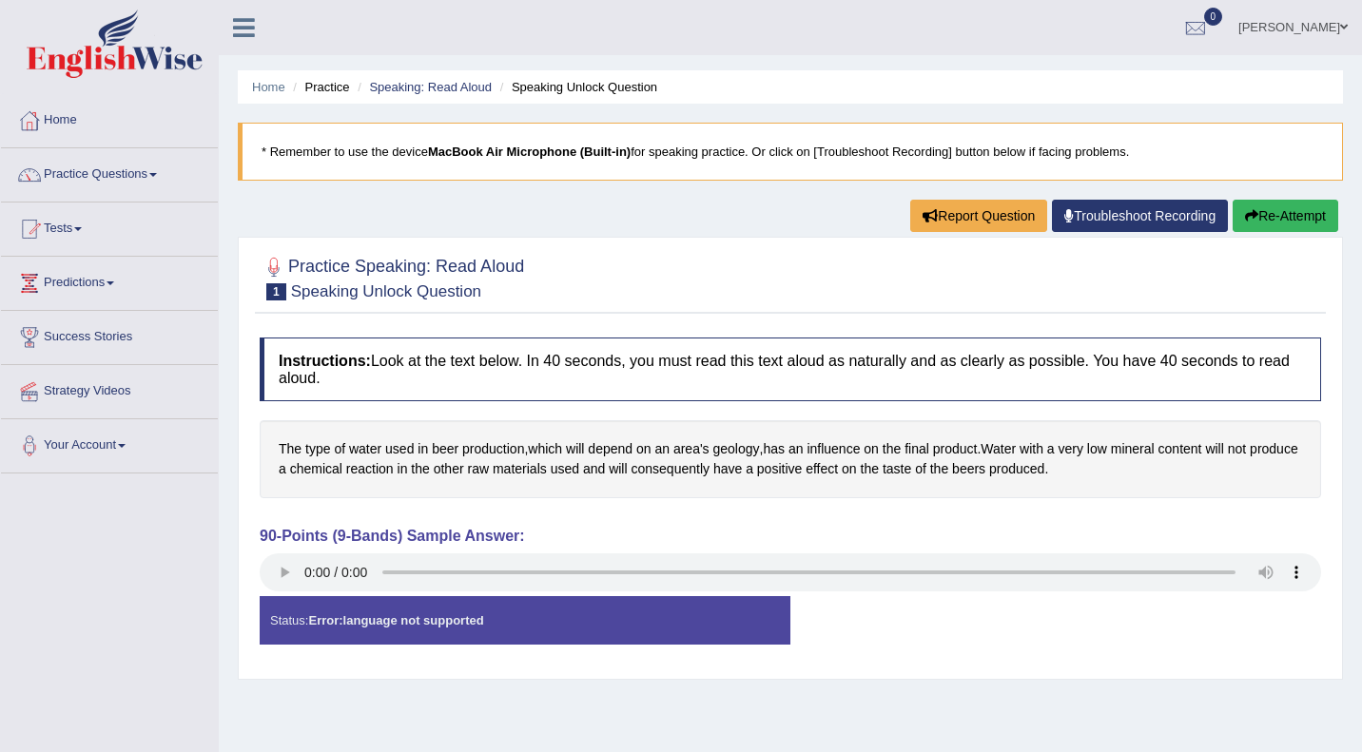
click at [376, 617] on strong "Error: language not supported" at bounding box center [395, 620] width 175 height 14
click at [274, 548] on div "90-Points (9-Bands) Sample Answer:" at bounding box center [790, 562] width 1061 height 69
click at [1093, 214] on link "Troubleshoot Recording" at bounding box center [1140, 216] width 176 height 32
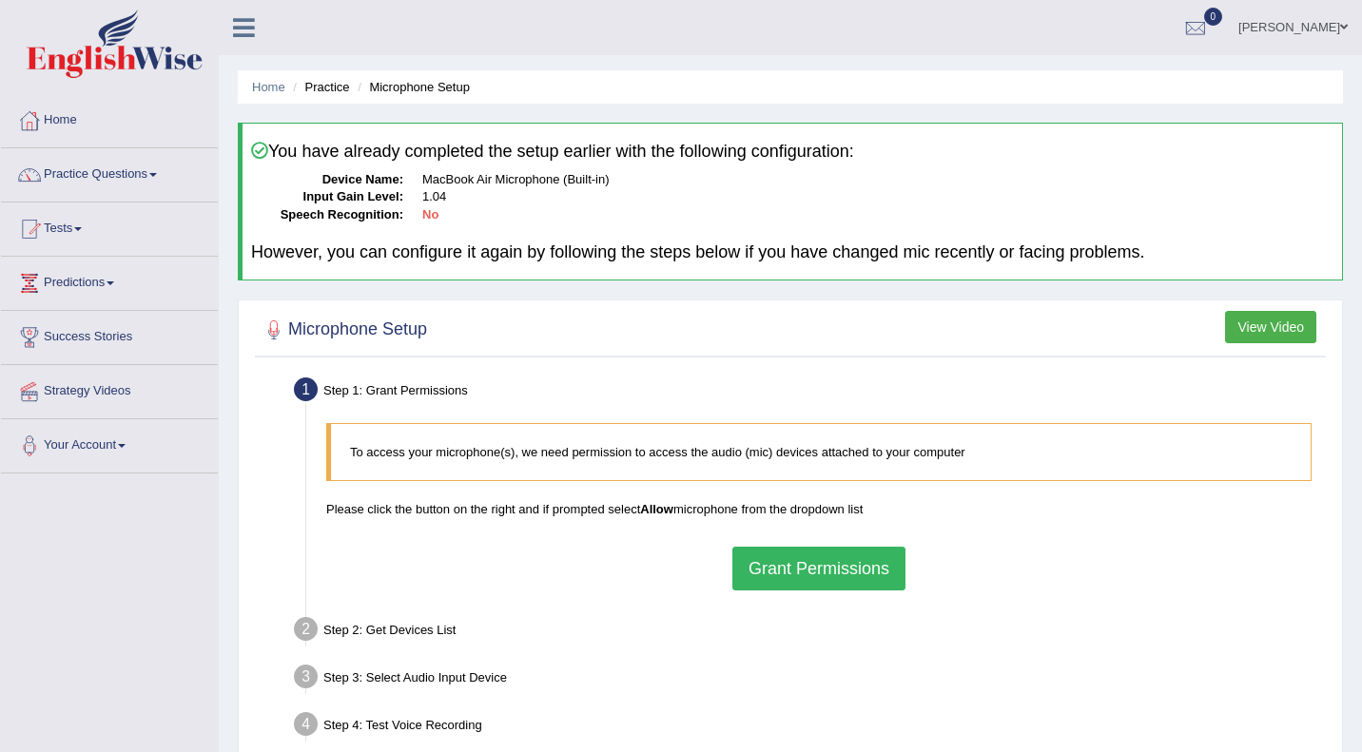
click at [879, 565] on button "Grant Permissions" at bounding box center [818, 569] width 173 height 44
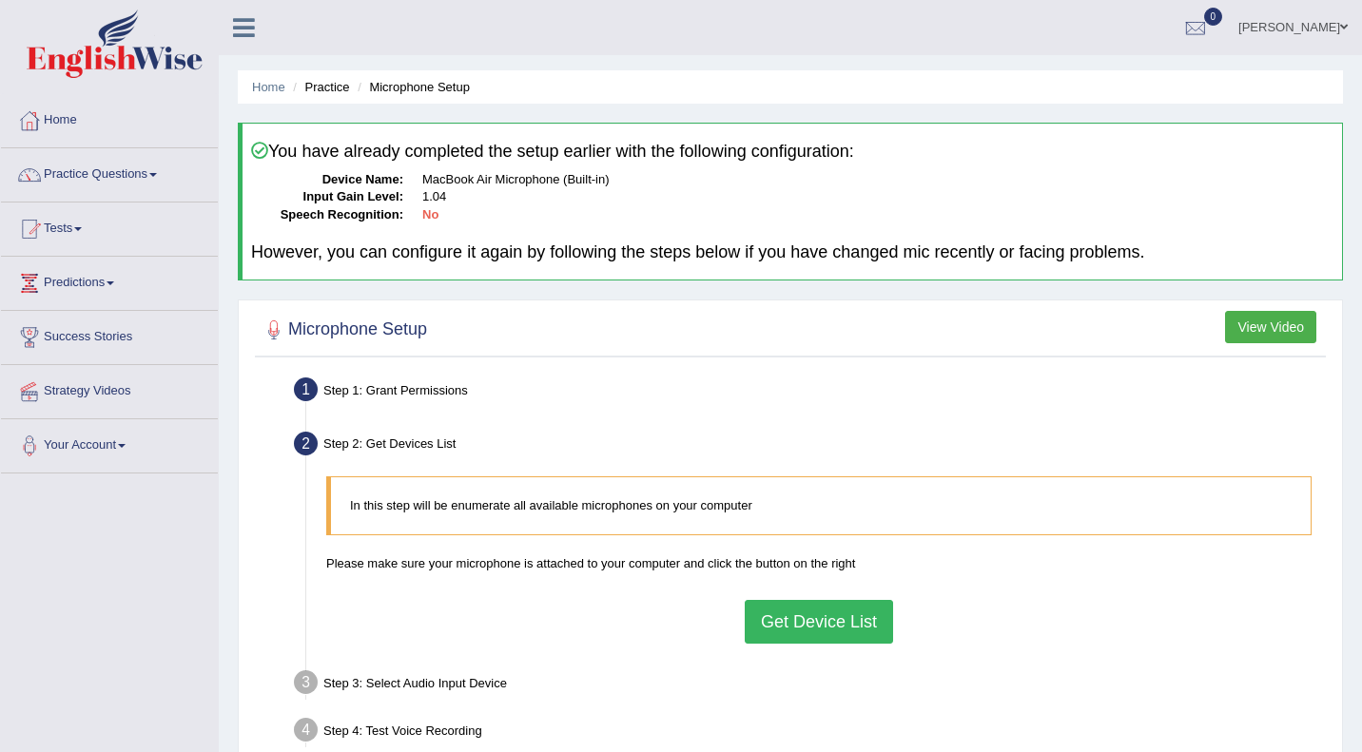
click at [849, 623] on button "Get Device List" at bounding box center [819, 622] width 148 height 44
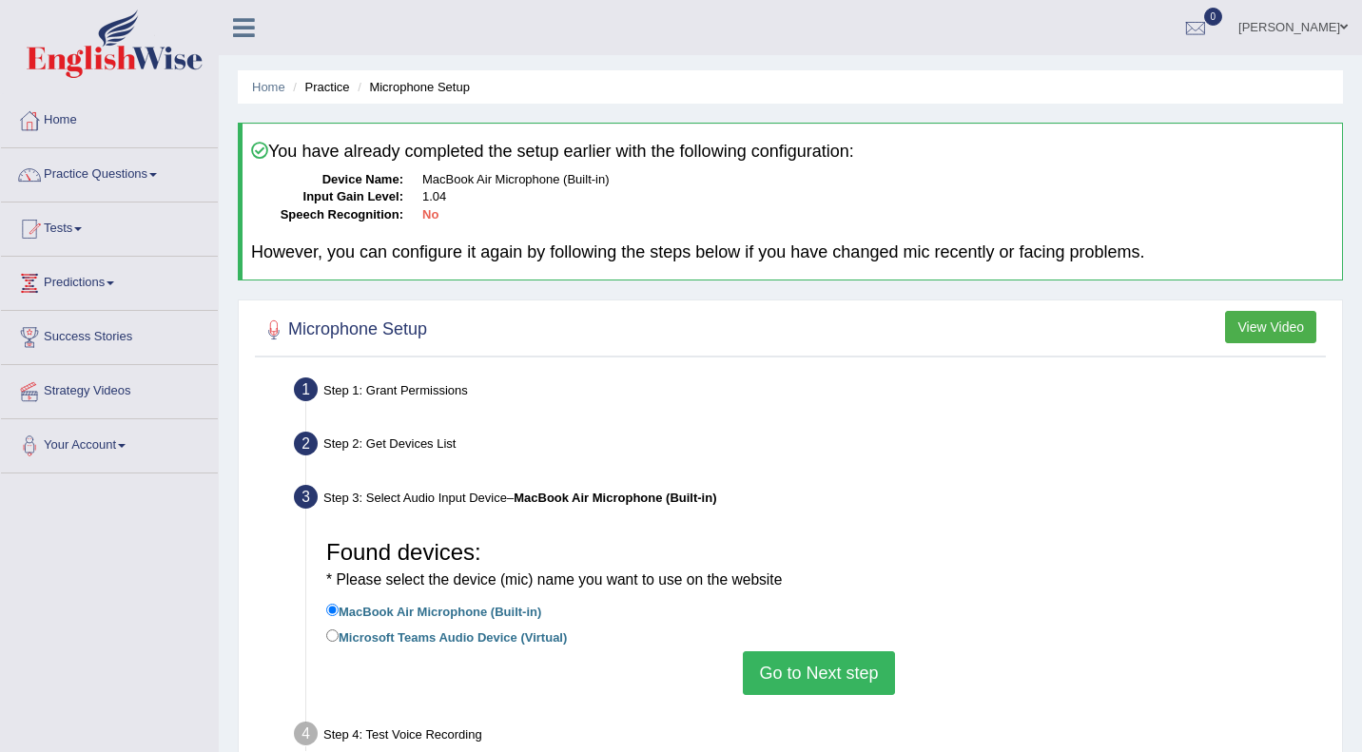
click at [827, 673] on button "Go to Next step" at bounding box center [818, 673] width 151 height 44
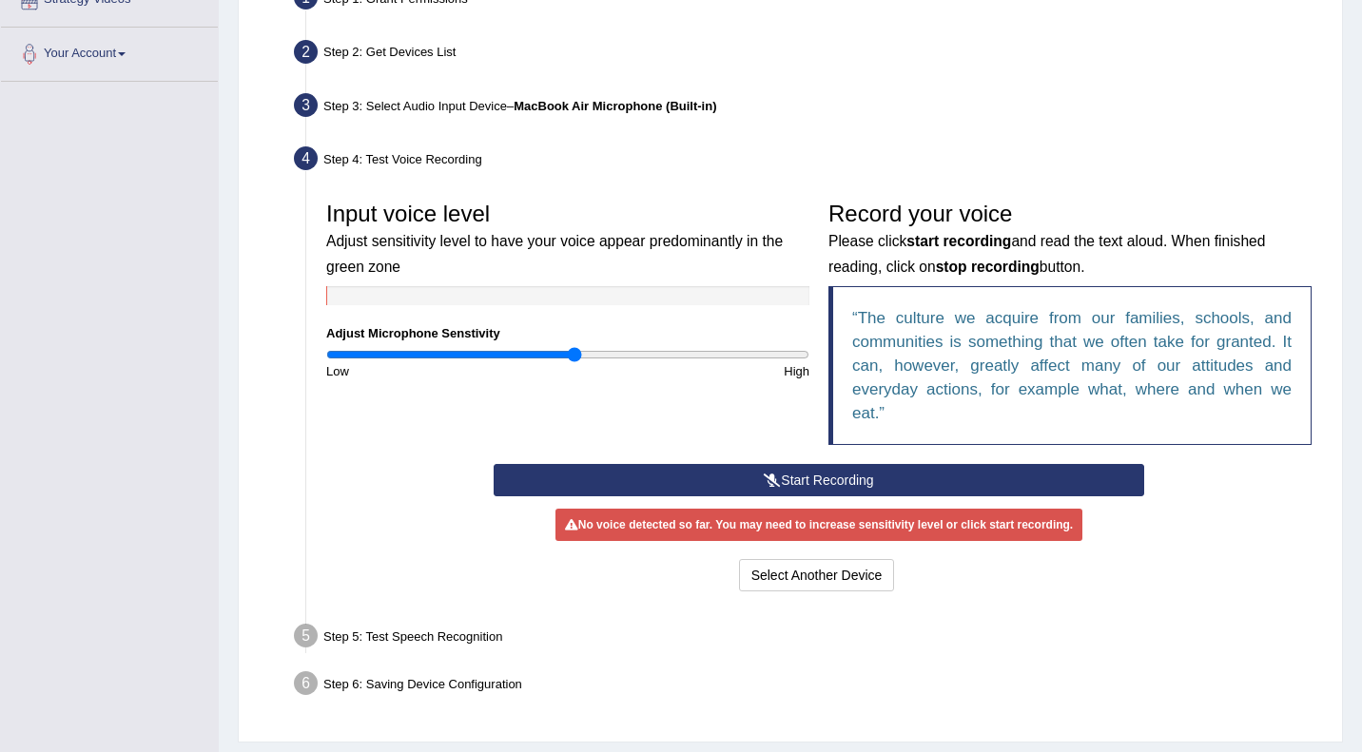
scroll to position [396, 0]
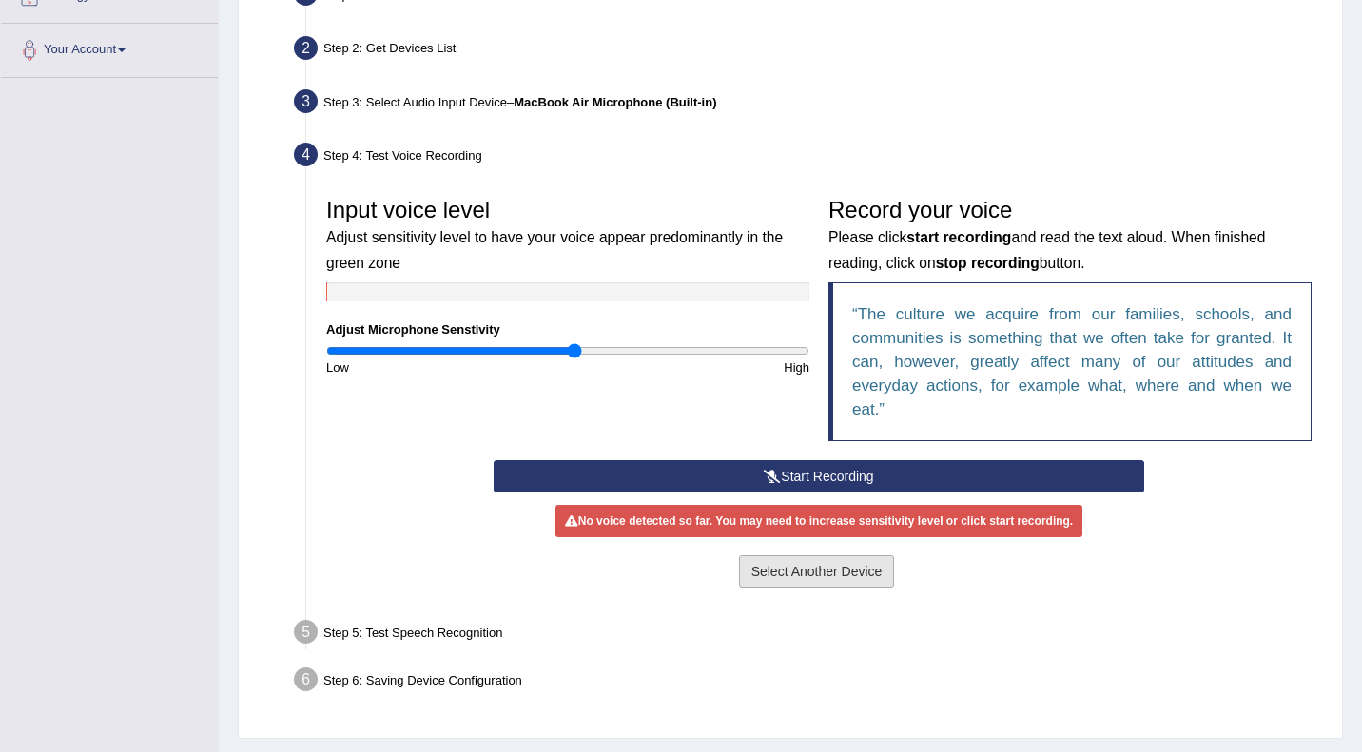
click at [836, 570] on button "Select Another Device" at bounding box center [817, 571] width 156 height 32
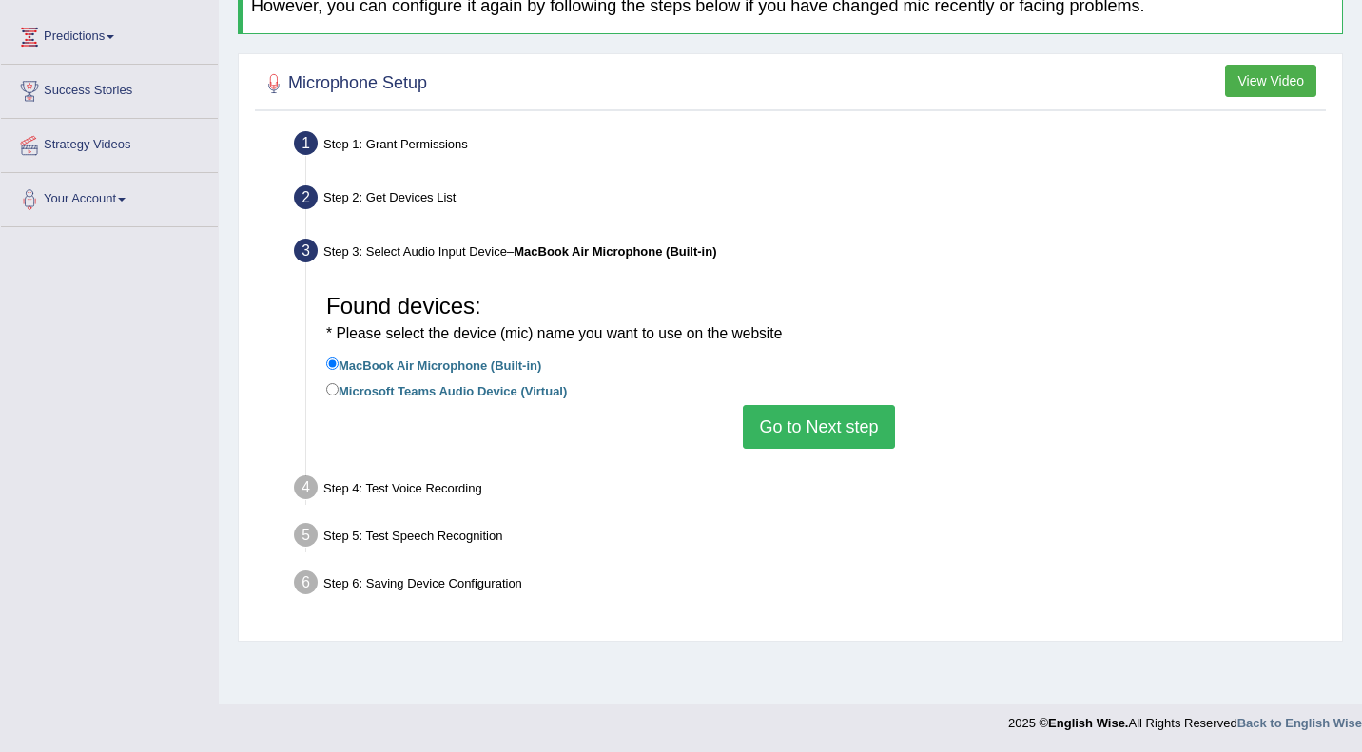
scroll to position [246, 0]
click at [525, 394] on label "Microsoft Teams Audio Device (Virtual)" at bounding box center [446, 389] width 241 height 21
click at [339, 394] on input "Microsoft Teams Audio Device (Virtual)" at bounding box center [332, 389] width 12 height 12
radio input "true"
click at [528, 369] on label "MacBook Air Microphone (Built-in)" at bounding box center [433, 364] width 215 height 21
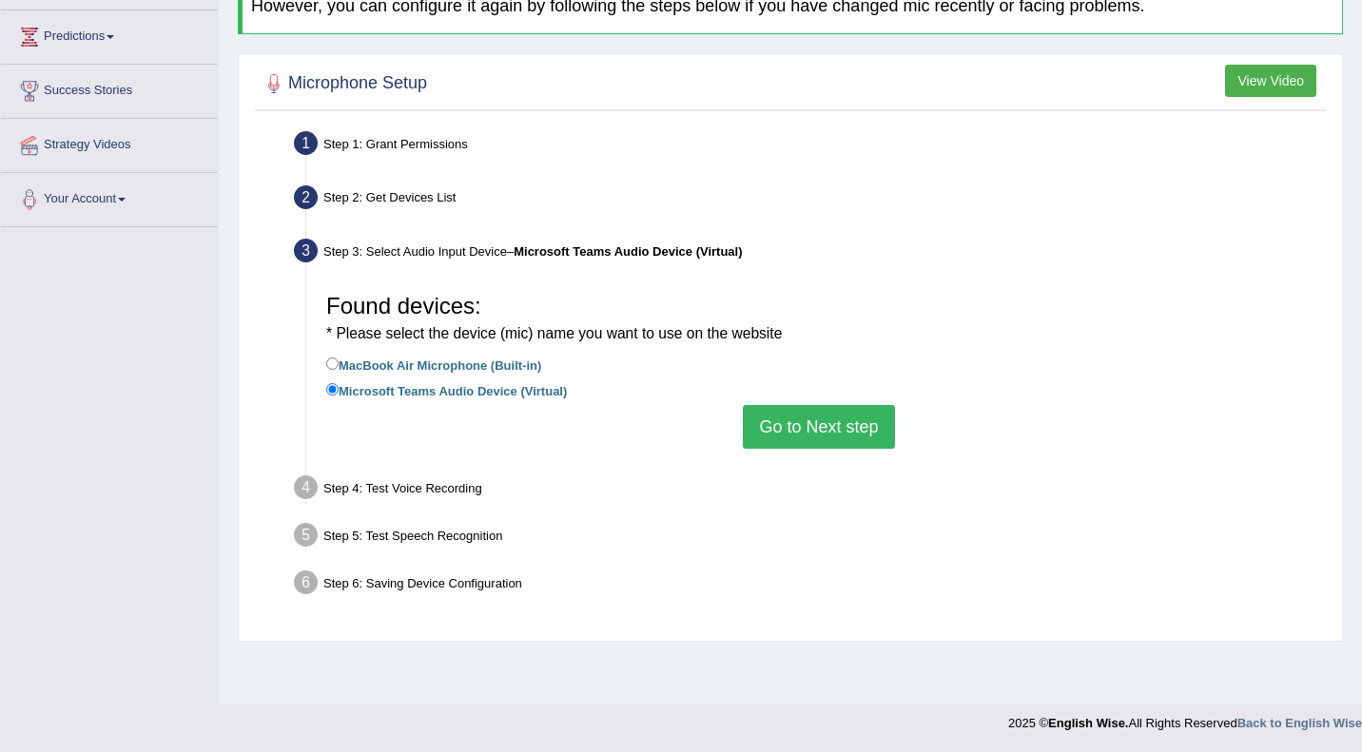
click at [339, 369] on input "MacBook Air Microphone (Built-in)" at bounding box center [332, 364] width 12 height 12
radio input "true"
click at [530, 384] on label "Microsoft Teams Audio Device (Virtual)" at bounding box center [446, 389] width 241 height 21
click at [339, 384] on input "Microsoft Teams Audio Device (Virtual)" at bounding box center [332, 389] width 12 height 12
radio input "true"
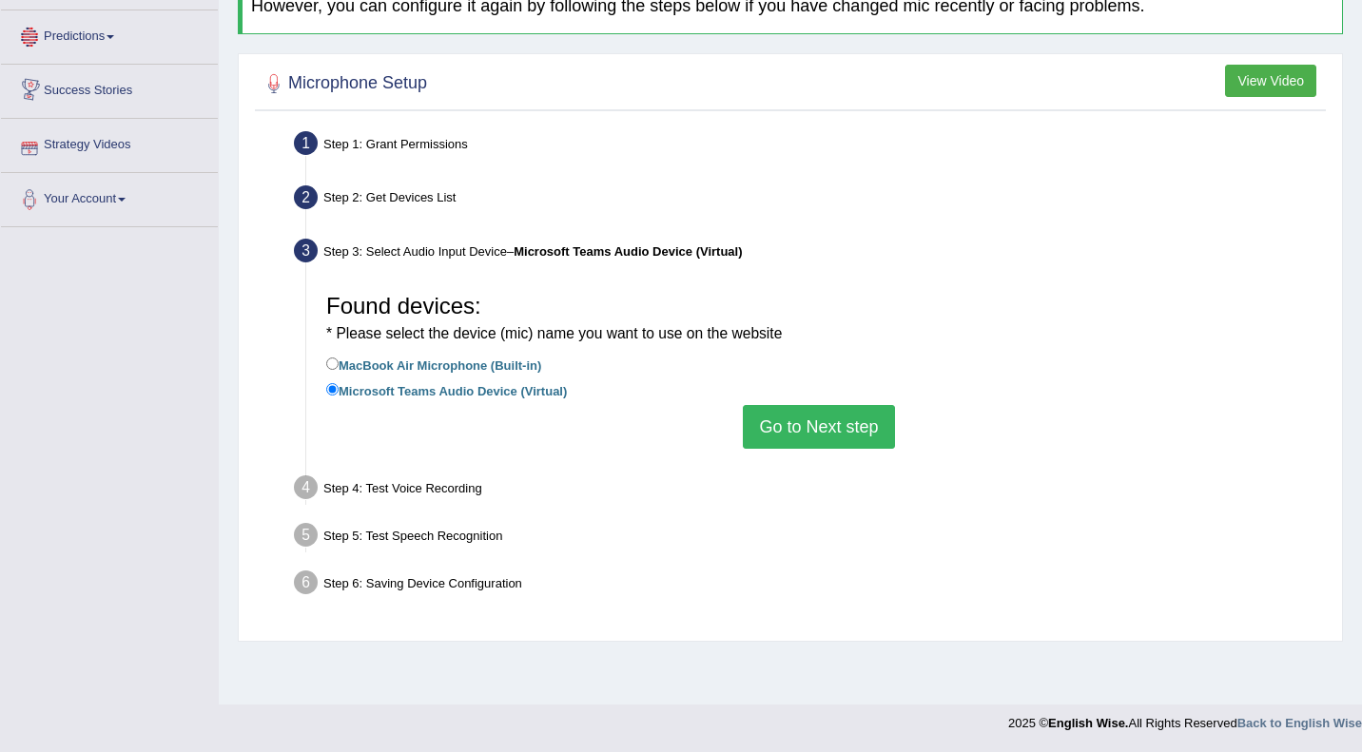
click at [112, 40] on link "Predictions" at bounding box center [109, 34] width 217 height 48
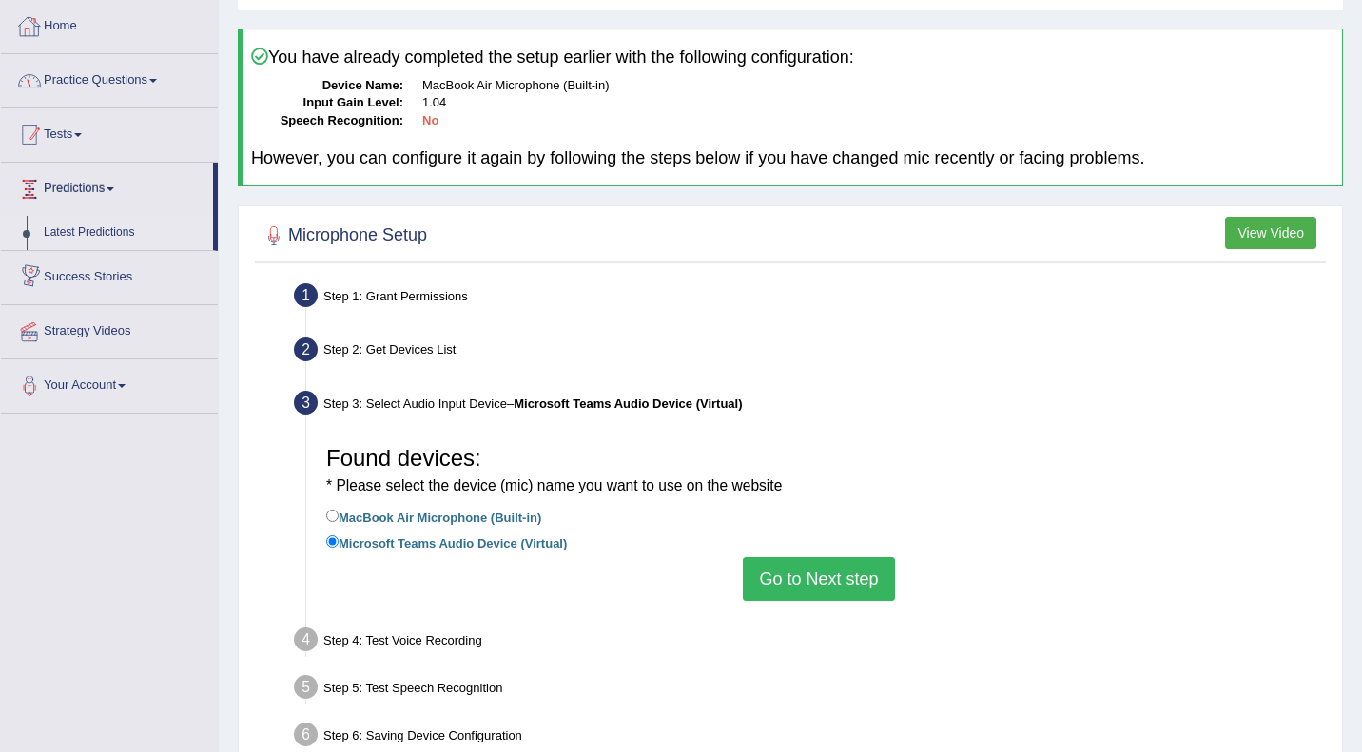
scroll to position [0, 0]
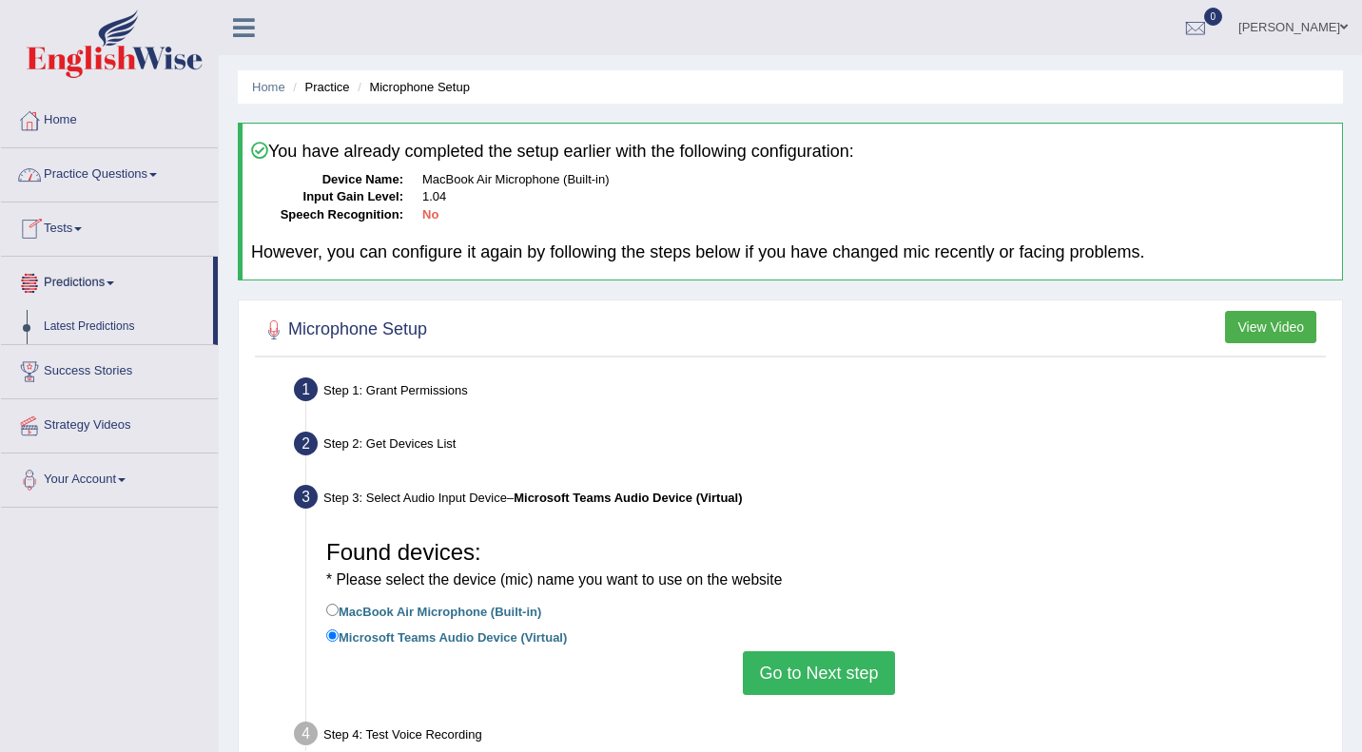
click at [116, 162] on link "Practice Questions" at bounding box center [109, 172] width 217 height 48
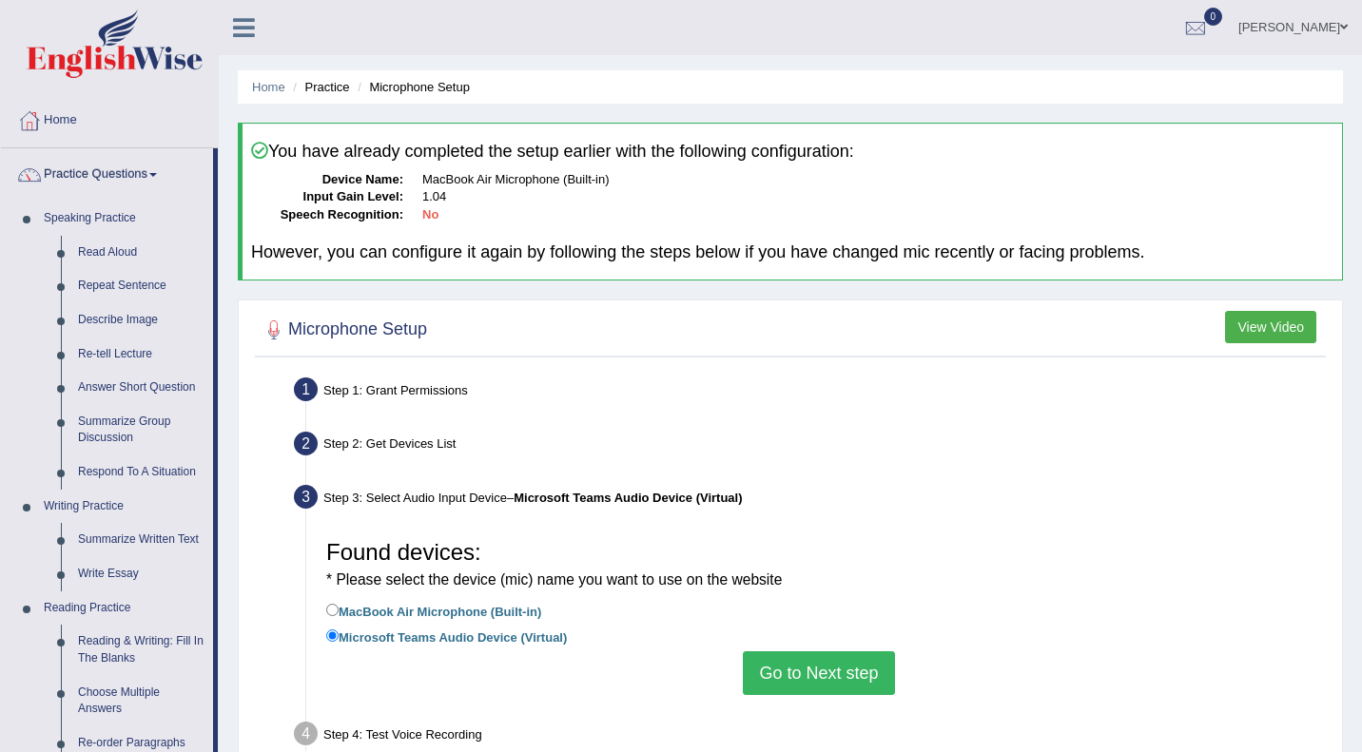
scroll to position [755, 0]
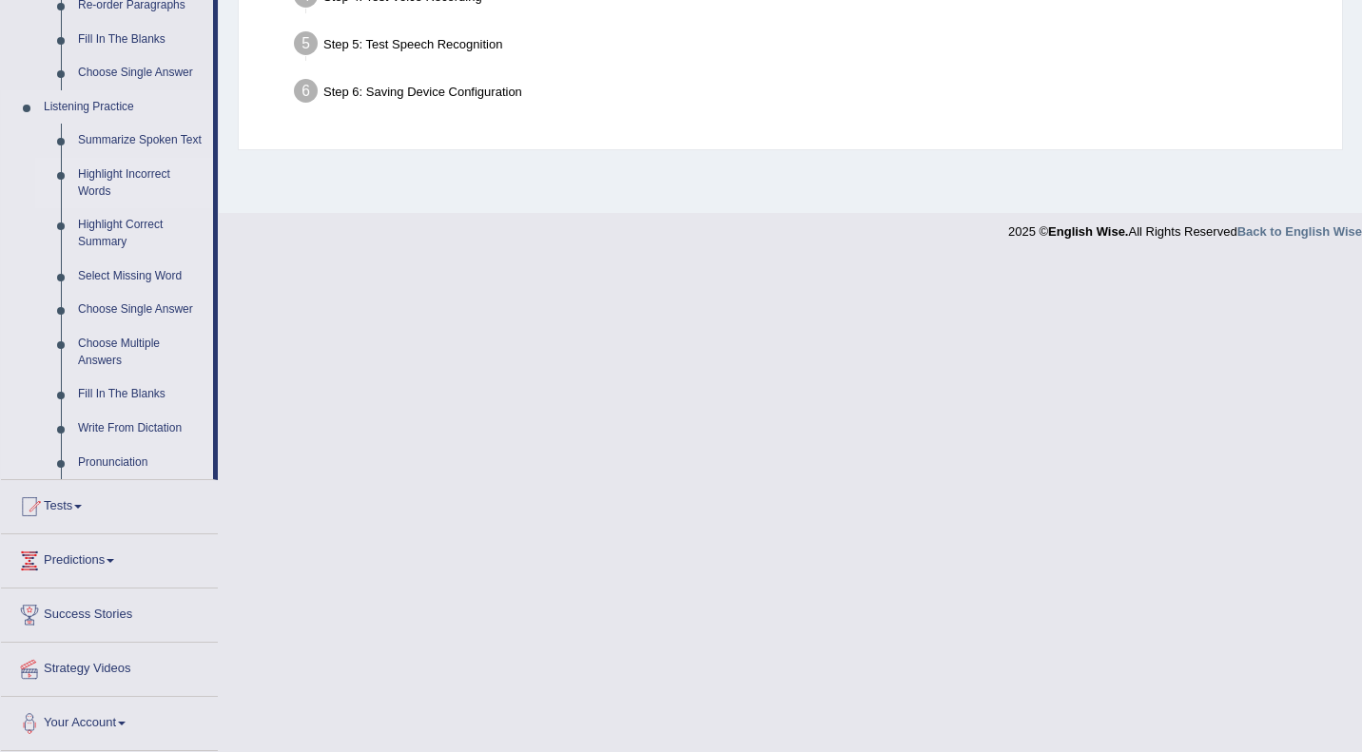
click at [96, 186] on link "Highlight Incorrect Words" at bounding box center [141, 183] width 144 height 50
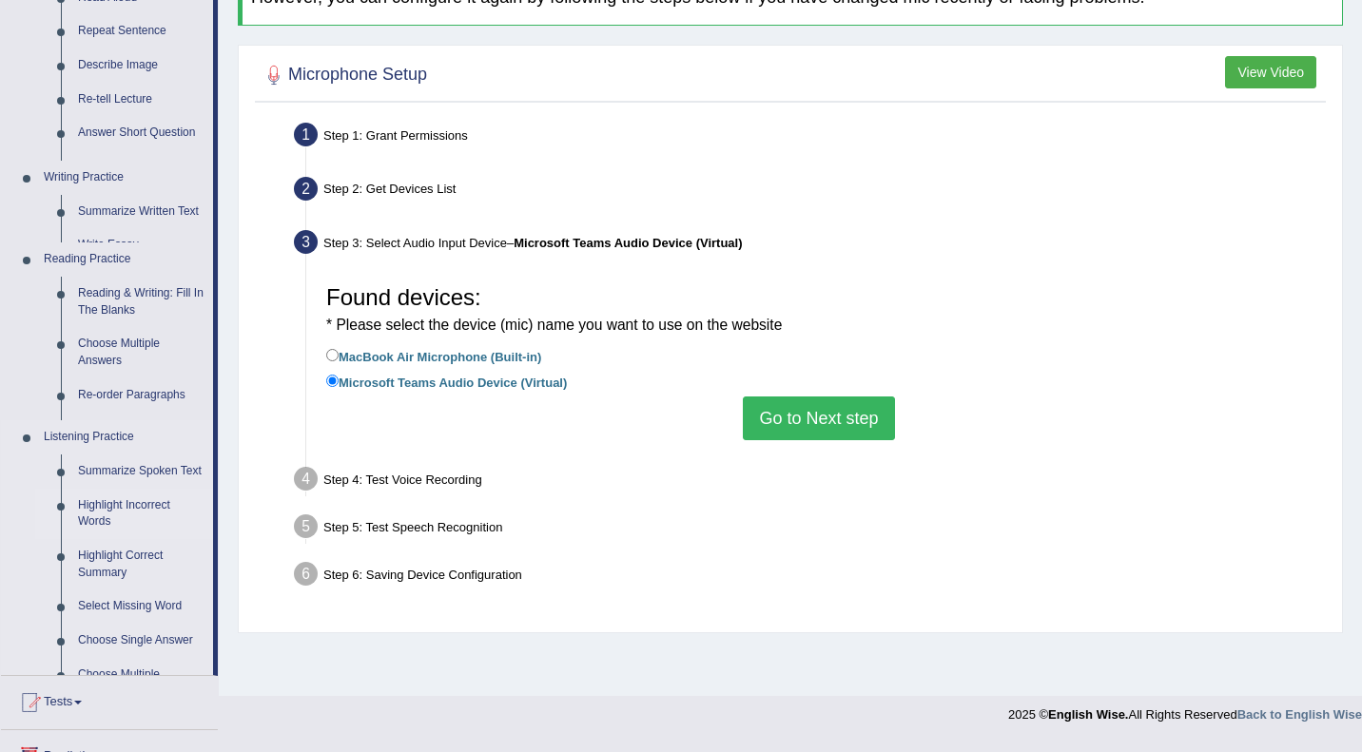
scroll to position [246, 0]
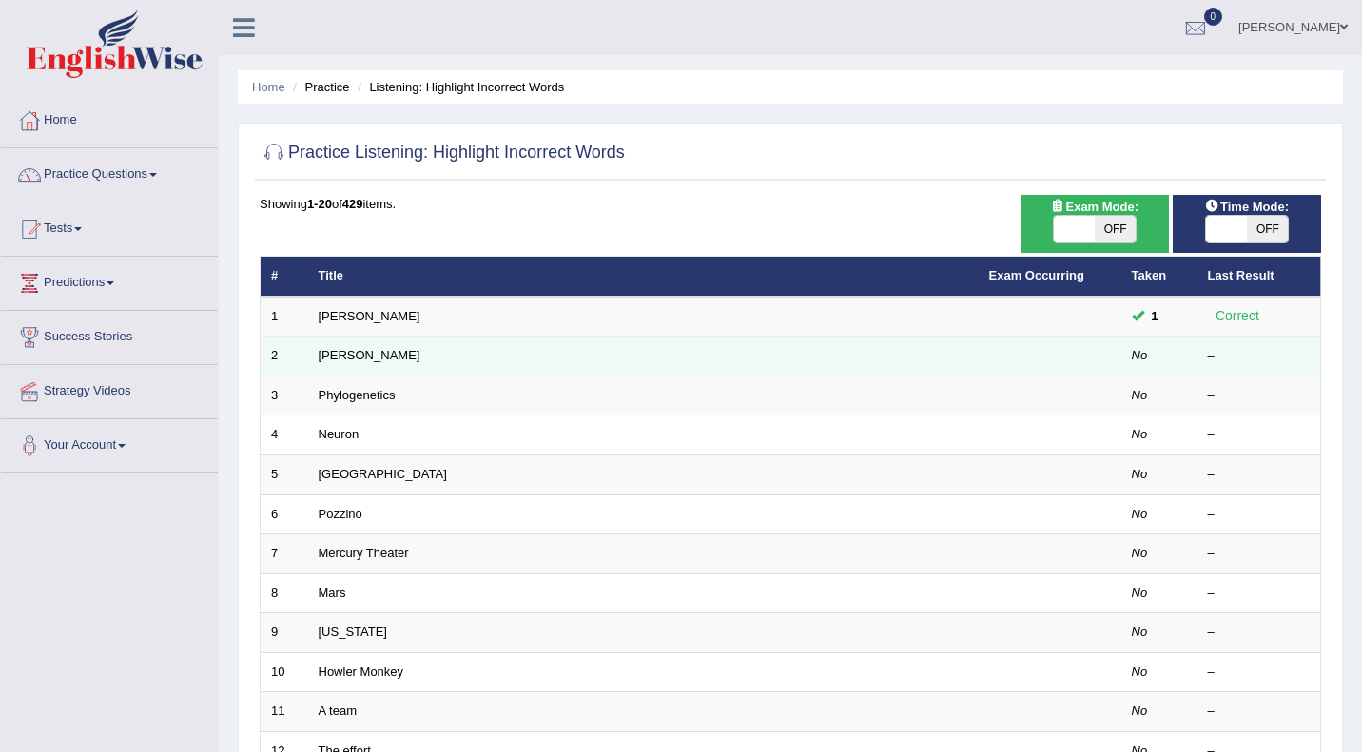
click at [353, 346] on td "[PERSON_NAME]" at bounding box center [643, 357] width 670 height 40
click at [343, 353] on link "[PERSON_NAME]" at bounding box center [370, 355] width 102 height 14
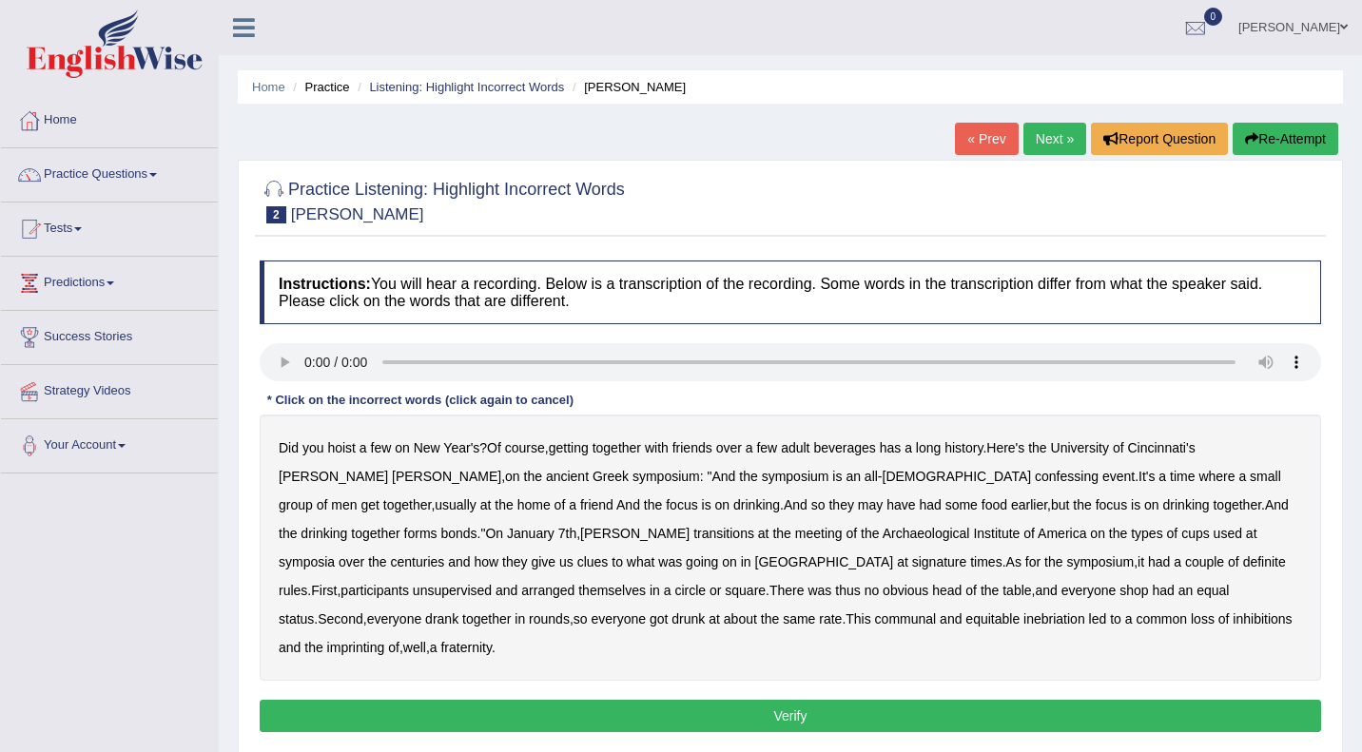
click at [1035, 474] on b "confessing" at bounding box center [1067, 476] width 64 height 15
click at [693, 534] on b "transitions" at bounding box center [723, 533] width 61 height 15
click at [912, 563] on b "signature" at bounding box center [939, 561] width 55 height 15
click at [492, 583] on b "unsupervised" at bounding box center [452, 590] width 79 height 15
click at [875, 619] on b "communal" at bounding box center [906, 619] width 62 height 15
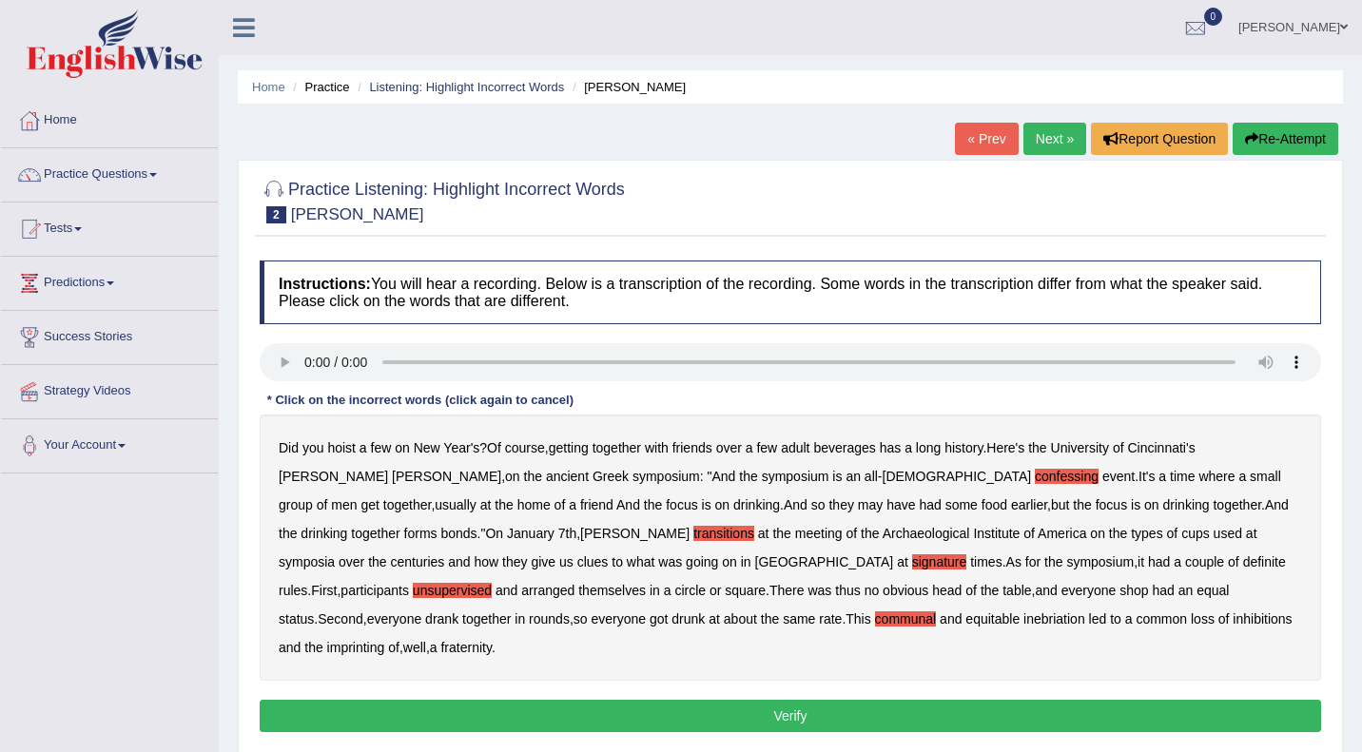
click at [875, 619] on b "communal" at bounding box center [906, 619] width 62 height 15
click at [385, 640] on b "imprinting" at bounding box center [356, 647] width 58 height 15
click at [828, 700] on button "Verify" at bounding box center [790, 716] width 1061 height 32
